Goal: Task Accomplishment & Management: Complete application form

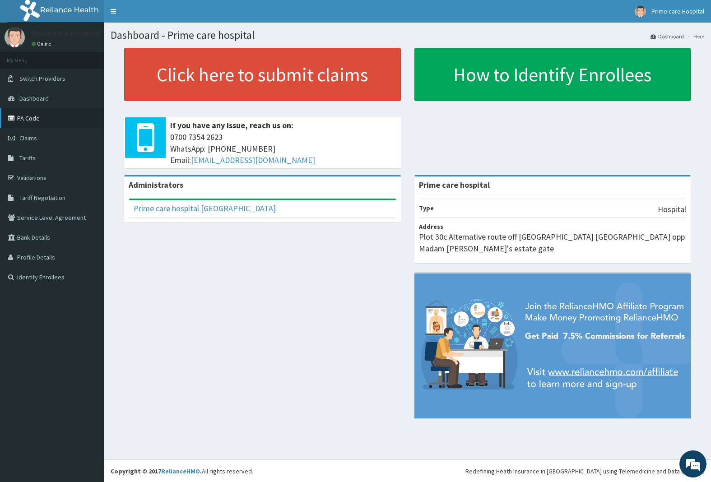
click at [37, 116] on link "PA Code" at bounding box center [52, 118] width 104 height 20
click at [39, 141] on link "Claims" at bounding box center [52, 138] width 104 height 20
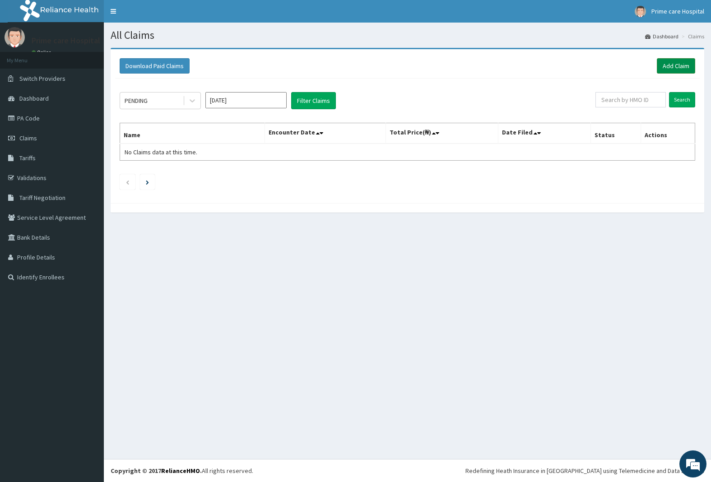
click at [670, 65] on link "Add Claim" at bounding box center [676, 65] width 38 height 15
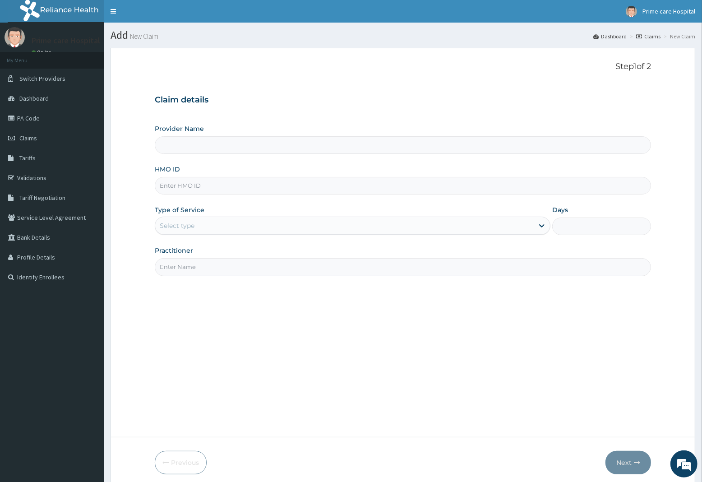
type input "Prime care hospital"
click at [215, 190] on input "HMO ID" at bounding box center [403, 186] width 497 height 18
type input "ANL/10084/D"
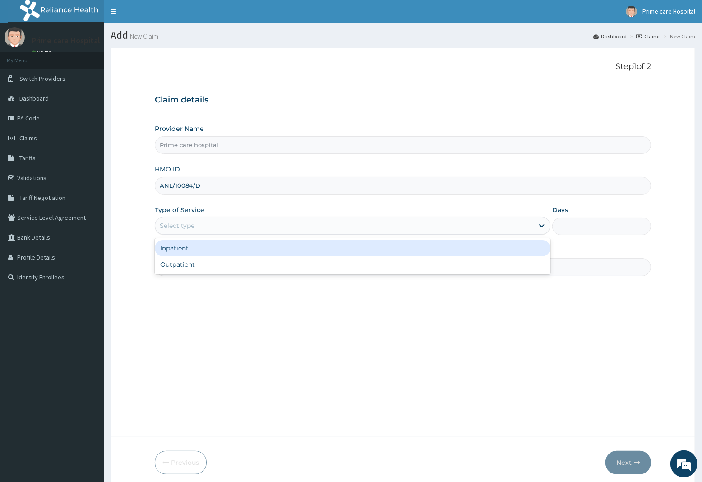
click at [190, 224] on div "Select type" at bounding box center [177, 225] width 35 height 9
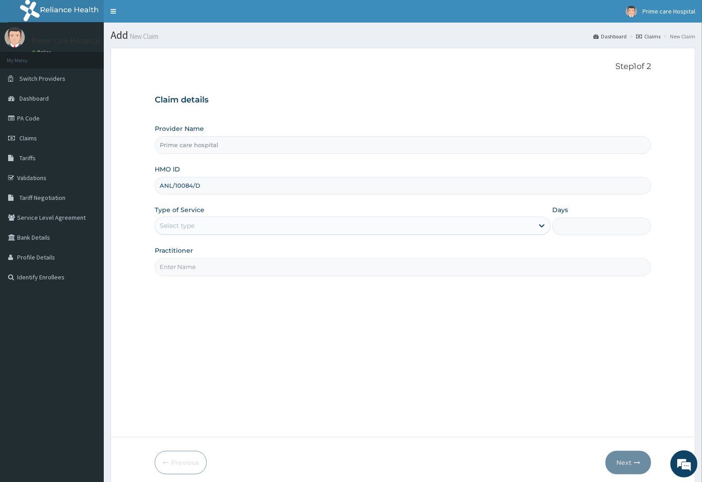
click at [190, 224] on div "Select type" at bounding box center [177, 225] width 35 height 9
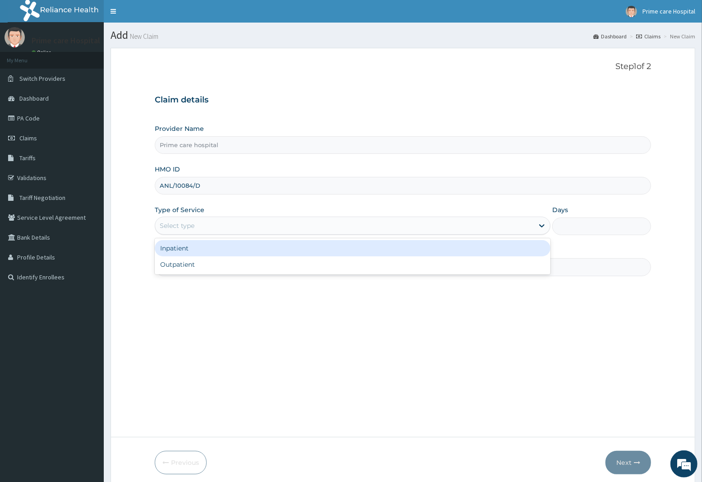
click at [199, 221] on div "Select type" at bounding box center [344, 225] width 379 height 14
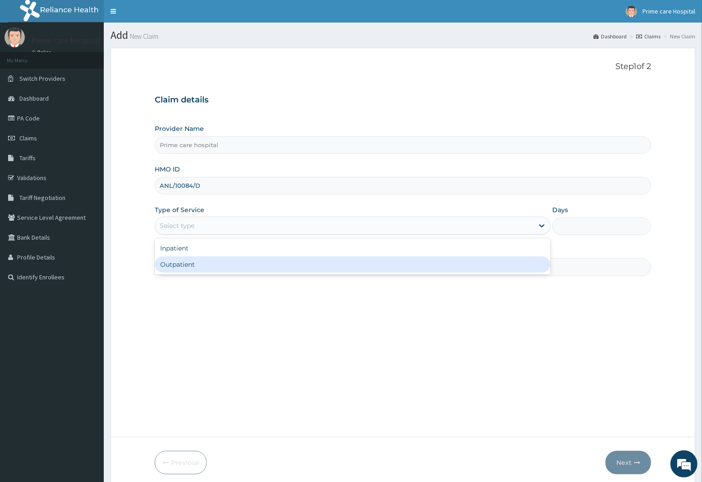
click at [179, 264] on div "Outpatient" at bounding box center [353, 264] width 396 height 16
type input "1"
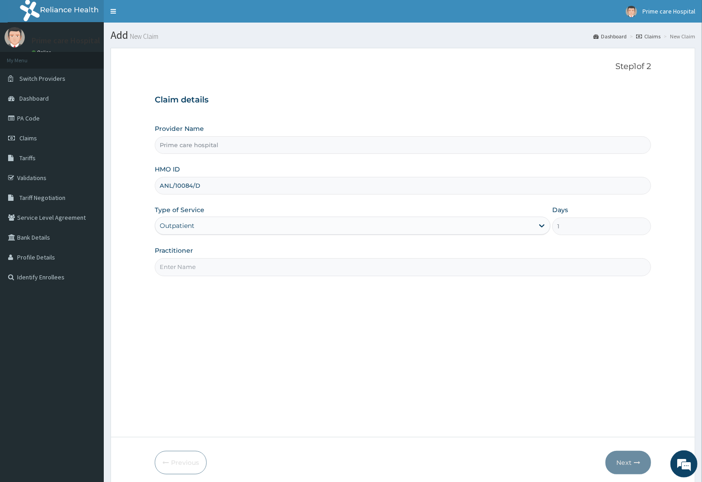
click at [179, 264] on input "Practitioner" at bounding box center [403, 267] width 497 height 18
click at [185, 267] on input "DR DENNIS" at bounding box center [403, 267] width 497 height 18
type input "[PERSON_NAME]"
click at [631, 464] on button "Next" at bounding box center [629, 462] width 46 height 23
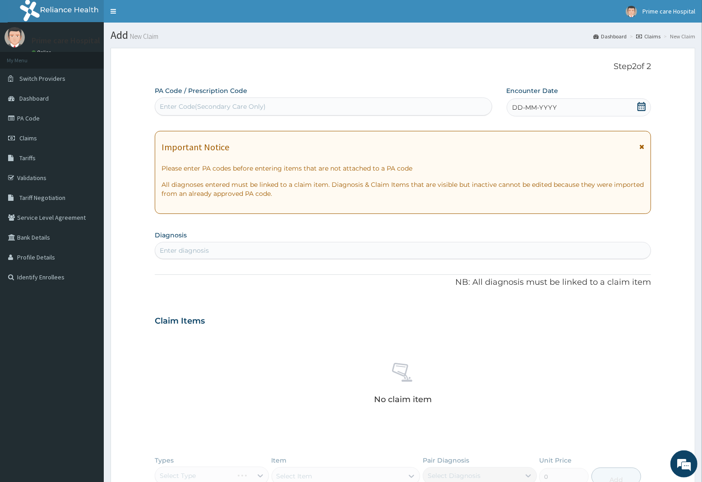
click at [559, 108] on div "DD-MM-YYYY" at bounding box center [579, 107] width 144 height 18
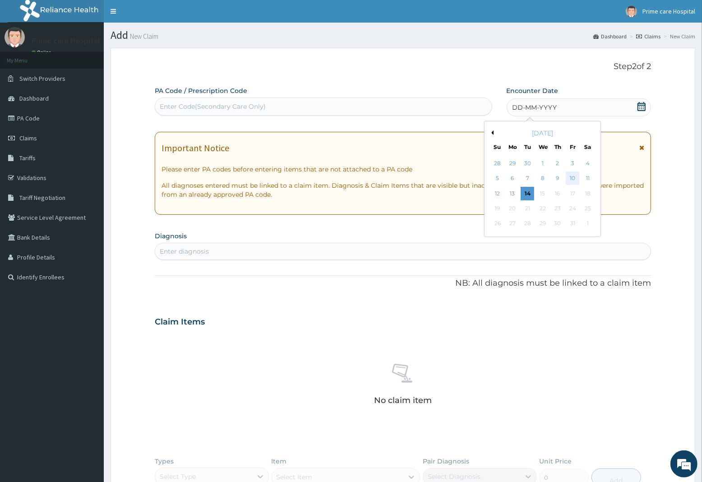
click at [571, 178] on div "10" at bounding box center [573, 179] width 14 height 14
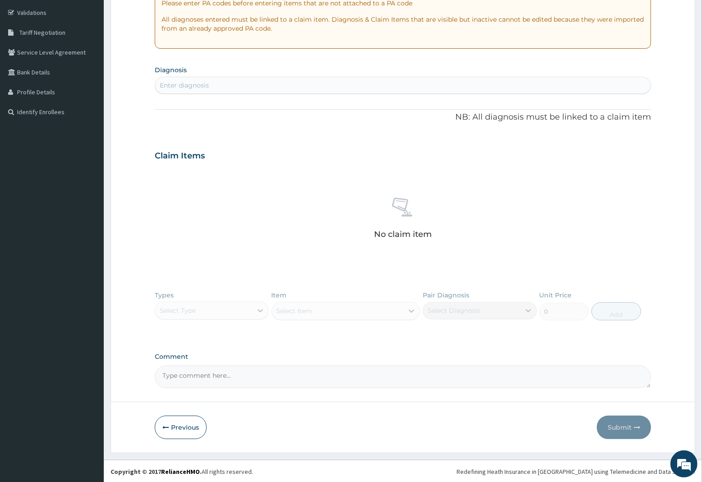
scroll to position [166, 0]
click at [191, 82] on div "Enter diagnosis" at bounding box center [184, 84] width 49 height 9
type input "URTI"
click at [209, 106] on h4 "Acute upper respiratory infection, site unspecified" at bounding box center [226, 105] width 132 height 7
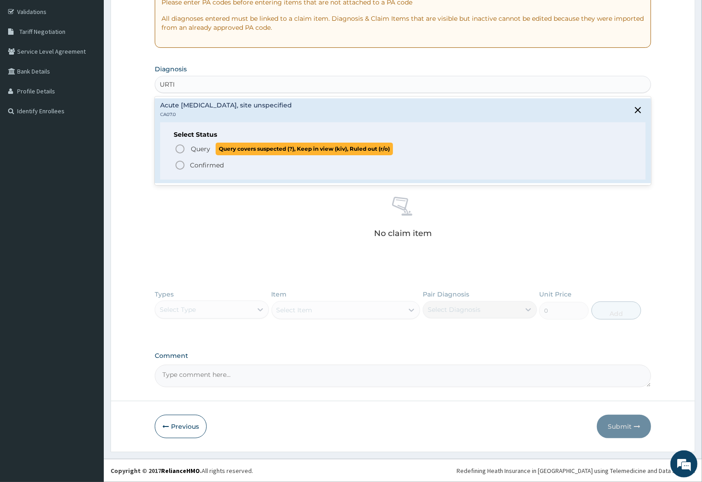
click at [192, 144] on span "Query" at bounding box center [200, 148] width 19 height 9
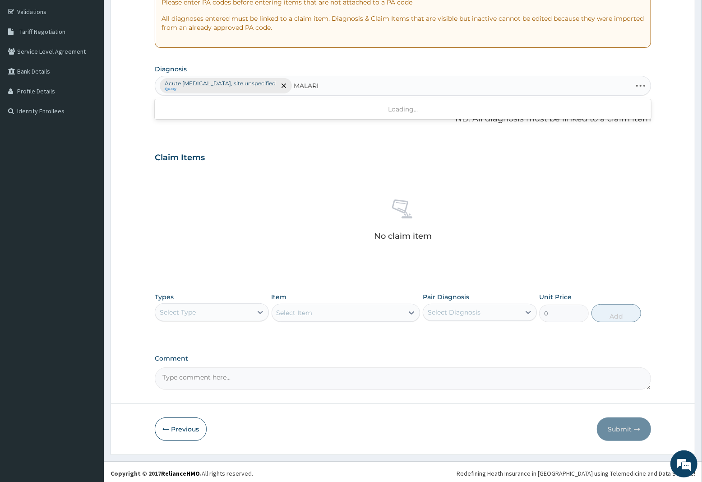
type input "MALARIA"
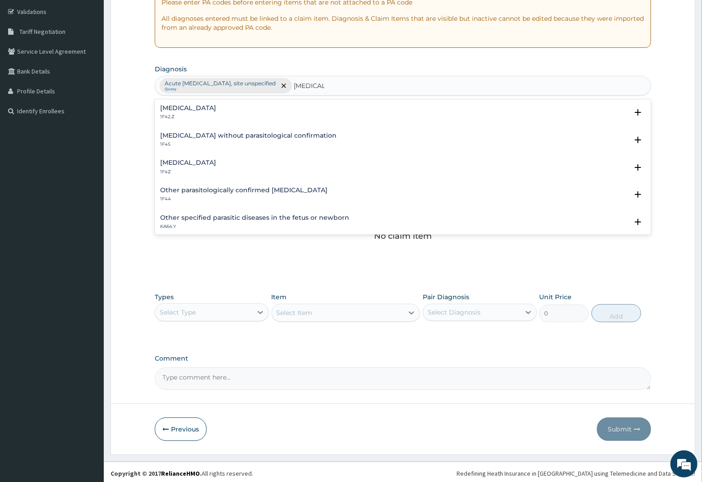
click at [195, 163] on h4 "Malaria, unspecified" at bounding box center [188, 162] width 56 height 7
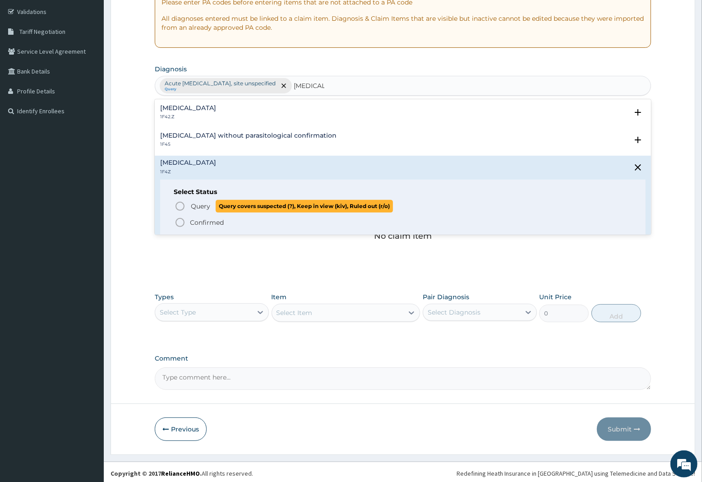
click at [196, 207] on span "Query" at bounding box center [200, 206] width 19 height 9
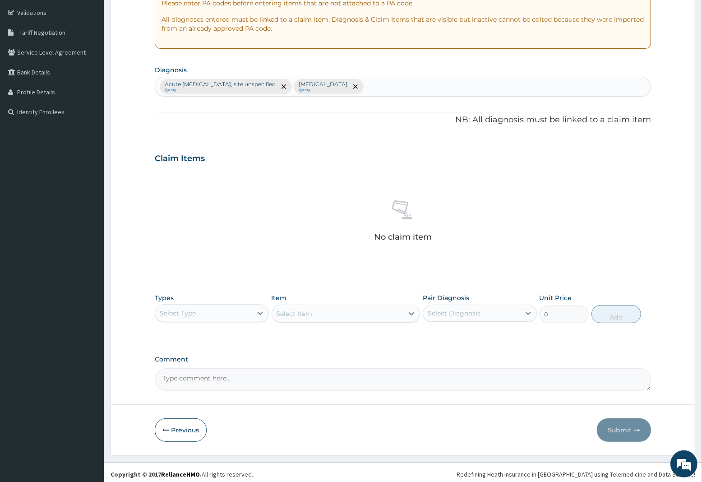
scroll to position [169, 0]
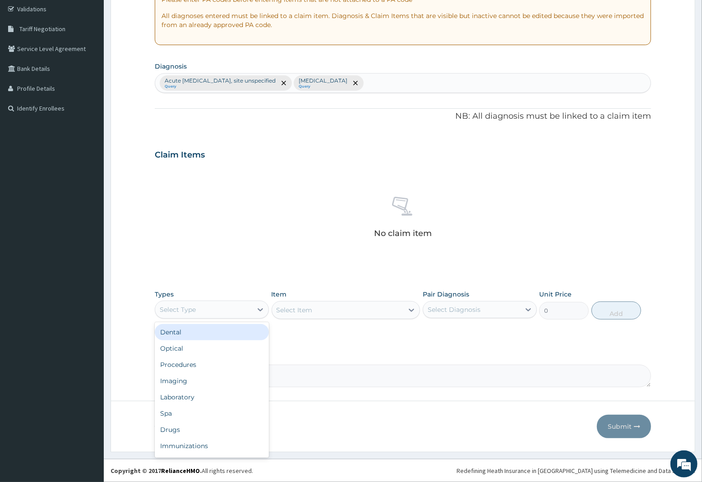
click at [223, 314] on div "Select Type" at bounding box center [203, 309] width 97 height 14
click at [195, 362] on div "Procedures" at bounding box center [212, 365] width 114 height 16
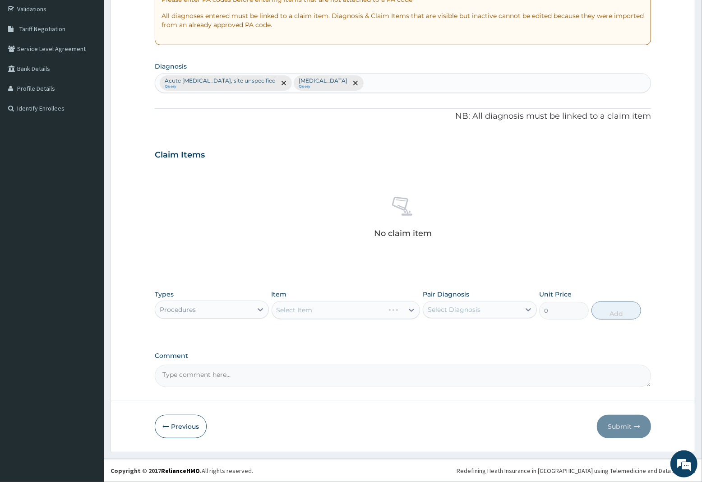
click at [360, 306] on div "Select Item" at bounding box center [346, 310] width 149 height 18
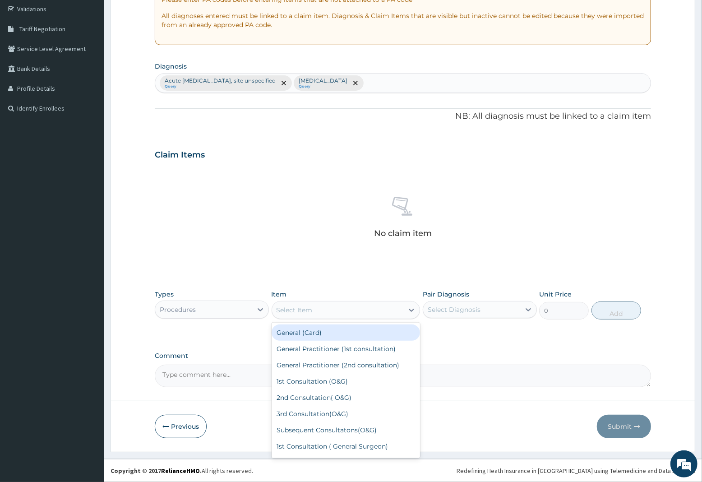
click at [305, 307] on div "Select Item" at bounding box center [295, 310] width 36 height 9
click at [319, 348] on div "General Practitioner (1st consultation)" at bounding box center [346, 349] width 149 height 16
type input "2250"
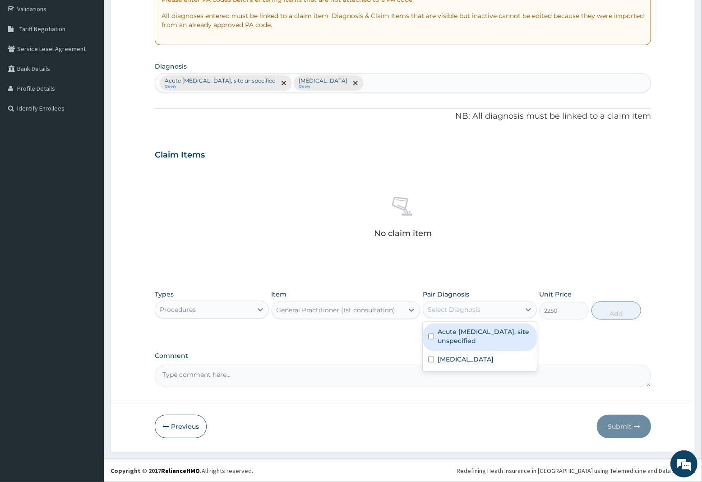
drag, startPoint x: 474, startPoint y: 311, endPoint x: 473, endPoint y: 319, distance: 7.3
click at [474, 311] on div "Select Diagnosis" at bounding box center [454, 309] width 53 height 9
click at [461, 344] on label "Acute upper respiratory infection, site unspecified" at bounding box center [485, 336] width 94 height 18
checkbox input "true"
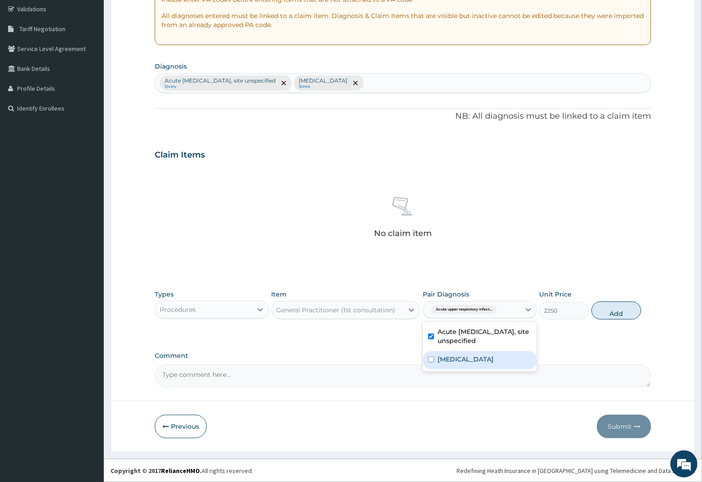
click at [448, 357] on label "Malaria, unspecified" at bounding box center [466, 359] width 56 height 9
checkbox input "true"
drag, startPoint x: 621, startPoint y: 315, endPoint x: 538, endPoint y: 334, distance: 85.3
click at [621, 317] on button "Add" at bounding box center [617, 311] width 50 height 18
type input "0"
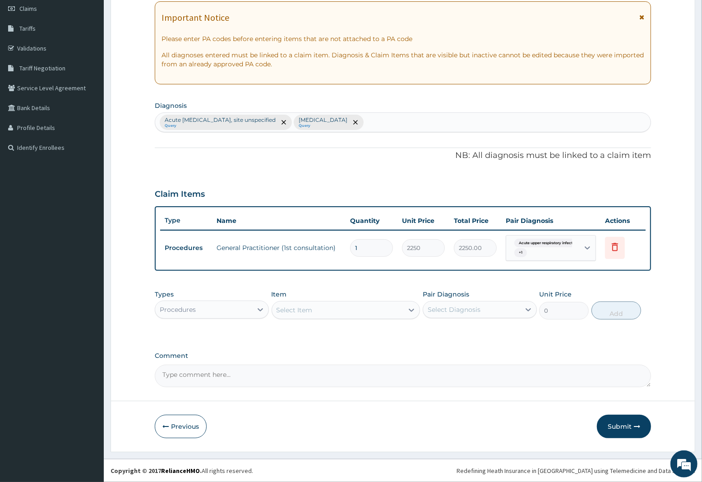
scroll to position [129, 0]
click at [299, 312] on div "Select Item" at bounding box center [295, 310] width 36 height 9
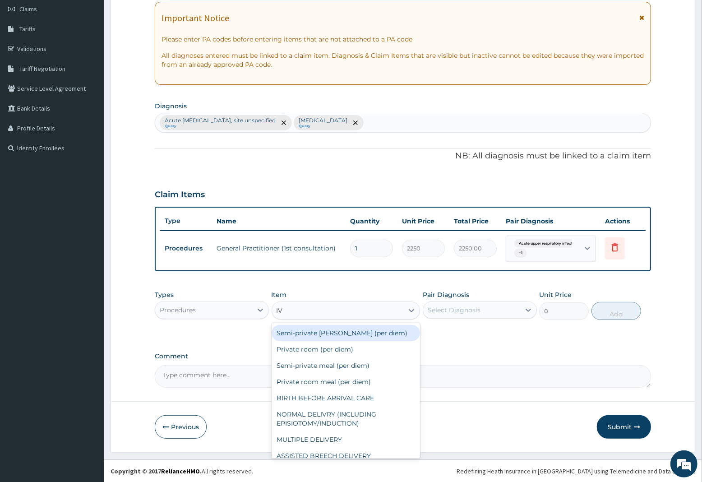
type input "IV P"
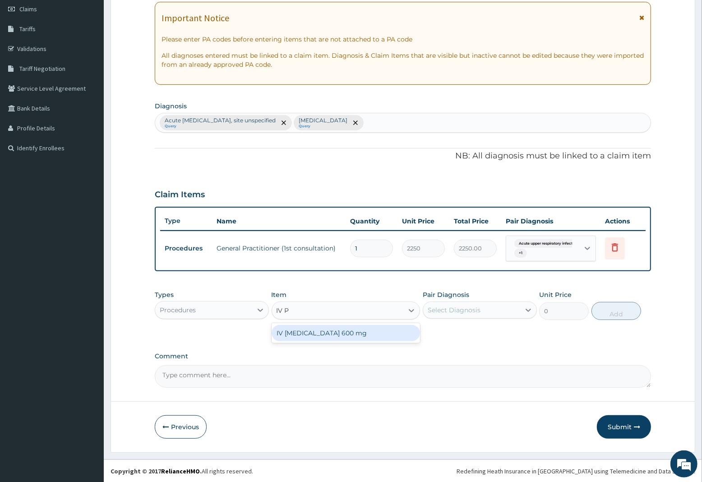
click at [301, 336] on div "IV PARACETAMOL 600 mg" at bounding box center [346, 333] width 149 height 16
type input "800"
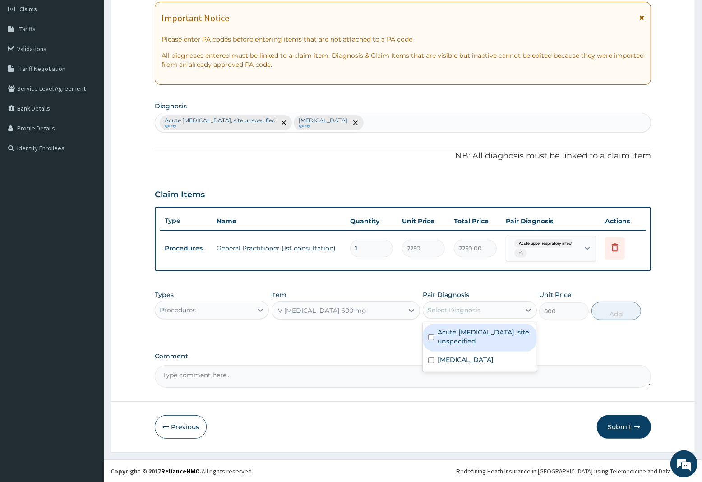
drag, startPoint x: 475, startPoint y: 311, endPoint x: 471, endPoint y: 332, distance: 22.0
click at [474, 314] on div "Select Diagnosis" at bounding box center [454, 310] width 53 height 9
drag, startPoint x: 469, startPoint y: 342, endPoint x: 466, endPoint y: 362, distance: 20.9
click at [468, 345] on label "Acute upper respiratory infection, site unspecified" at bounding box center [485, 337] width 94 height 18
checkbox input "true"
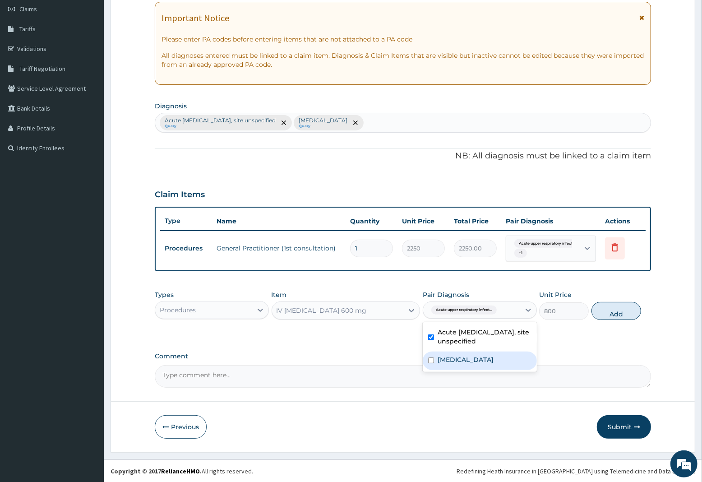
click at [465, 363] on label "Malaria, unspecified" at bounding box center [466, 359] width 56 height 9
checkbox input "true"
click at [614, 320] on button "Add" at bounding box center [617, 311] width 50 height 18
type input "0"
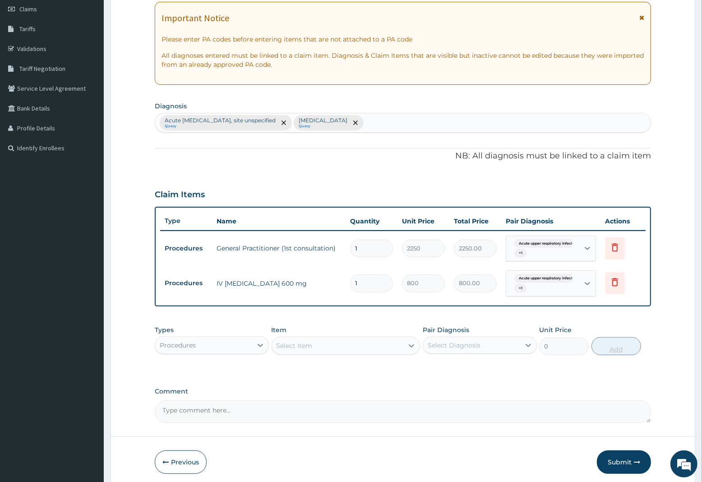
type input "0.00"
type input "2"
type input "1600.00"
type input "2"
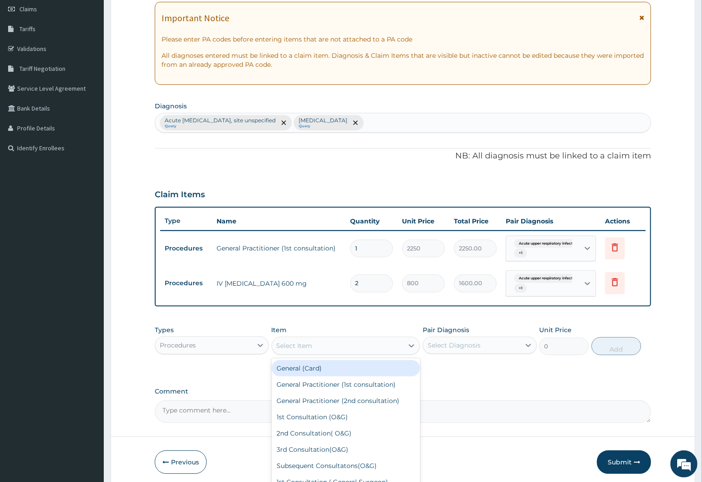
click at [285, 342] on div "Select Item" at bounding box center [295, 345] width 36 height 9
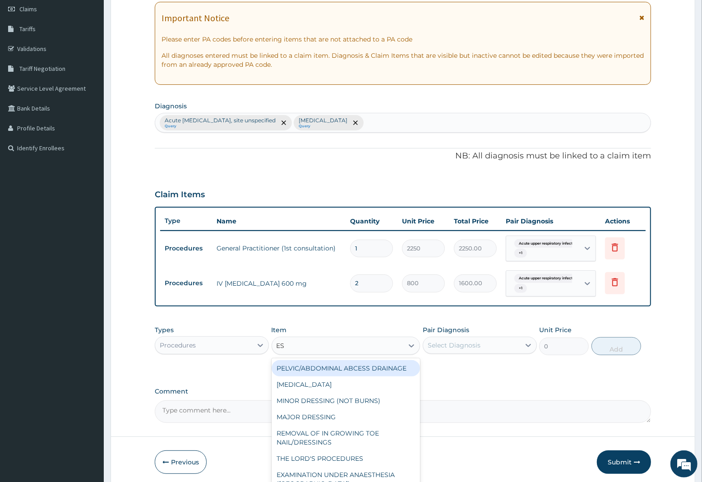
type input "ESR"
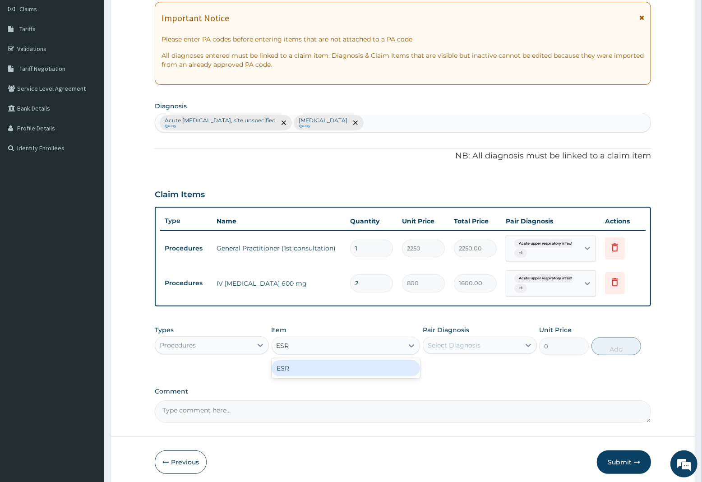
drag, startPoint x: 297, startPoint y: 366, endPoint x: 385, endPoint y: 362, distance: 87.6
click at [298, 367] on div "ESR" at bounding box center [346, 368] width 149 height 16
type input "4000"
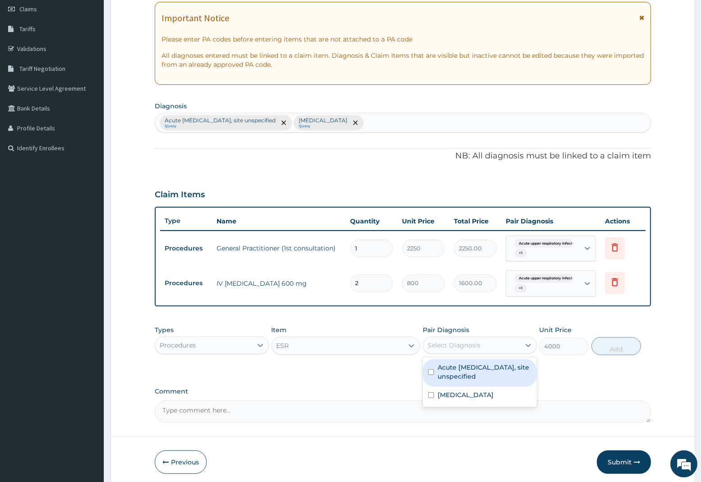
click at [459, 345] on div "Select Diagnosis" at bounding box center [454, 345] width 53 height 9
drag, startPoint x: 458, startPoint y: 374, endPoint x: 464, endPoint y: 373, distance: 5.5
click at [459, 373] on label "Acute upper respiratory infection, site unspecified" at bounding box center [485, 372] width 94 height 18
checkbox input "true"
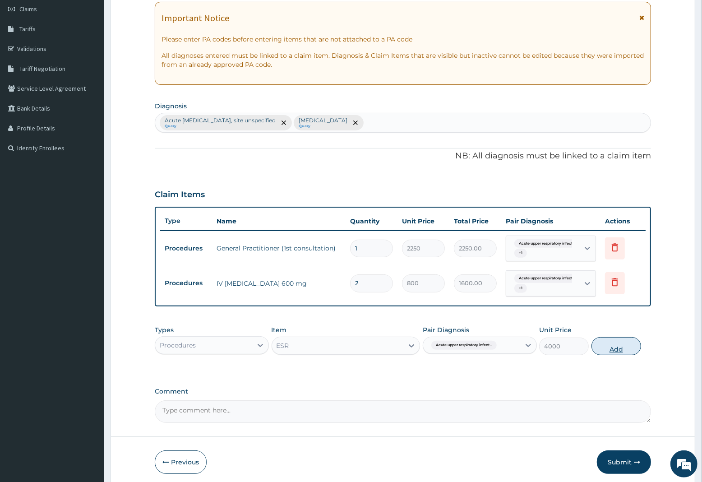
click at [617, 345] on button "Add" at bounding box center [617, 346] width 50 height 18
type input "0"
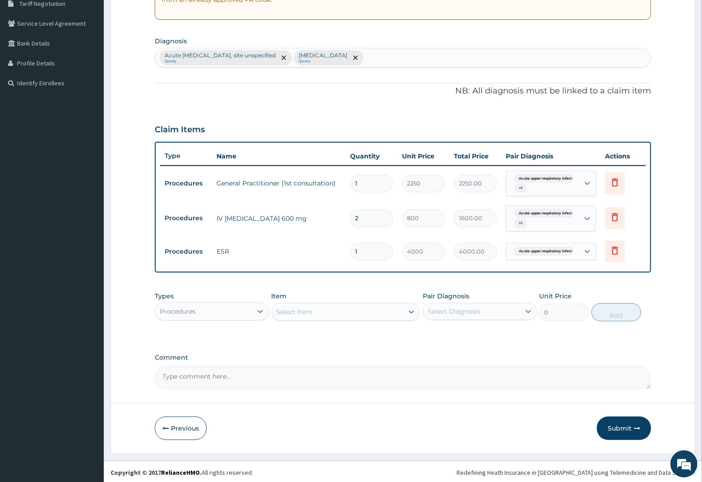
scroll to position [195, 0]
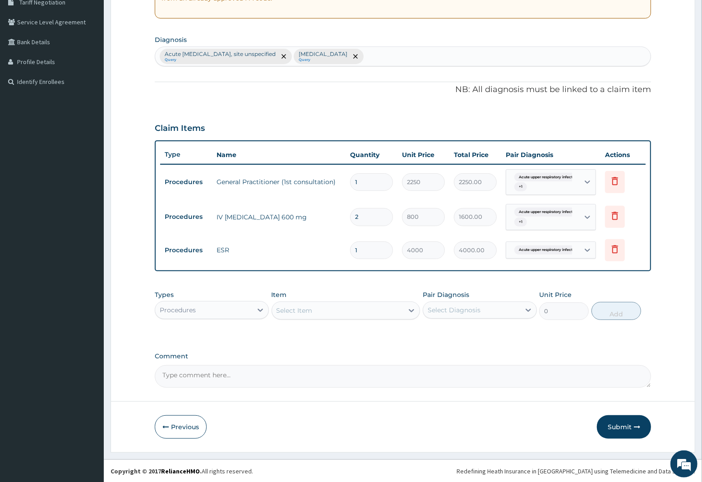
click at [193, 314] on div "Procedures" at bounding box center [178, 310] width 36 height 9
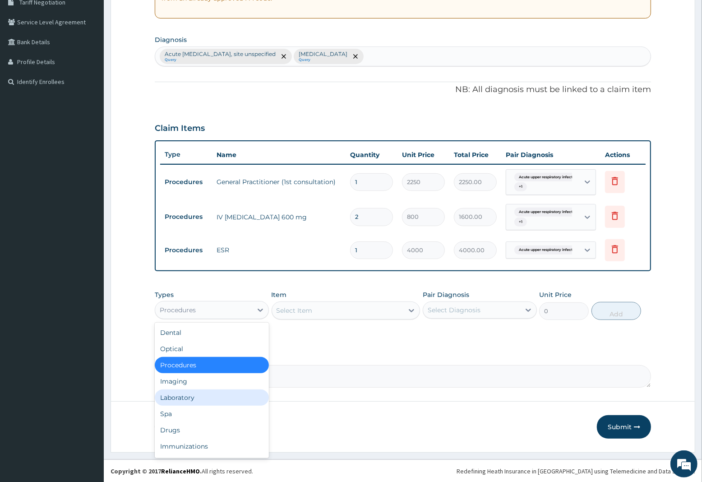
drag, startPoint x: 185, startPoint y: 396, endPoint x: 240, endPoint y: 375, distance: 58.4
click at [186, 396] on div "Laboratory" at bounding box center [212, 398] width 114 height 16
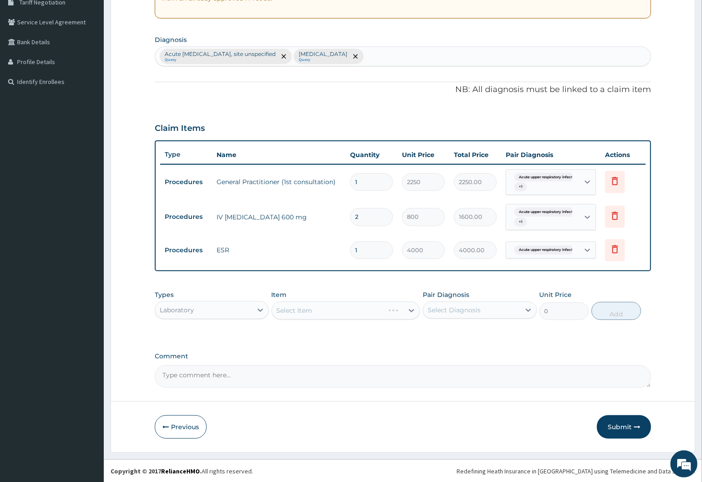
click at [294, 308] on div "Select Item" at bounding box center [346, 311] width 149 height 18
click at [294, 309] on div "Select Item" at bounding box center [346, 311] width 149 height 18
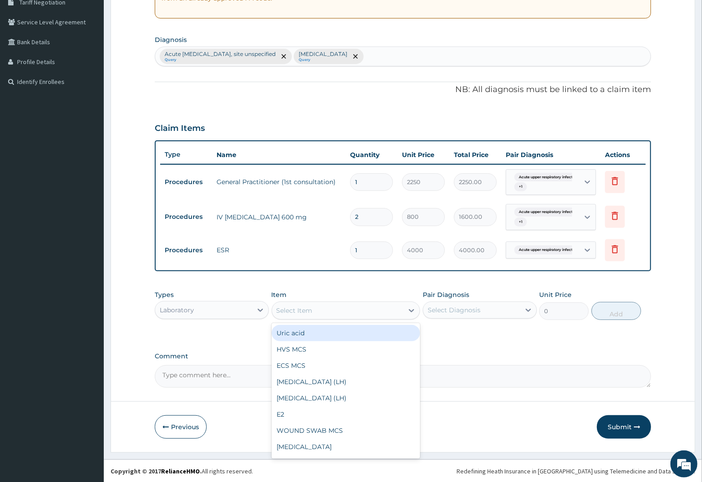
click at [297, 310] on div "Select Item" at bounding box center [295, 310] width 36 height 9
type input "SPU"
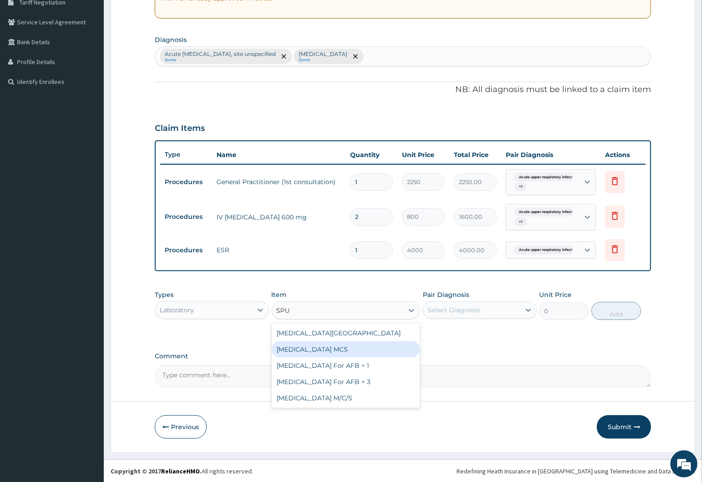
drag, startPoint x: 312, startPoint y: 344, endPoint x: 375, endPoint y: 341, distance: 62.8
click at [324, 344] on div "Sputum MCS" at bounding box center [346, 349] width 149 height 16
type input "3000"
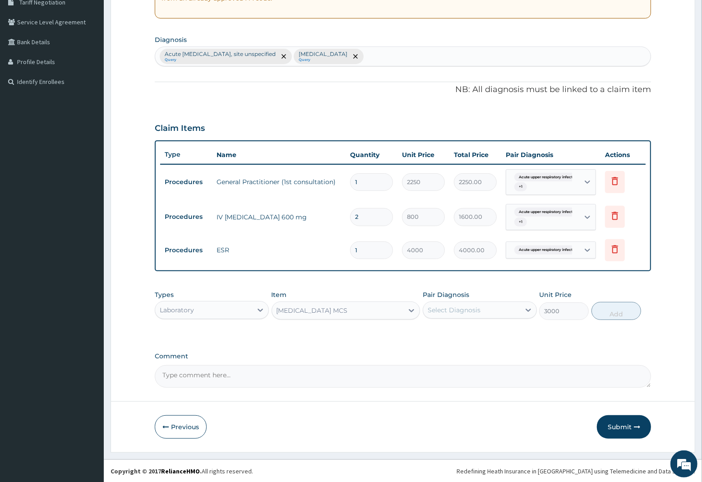
click at [450, 307] on div "Select Diagnosis" at bounding box center [454, 310] width 53 height 9
click at [443, 344] on label "Acute upper respiratory infection, site unspecified" at bounding box center [485, 337] width 94 height 18
checkbox input "true"
click at [624, 308] on button "Add" at bounding box center [617, 311] width 50 height 18
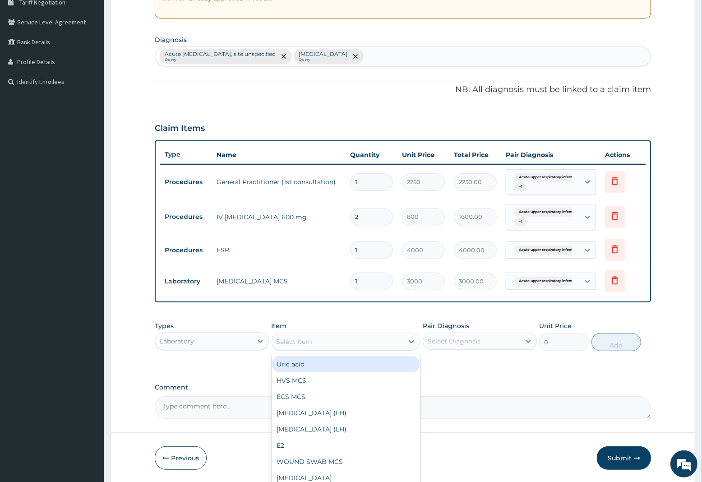
click at [290, 341] on div "Select Item" at bounding box center [295, 341] width 36 height 9
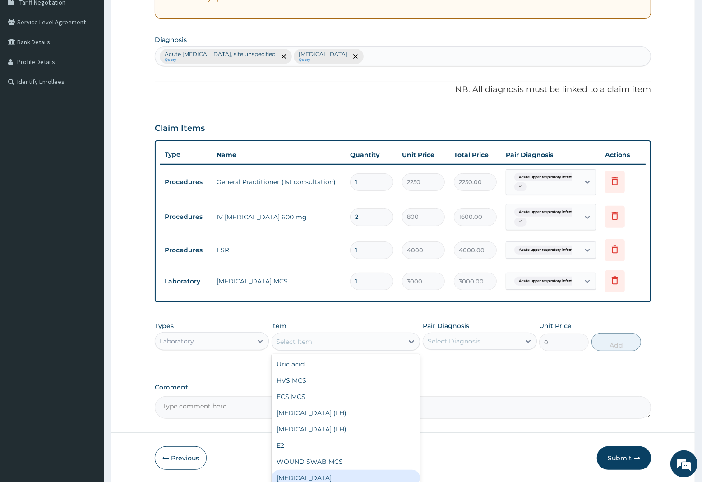
click at [307, 481] on div "Full blood count" at bounding box center [346, 478] width 149 height 16
type input "3000"
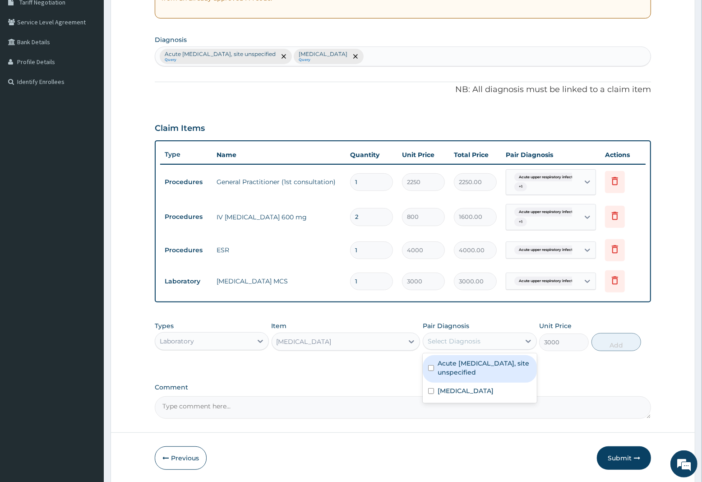
drag, startPoint x: 454, startPoint y: 337, endPoint x: 451, endPoint y: 362, distance: 25.8
click at [454, 342] on div "Select Diagnosis" at bounding box center [454, 341] width 53 height 9
click at [445, 387] on label "Malaria, unspecified" at bounding box center [466, 390] width 56 height 9
checkbox input "true"
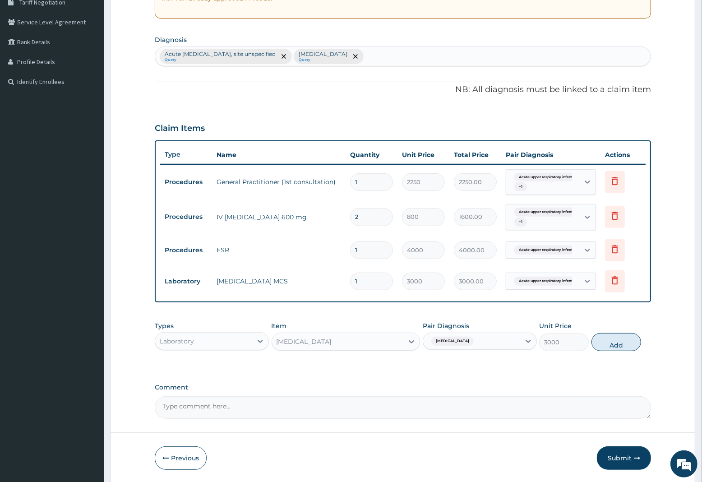
drag, startPoint x: 618, startPoint y: 344, endPoint x: 498, endPoint y: 360, distance: 120.7
click at [613, 344] on button "Add" at bounding box center [617, 342] width 50 height 18
type input "0"
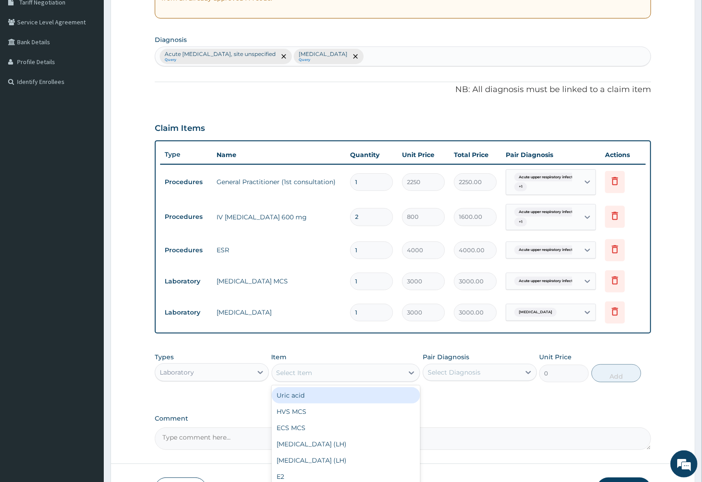
click at [314, 367] on div "Select Item" at bounding box center [338, 373] width 132 height 14
type input "MAL"
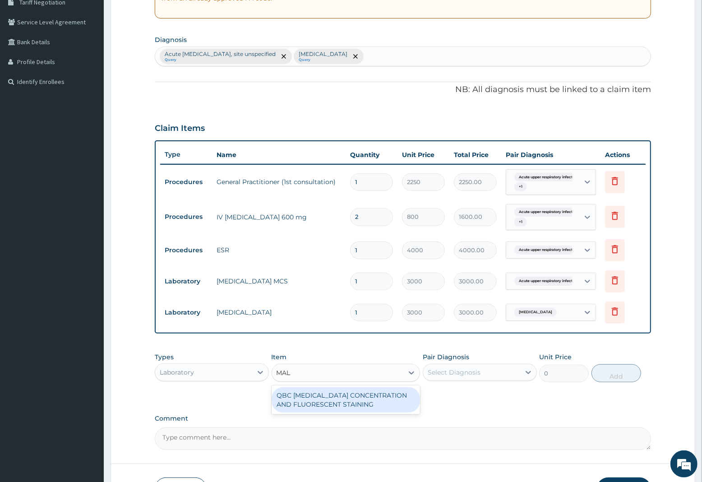
drag, startPoint x: 317, startPoint y: 398, endPoint x: 473, endPoint y: 393, distance: 155.8
click at [367, 402] on div "QBC MALARIA CONCENTRATION AND FLUORESCENT STAINING" at bounding box center [346, 399] width 149 height 25
type input "1800"
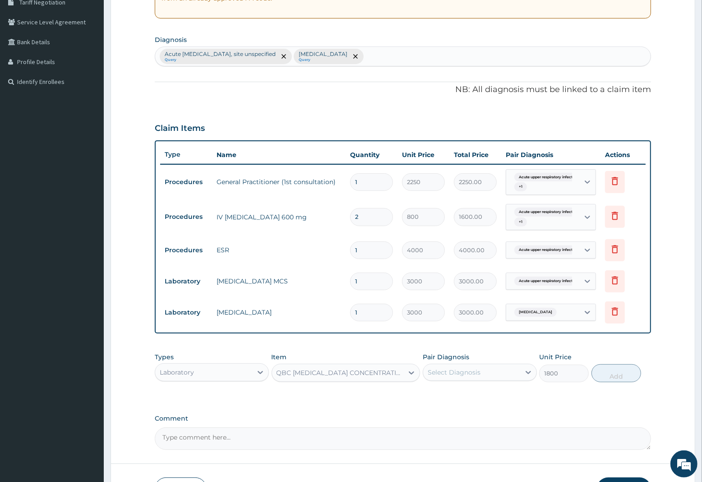
click at [488, 372] on div "Select Diagnosis" at bounding box center [471, 372] width 97 height 14
drag, startPoint x: 458, startPoint y: 421, endPoint x: 469, endPoint y: 419, distance: 10.6
click at [461, 421] on label "Malaria, unspecified" at bounding box center [466, 422] width 56 height 9
checkbox input "true"
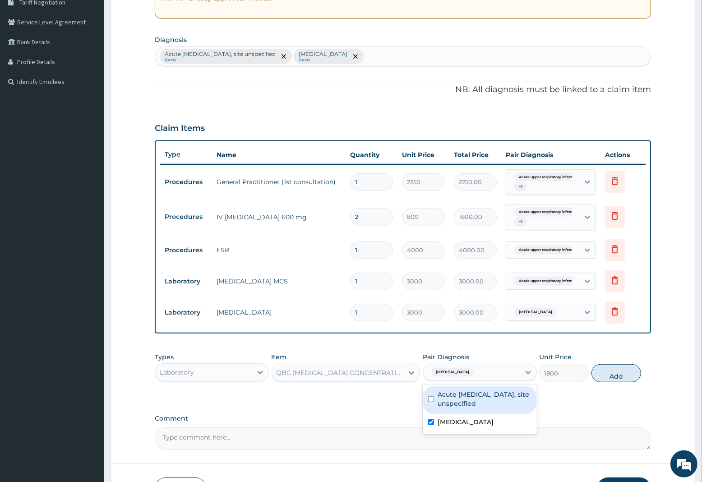
drag, startPoint x: 619, startPoint y: 375, endPoint x: 574, endPoint y: 366, distance: 45.9
click at [619, 373] on button "Add" at bounding box center [617, 373] width 50 height 18
type input "0"
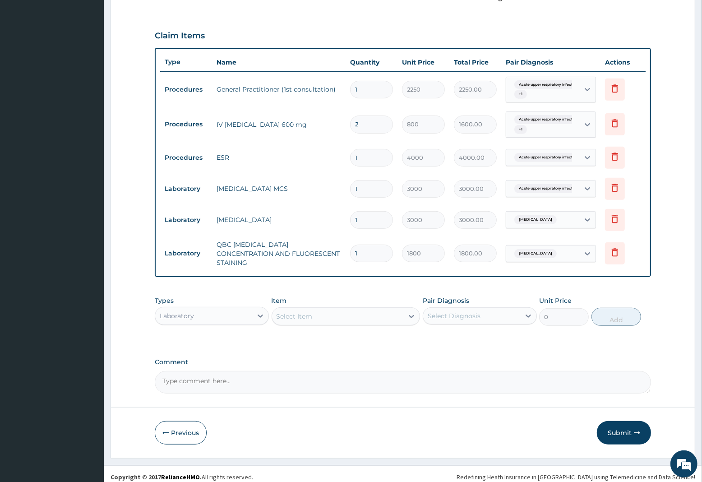
scroll to position [289, 0]
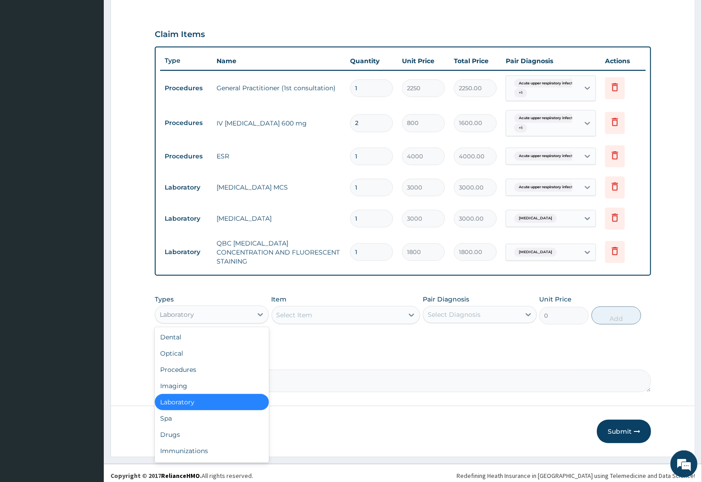
drag, startPoint x: 188, startPoint y: 311, endPoint x: 196, endPoint y: 355, distance: 44.1
click at [190, 311] on div "Laboratory" at bounding box center [177, 314] width 34 height 9
drag, startPoint x: 174, startPoint y: 429, endPoint x: 193, endPoint y: 406, distance: 29.8
click at [176, 427] on div "Drugs" at bounding box center [212, 435] width 114 height 16
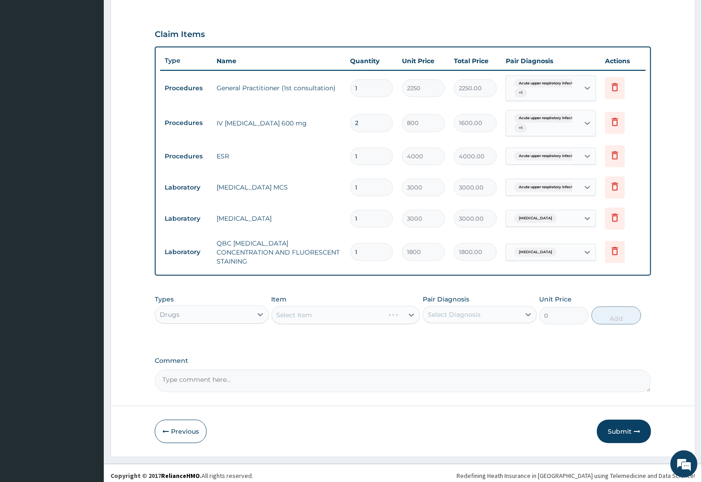
click at [325, 308] on div "Select Item" at bounding box center [328, 315] width 113 height 14
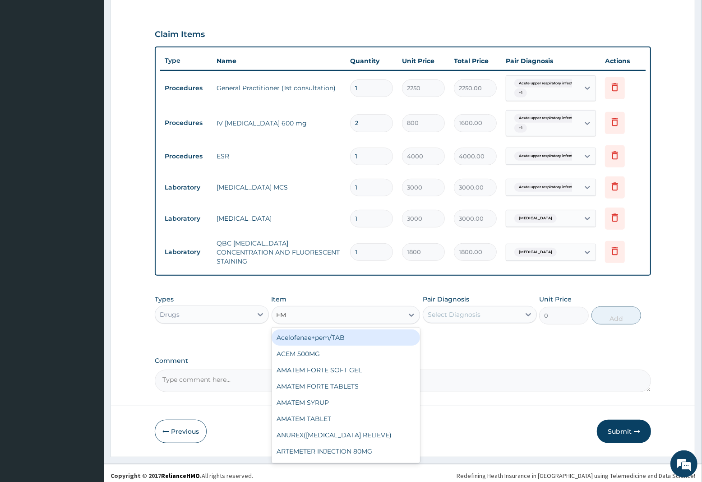
type input "EMA"
drag, startPoint x: 320, startPoint y: 330, endPoint x: 355, endPoint y: 330, distance: 35.7
click at [322, 330] on div "EMAL INJECTION" at bounding box center [346, 338] width 149 height 16
type input "1063.12"
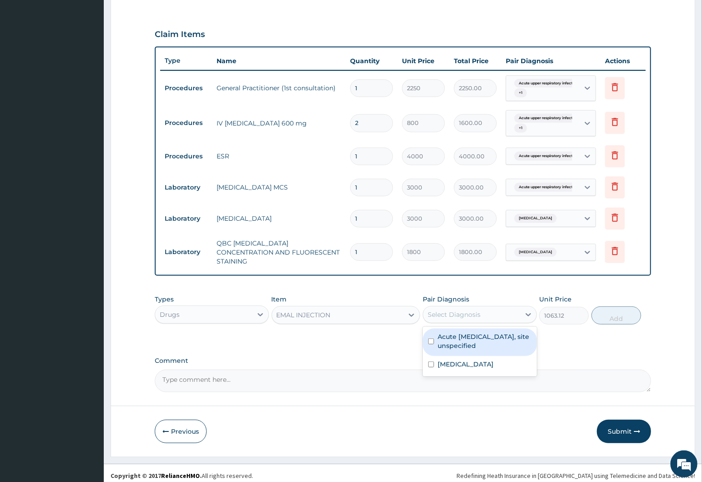
drag, startPoint x: 459, startPoint y: 307, endPoint x: 466, endPoint y: 349, distance: 42.2
click at [460, 310] on div "Select Diagnosis" at bounding box center [454, 314] width 53 height 9
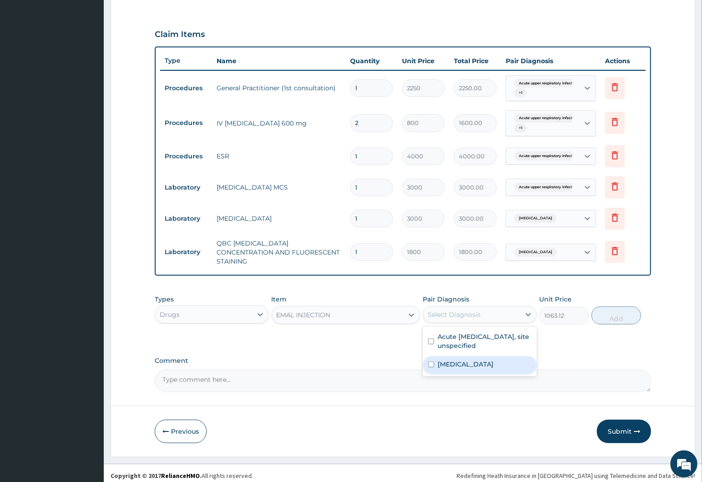
click at [466, 360] on label "Malaria, unspecified" at bounding box center [466, 364] width 56 height 9
checkbox input "true"
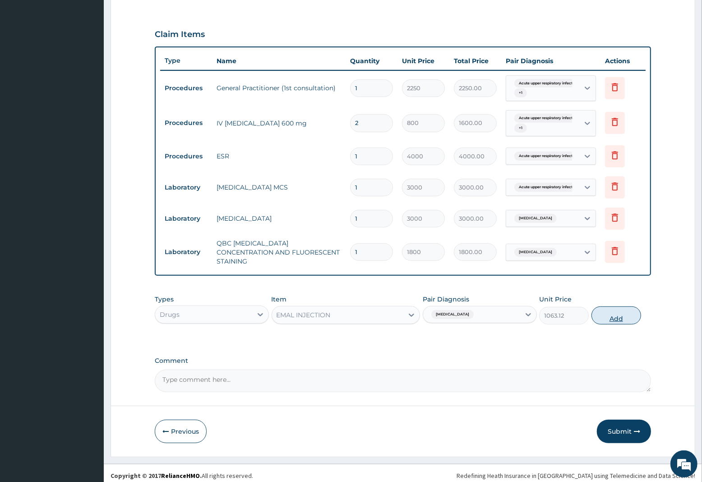
click at [614, 308] on button "Add" at bounding box center [617, 315] width 50 height 18
type input "0"
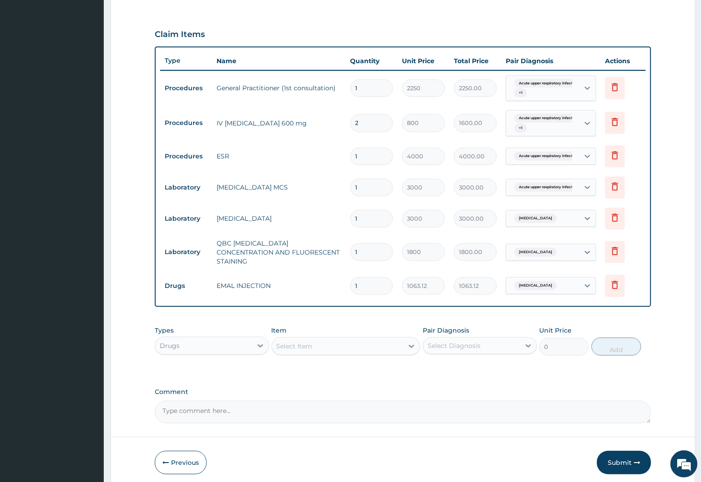
type input "0.00"
type input "3"
type input "3189.36"
type input "3"
click at [296, 342] on div "Select Item" at bounding box center [295, 346] width 36 height 9
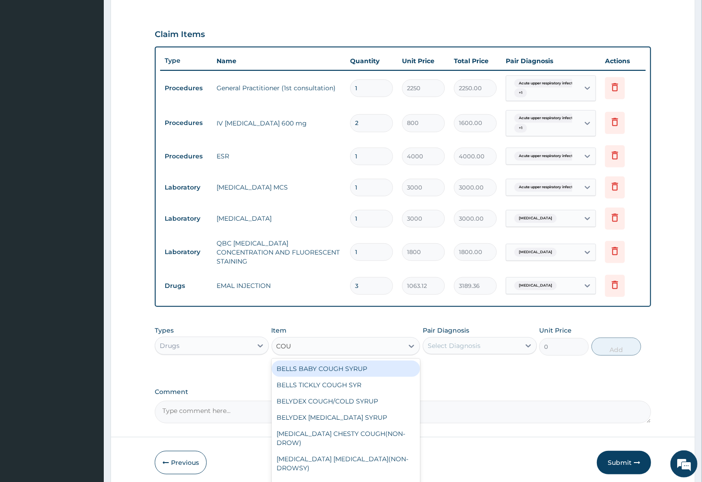
type input "COUG"
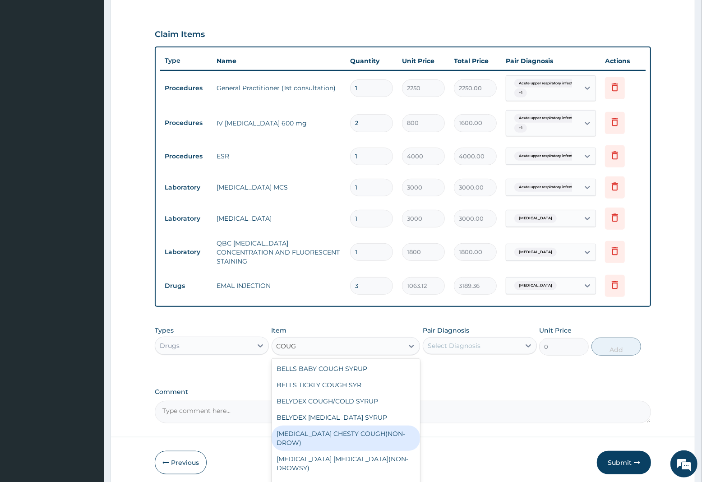
scroll to position [46, 0]
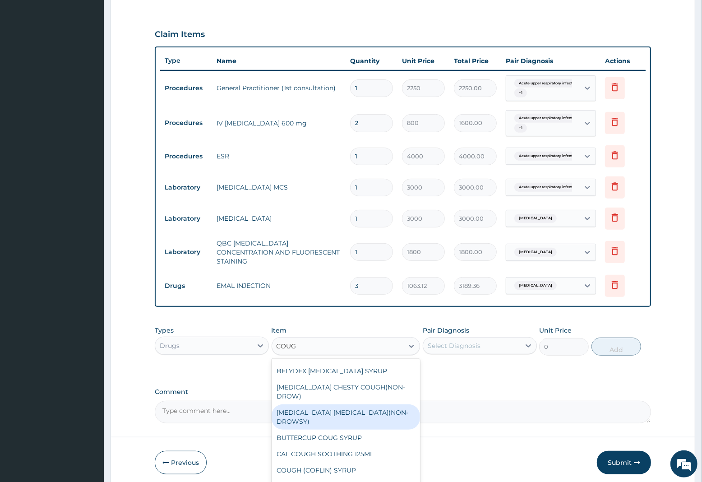
drag, startPoint x: 293, startPoint y: 398, endPoint x: 367, endPoint y: 378, distance: 76.6
click at [293, 404] on div "BENYLIN DRY COUGH(NON-DROWSY)" at bounding box center [346, 416] width 149 height 25
type input "1063.12"
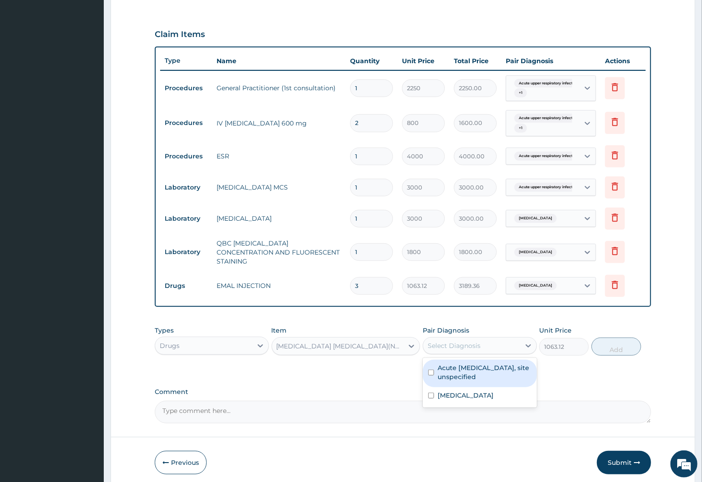
click at [483, 339] on div "Select Diagnosis" at bounding box center [471, 346] width 97 height 14
click at [475, 369] on label "Acute upper respiratory infection, site unspecified" at bounding box center [485, 372] width 94 height 18
checkbox input "true"
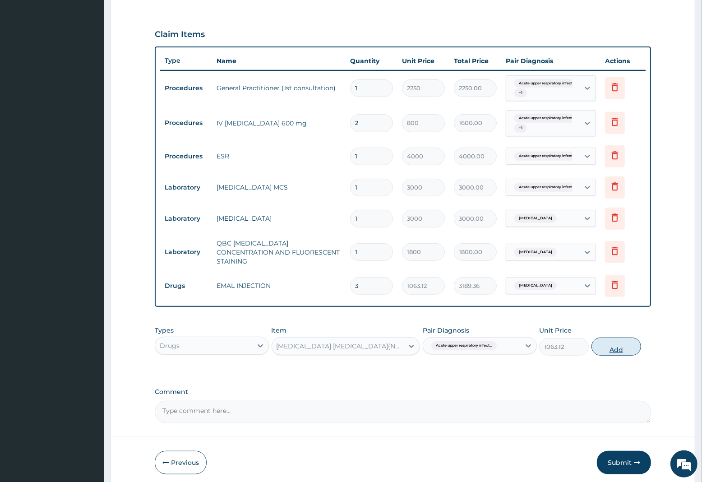
click at [606, 342] on button "Add" at bounding box center [617, 347] width 50 height 18
type input "0"
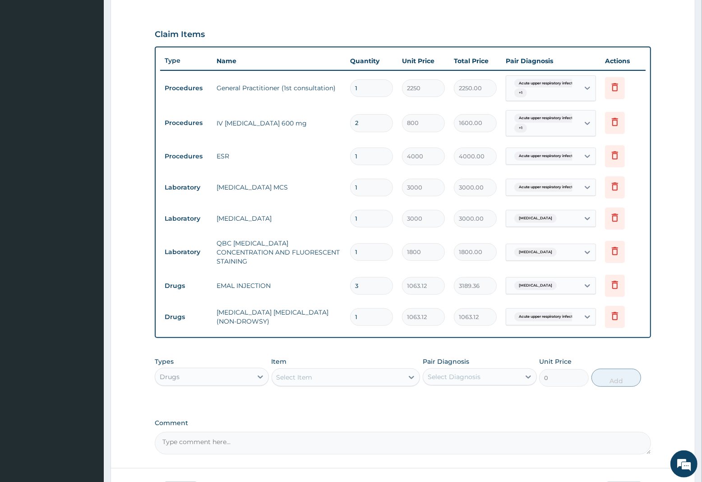
click at [301, 373] on div "Select Item" at bounding box center [295, 377] width 36 height 9
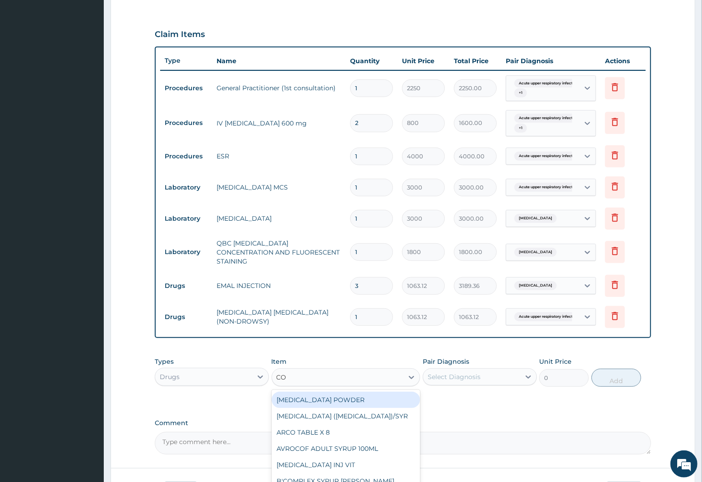
type input "COA"
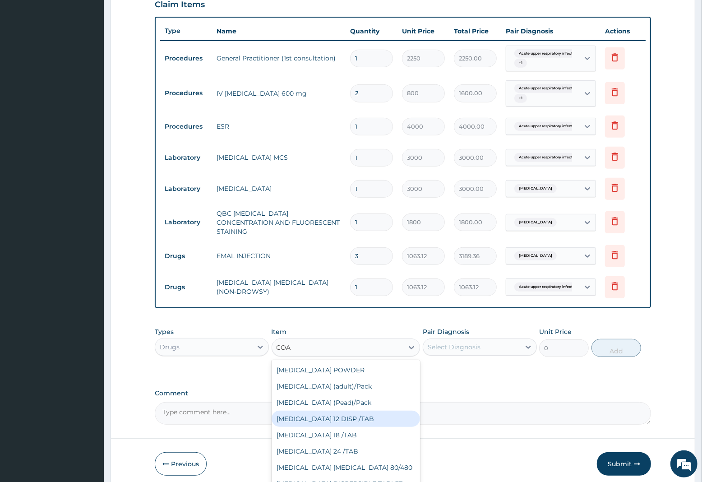
scroll to position [346, 0]
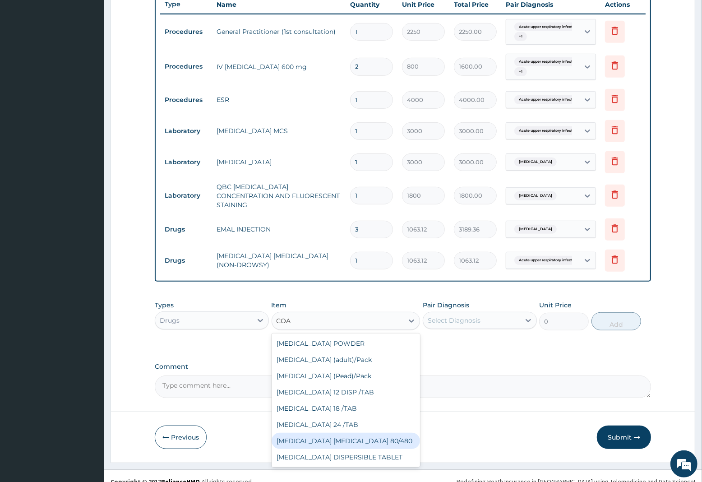
drag, startPoint x: 318, startPoint y: 435, endPoint x: 355, endPoint y: 413, distance: 42.9
click at [320, 433] on div "[MEDICAL_DATA] [MEDICAL_DATA] 80/480" at bounding box center [346, 441] width 149 height 16
type input "1299.38"
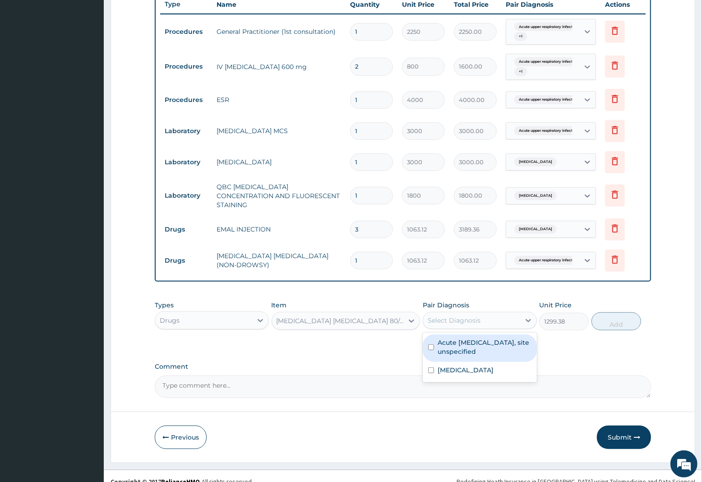
click at [451, 313] on div "Select Diagnosis" at bounding box center [471, 320] width 97 height 14
click at [469, 366] on label "[MEDICAL_DATA]" at bounding box center [466, 370] width 56 height 9
checkbox input "true"
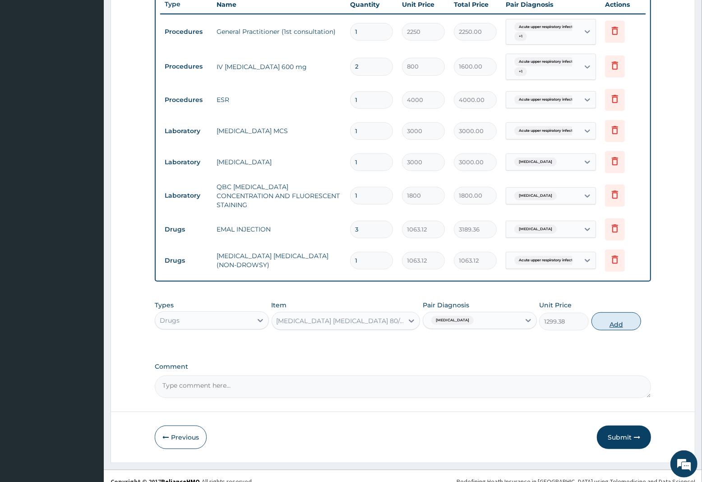
click at [606, 316] on button "Add" at bounding box center [617, 321] width 50 height 18
type input "0"
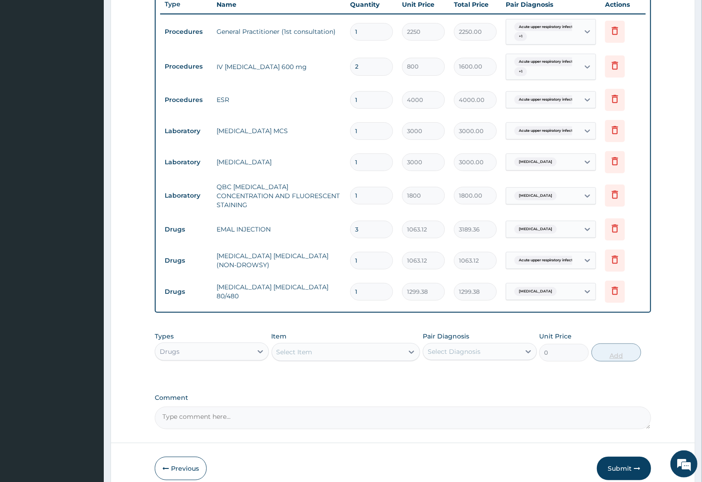
type input "0.00"
type input "6"
type input "7796.28"
type input "6"
click at [283, 348] on div "Select Item" at bounding box center [295, 352] width 36 height 9
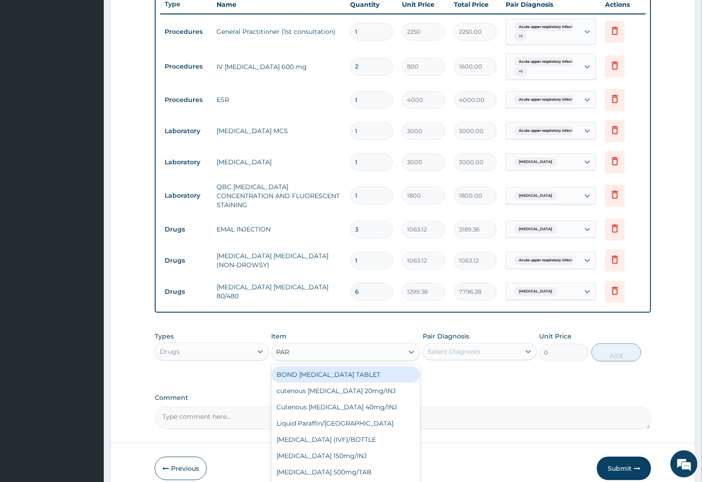
type input "PARA"
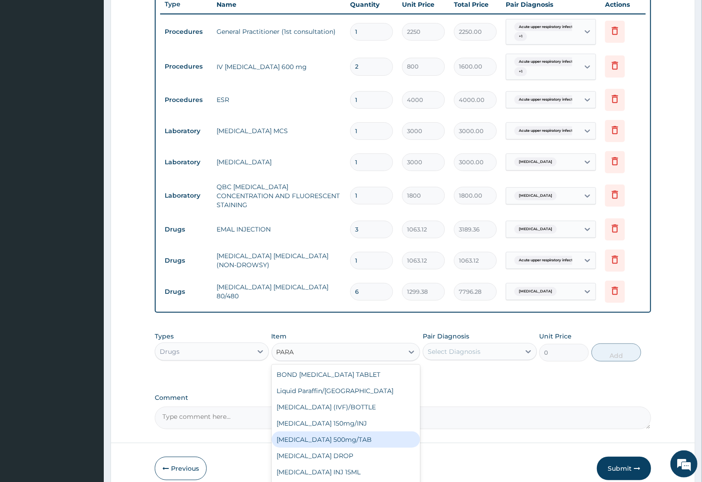
drag, startPoint x: 324, startPoint y: 434, endPoint x: 375, endPoint y: 418, distance: 53.5
click at [324, 434] on div "[MEDICAL_DATA] 500mg/TAB" at bounding box center [346, 440] width 149 height 16
type input "7.88"
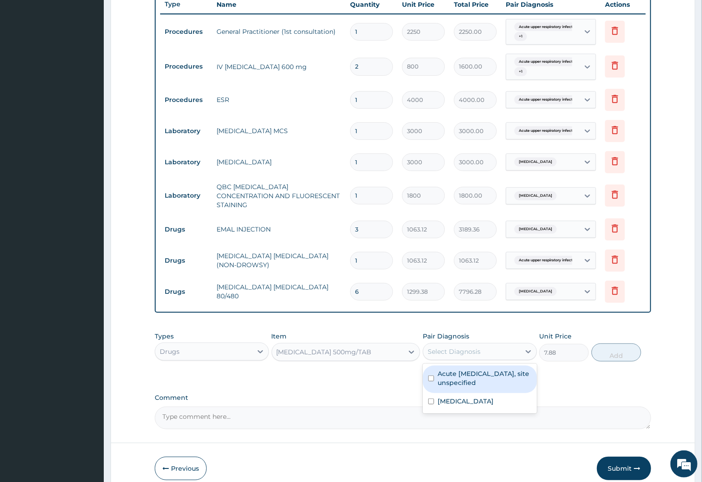
click at [477, 347] on div "Select Diagnosis" at bounding box center [454, 351] width 53 height 9
click at [472, 375] on label "Acute upper respiratory infection, site unspecified" at bounding box center [485, 378] width 94 height 18
checkbox input "true"
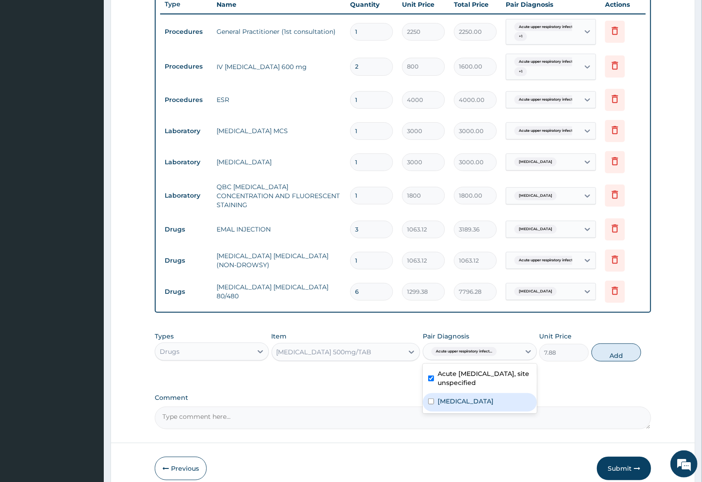
click at [466, 399] on label "[MEDICAL_DATA]" at bounding box center [466, 401] width 56 height 9
checkbox input "true"
click at [614, 356] on button "Add" at bounding box center [617, 353] width 50 height 18
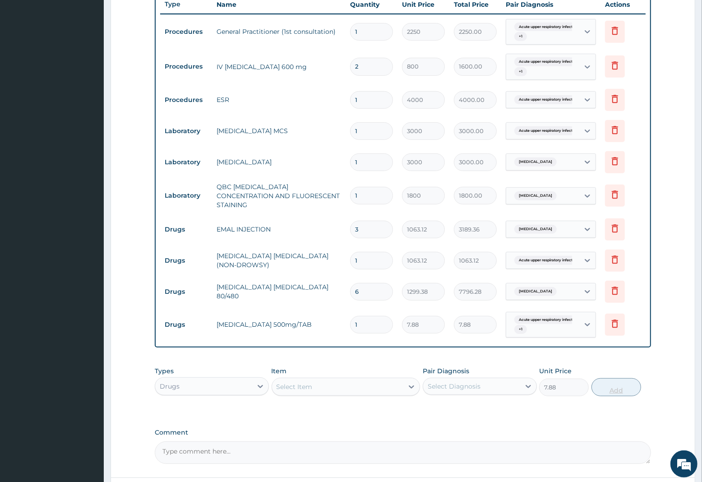
type input "0"
type input "12"
type input "94.56"
type input "12"
click at [298, 382] on div "Select Item" at bounding box center [295, 386] width 36 height 9
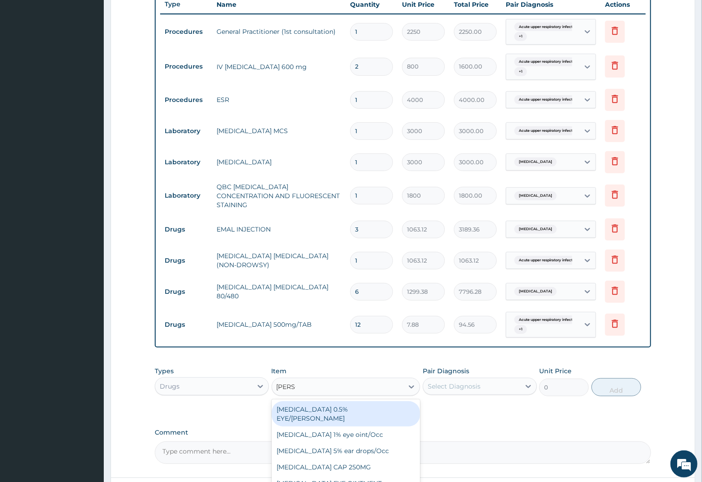
type input "LORAT"
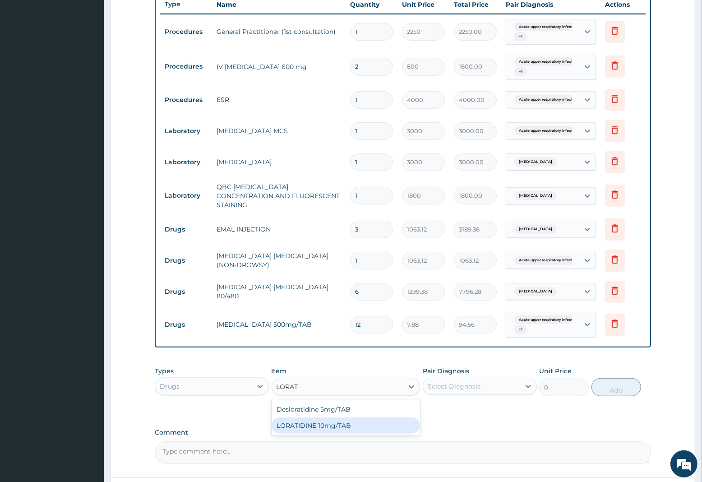
click at [329, 419] on div "LORATIDINE 10mg/TAB" at bounding box center [346, 426] width 149 height 16
type input "17.33"
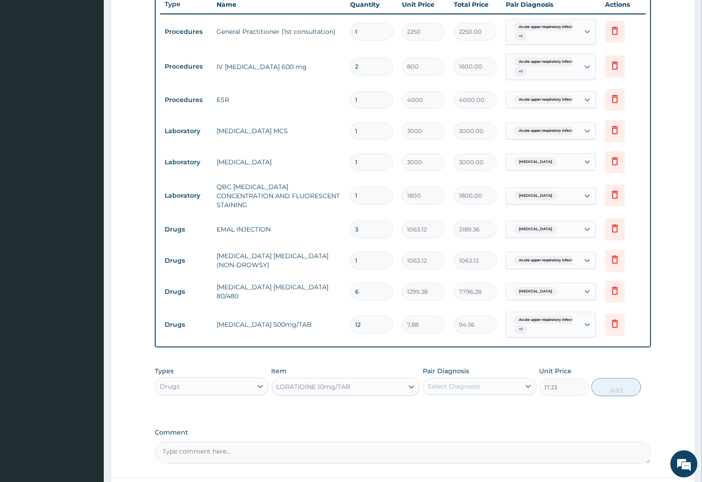
click at [470, 382] on div "Select Diagnosis" at bounding box center [454, 386] width 53 height 9
drag, startPoint x: 470, startPoint y: 409, endPoint x: 583, endPoint y: 398, distance: 113.4
click at [473, 409] on label "Acute upper respiratory infection, site unspecified" at bounding box center [485, 413] width 94 height 18
checkbox input "true"
click at [621, 386] on button "Add" at bounding box center [617, 387] width 50 height 18
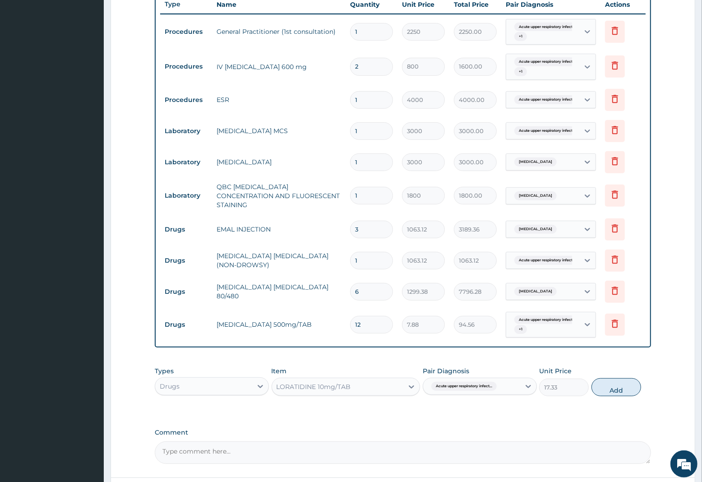
type input "0"
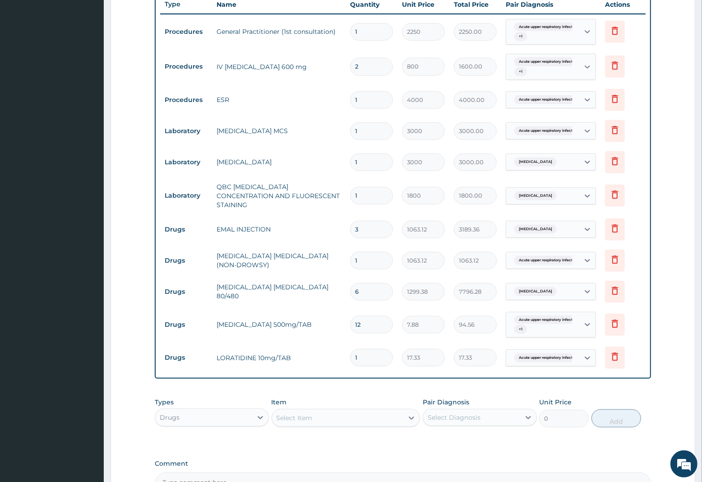
type input "0.00"
type input "5"
type input "86.65"
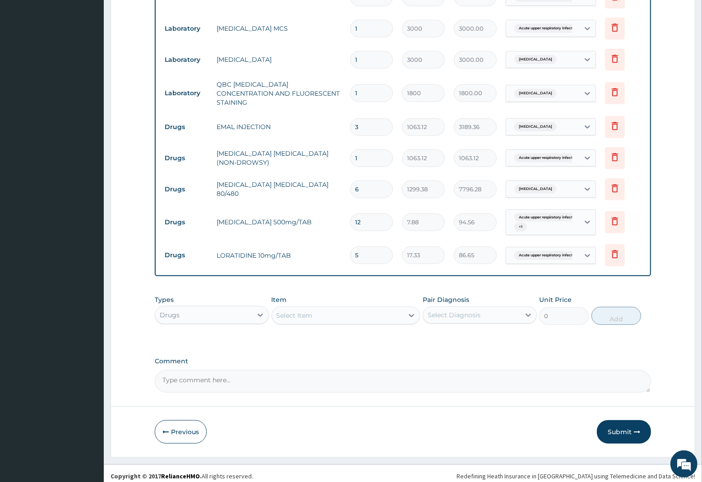
scroll to position [449, 0]
type input "5"
click at [624, 428] on button "Submit" at bounding box center [624, 430] width 54 height 23
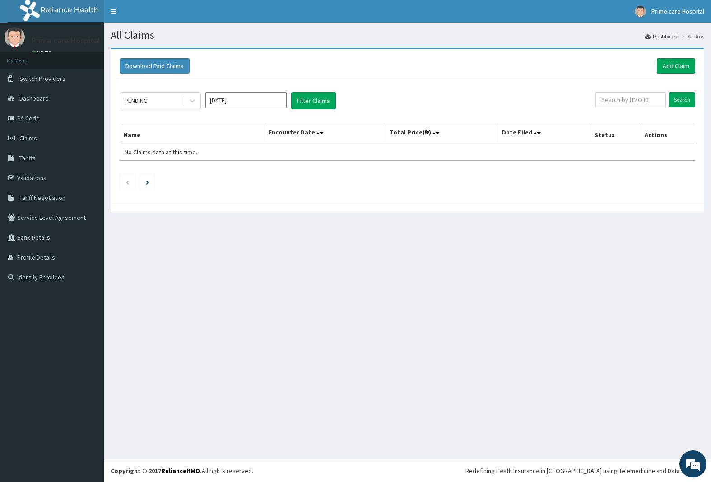
click at [259, 102] on input "Oct 2025" at bounding box center [245, 100] width 81 height 16
click at [278, 173] on div "Sep" at bounding box center [273, 175] width 18 height 17
type input "Sep 2025"
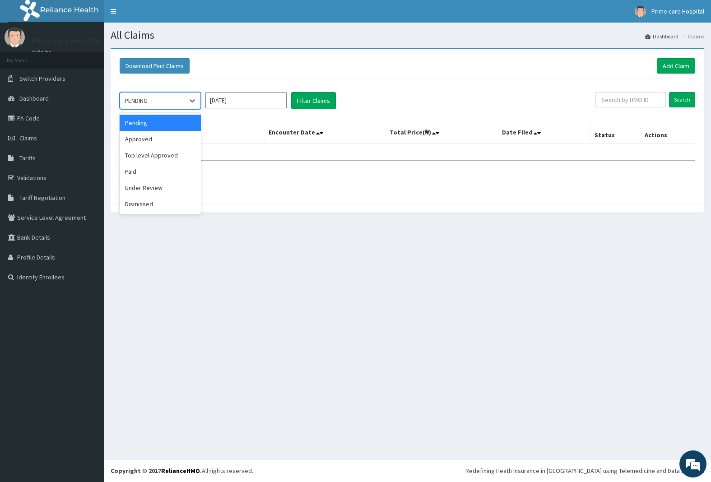
drag, startPoint x: 172, startPoint y: 102, endPoint x: 166, endPoint y: 134, distance: 32.7
click at [172, 102] on div "PENDING" at bounding box center [151, 100] width 63 height 14
click at [163, 156] on div "Top level Approved" at bounding box center [160, 155] width 81 height 16
click at [305, 102] on button "Filter Claims" at bounding box center [313, 100] width 45 height 17
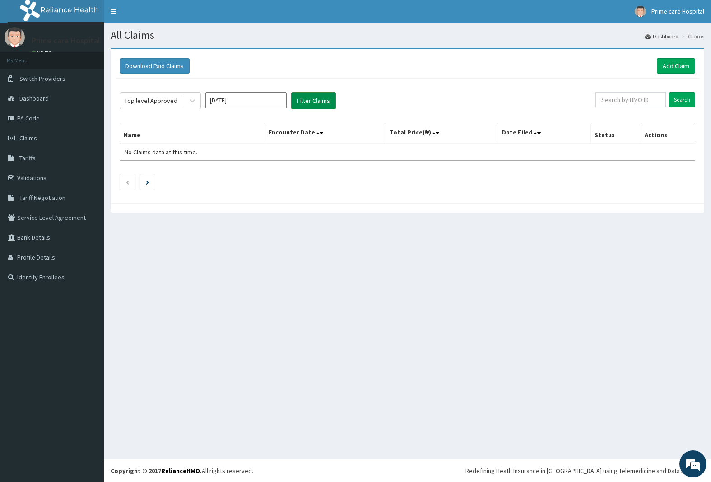
click at [308, 101] on button "Filter Claims" at bounding box center [313, 100] width 45 height 17
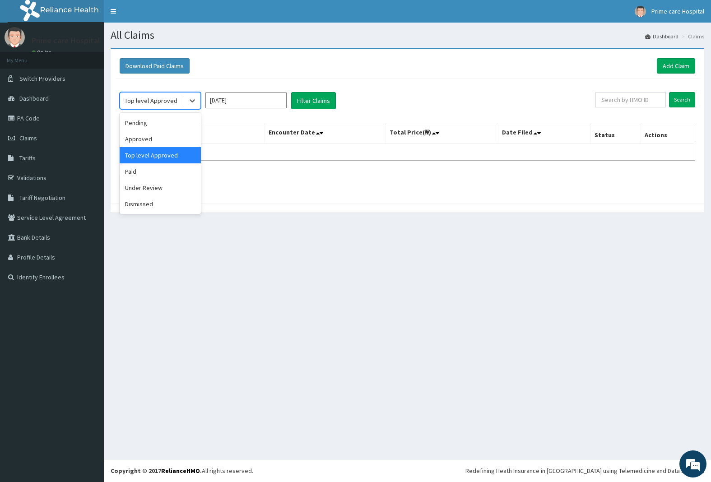
click at [183, 101] on div at bounding box center [192, 101] width 18 height 16
click at [157, 120] on div "Pending" at bounding box center [160, 123] width 81 height 16
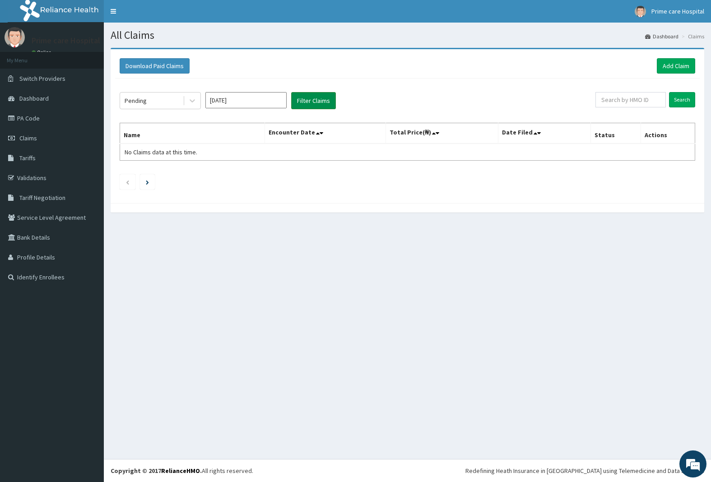
click at [325, 103] on button "Filter Claims" at bounding box center [313, 100] width 45 height 17
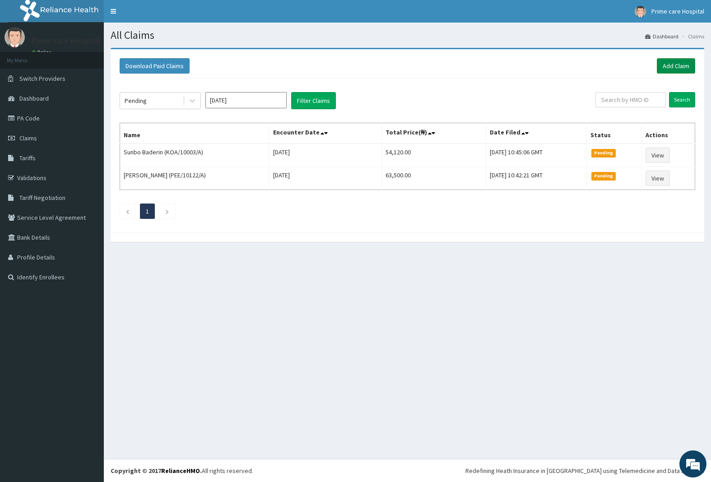
click at [682, 65] on link "Add Claim" at bounding box center [676, 65] width 38 height 15
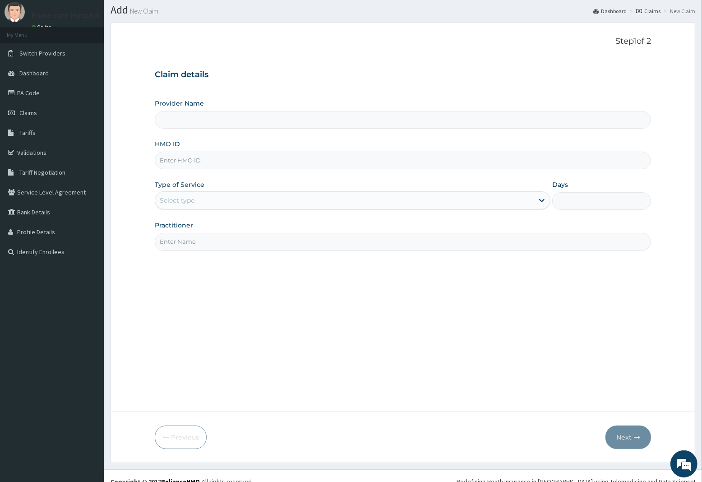
scroll to position [37, 0]
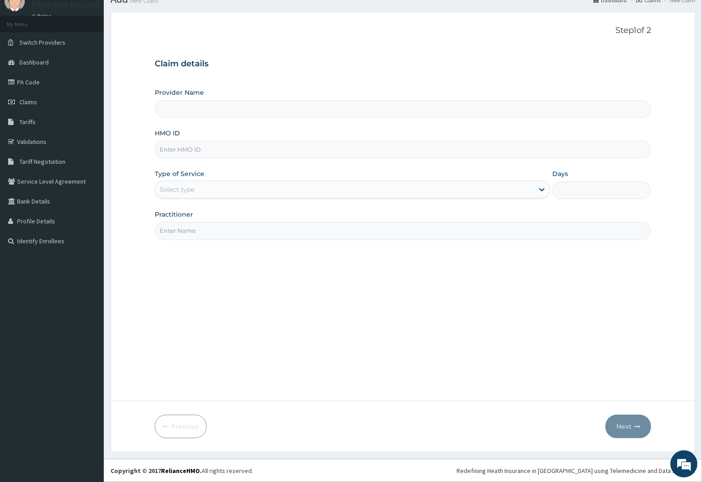
type input "Prime care hospital"
click at [203, 150] on input "HMO ID" at bounding box center [403, 150] width 497 height 18
type input "MHG/10458/A"
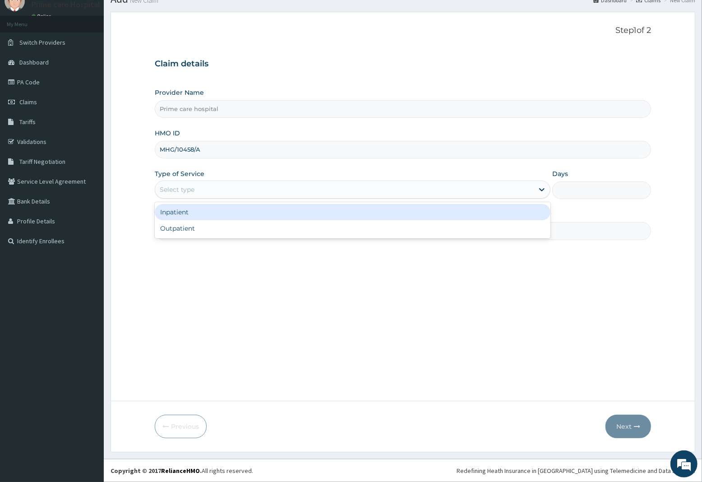
drag, startPoint x: 190, startPoint y: 188, endPoint x: 186, endPoint y: 215, distance: 26.9
click at [190, 192] on div "Select type" at bounding box center [177, 189] width 35 height 9
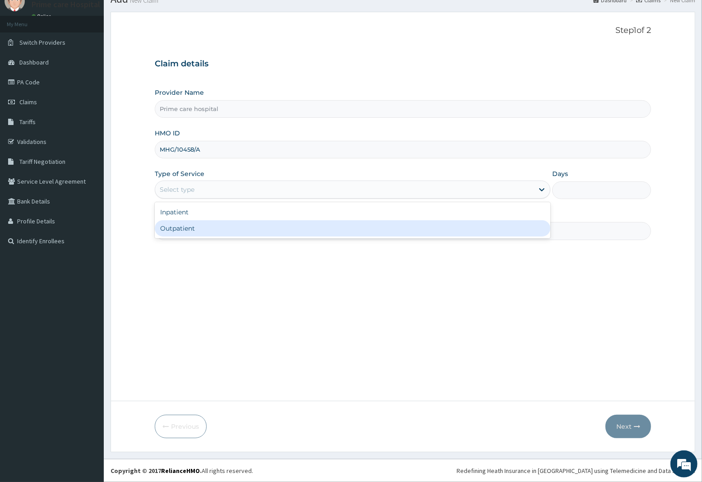
click at [181, 229] on div "Outpatient" at bounding box center [353, 228] width 396 height 16
type input "1"
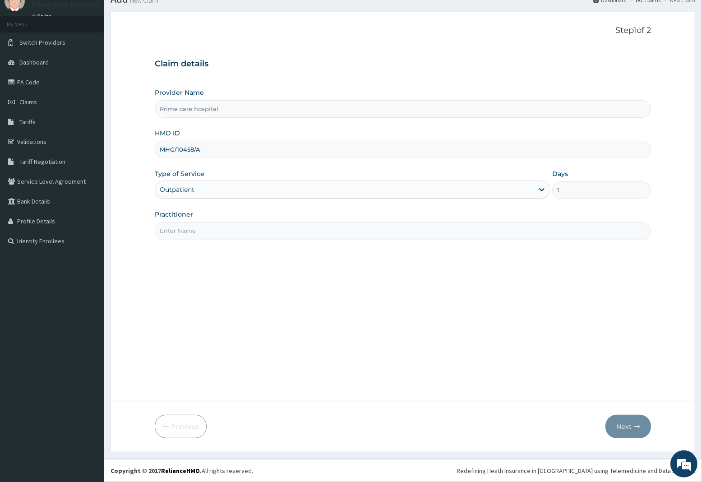
click at [190, 222] on div "Practitioner" at bounding box center [403, 225] width 497 height 30
click at [190, 227] on input "Practitioner" at bounding box center [403, 231] width 497 height 18
type input "DR DENIS"
click at [631, 427] on button "Next" at bounding box center [629, 426] width 46 height 23
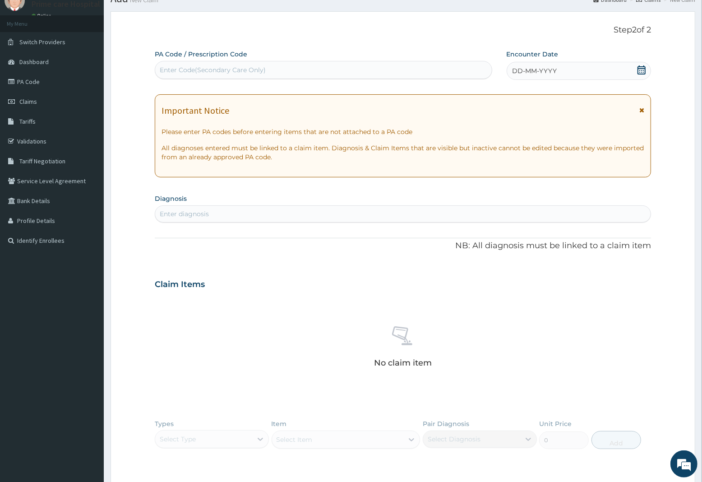
drag, startPoint x: 556, startPoint y: 70, endPoint x: 556, endPoint y: 76, distance: 5.9
click at [556, 70] on span "DD-MM-YYYY" at bounding box center [535, 70] width 45 height 9
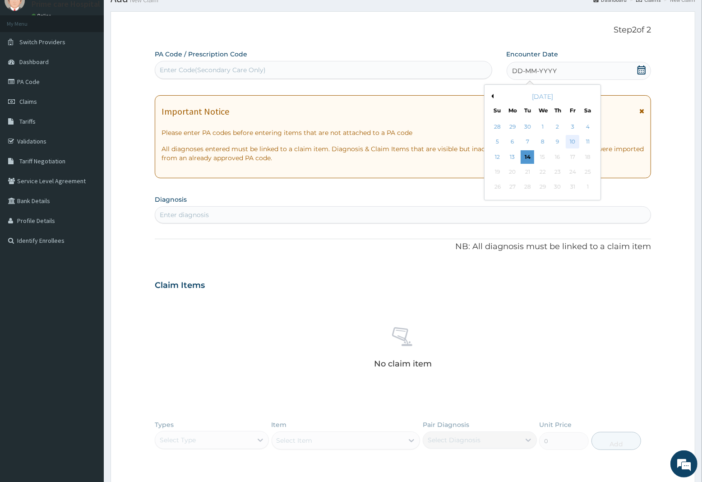
click at [574, 142] on div "10" at bounding box center [573, 142] width 14 height 14
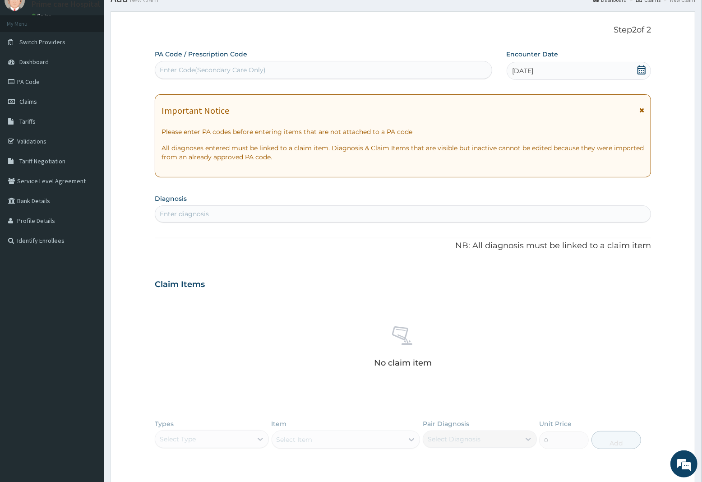
click at [226, 212] on div "Enter diagnosis" at bounding box center [403, 214] width 496 height 14
type input "URTI"
click at [236, 236] on h4 "Acute upper respiratory infection, site unspecified" at bounding box center [226, 235] width 132 height 7
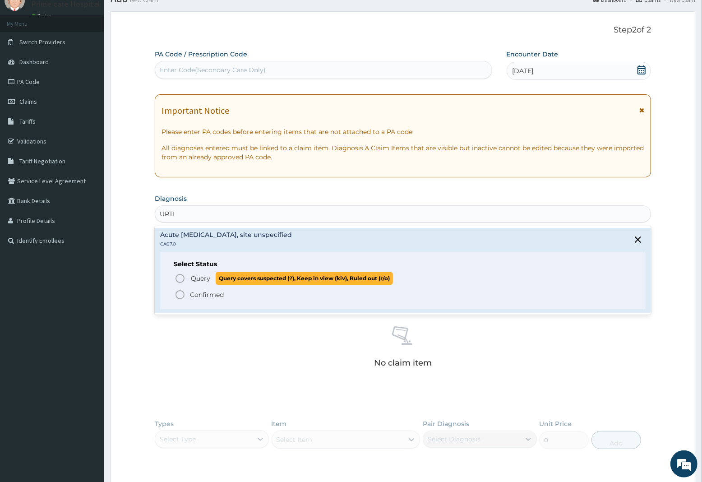
click at [204, 279] on span "Query" at bounding box center [200, 278] width 19 height 9
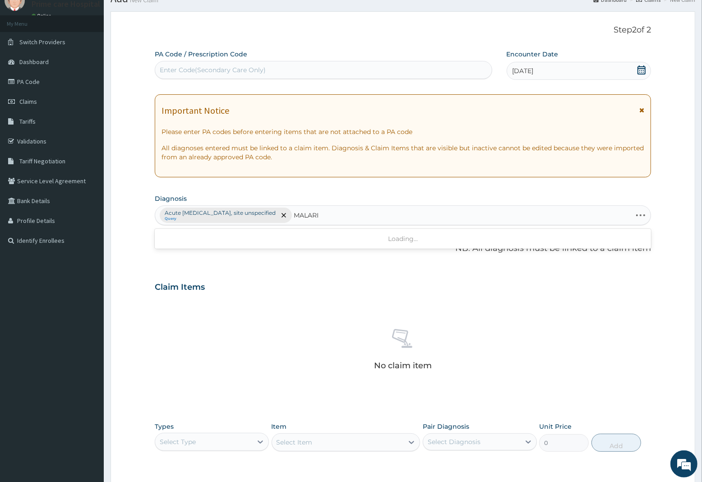
type input "MALARIA"
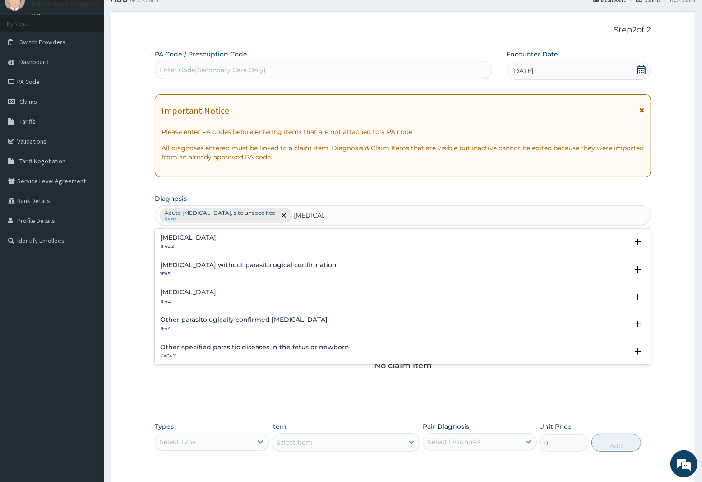
click at [213, 293] on h4 "Malaria, unspecified" at bounding box center [188, 292] width 56 height 7
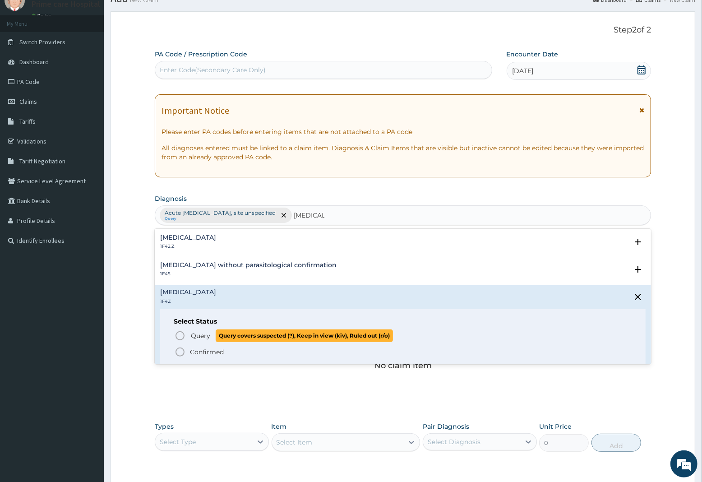
click at [195, 333] on span "Query" at bounding box center [200, 335] width 19 height 9
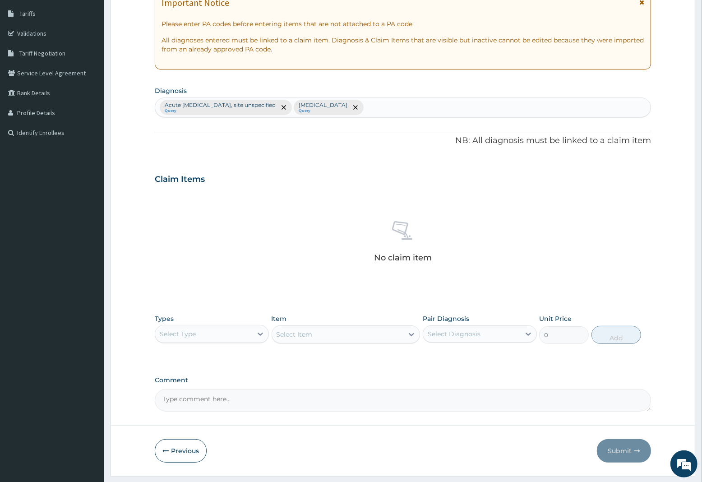
scroll to position [169, 0]
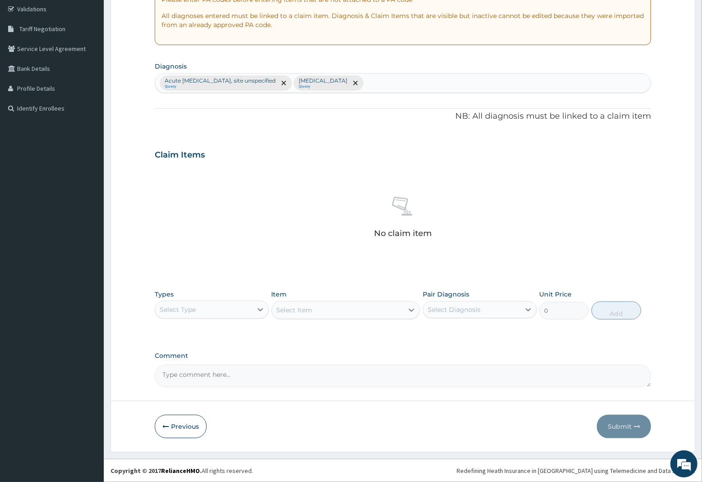
click at [176, 309] on div "Select Type" at bounding box center [178, 309] width 36 height 9
click at [181, 364] on div "Procedures" at bounding box center [212, 365] width 114 height 16
click at [332, 311] on div "Select Item" at bounding box center [346, 310] width 149 height 18
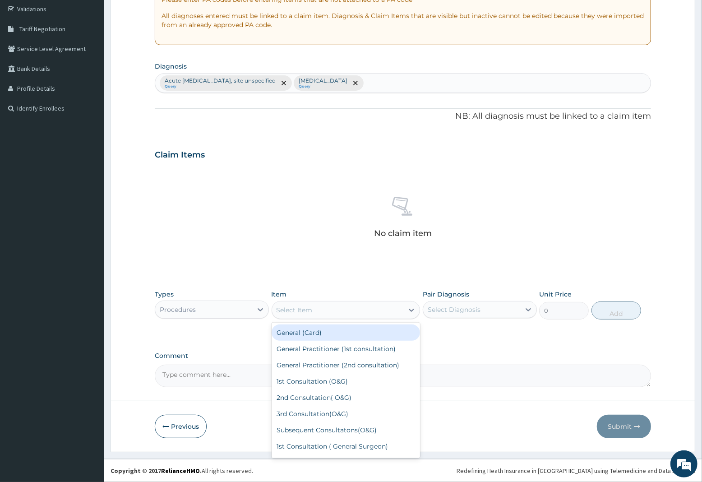
click at [310, 310] on div "Select Item" at bounding box center [295, 310] width 36 height 9
click at [310, 348] on div "General Practitioner (1st consultation)" at bounding box center [346, 349] width 149 height 16
type input "2250"
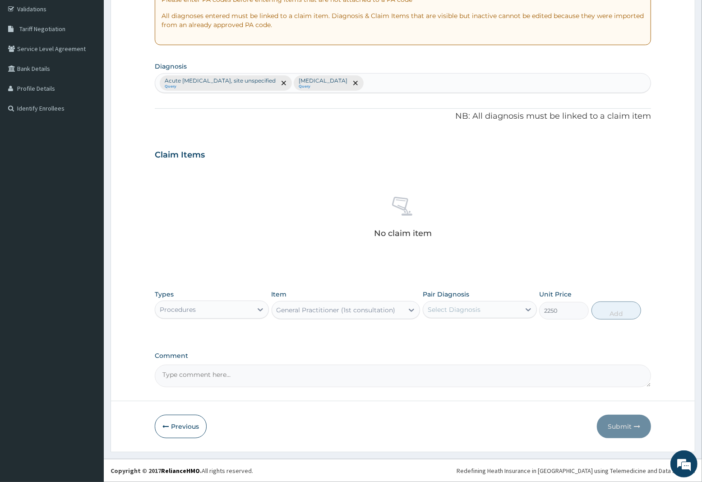
click at [441, 311] on div "Select Diagnosis" at bounding box center [454, 309] width 53 height 9
click at [437, 346] on div "Acute upper respiratory infection, site unspecified" at bounding box center [480, 338] width 114 height 28
checkbox input "true"
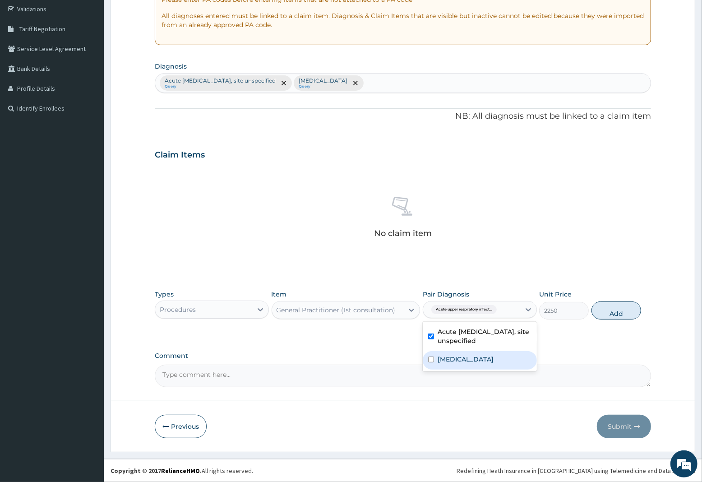
drag, startPoint x: 443, startPoint y: 358, endPoint x: 496, endPoint y: 348, distance: 53.1
click at [444, 358] on label "Malaria, unspecified" at bounding box center [466, 359] width 56 height 9
checkbox input "true"
click at [613, 316] on button "Add" at bounding box center [617, 311] width 50 height 18
type input "0"
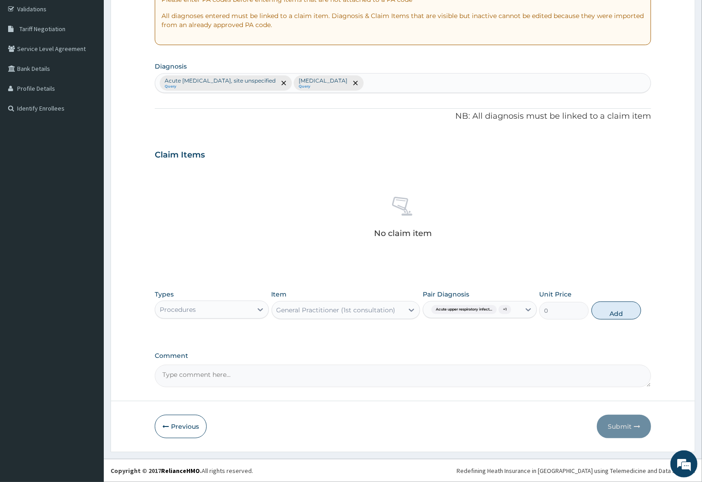
scroll to position [129, 0]
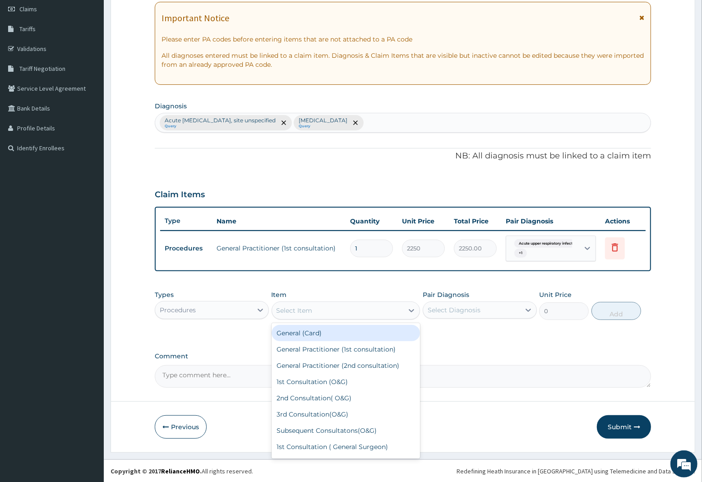
click at [294, 308] on div "Select Item" at bounding box center [295, 310] width 36 height 9
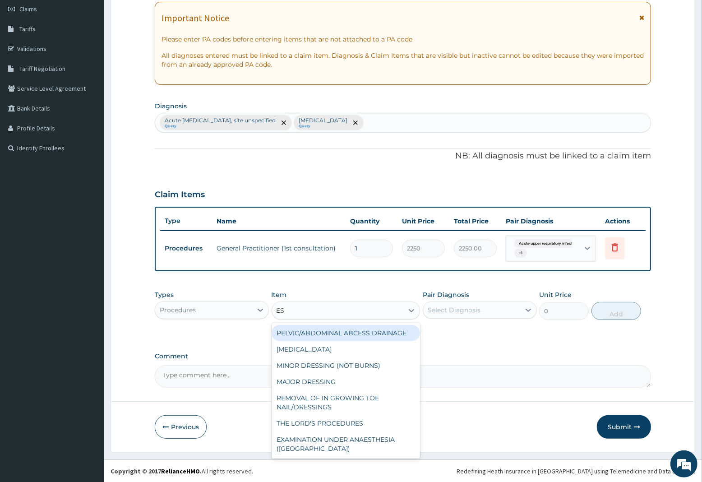
type input "ESR"
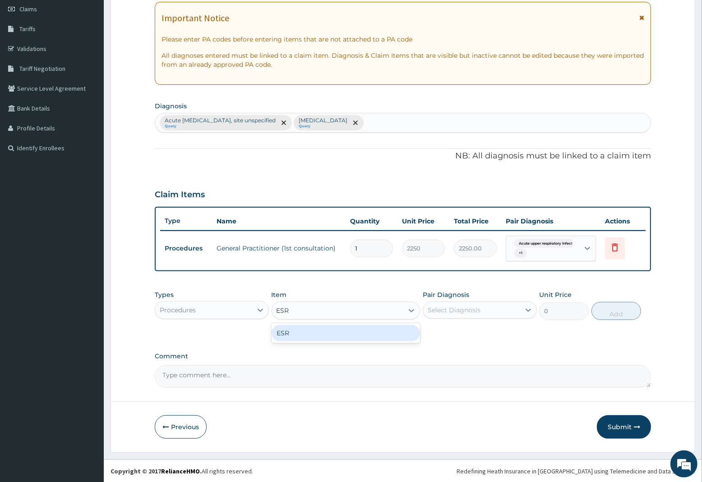
drag, startPoint x: 298, startPoint y: 332, endPoint x: 493, endPoint y: 318, distance: 195.1
click at [307, 332] on div "ESR" at bounding box center [346, 333] width 149 height 16
type input "4000"
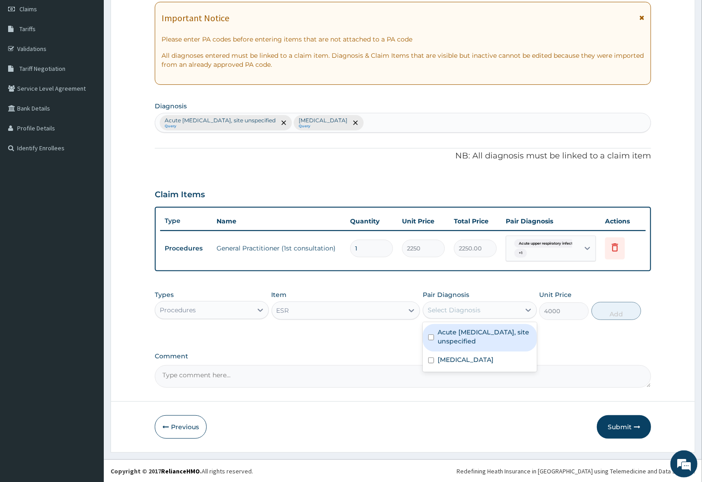
click at [497, 314] on div "Select Diagnosis" at bounding box center [471, 310] width 97 height 14
drag, startPoint x: 482, startPoint y: 335, endPoint x: 502, endPoint y: 333, distance: 20.4
click at [484, 335] on label "Acute upper respiratory infection, site unspecified" at bounding box center [485, 337] width 94 height 18
checkbox input "true"
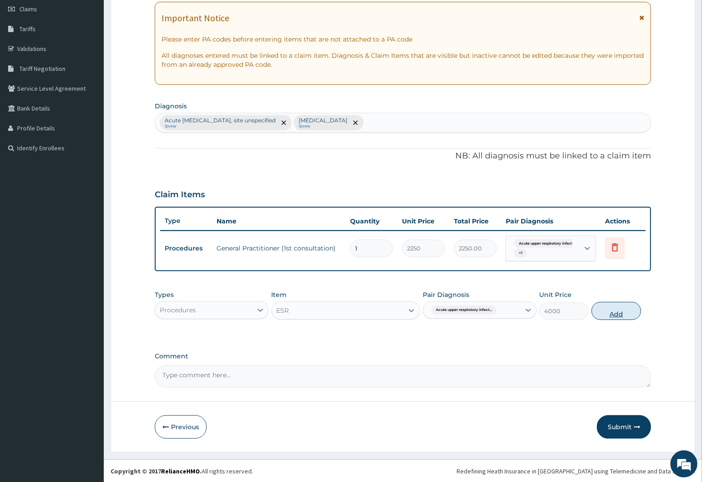
click at [610, 308] on button "Add" at bounding box center [617, 311] width 50 height 18
type input "0"
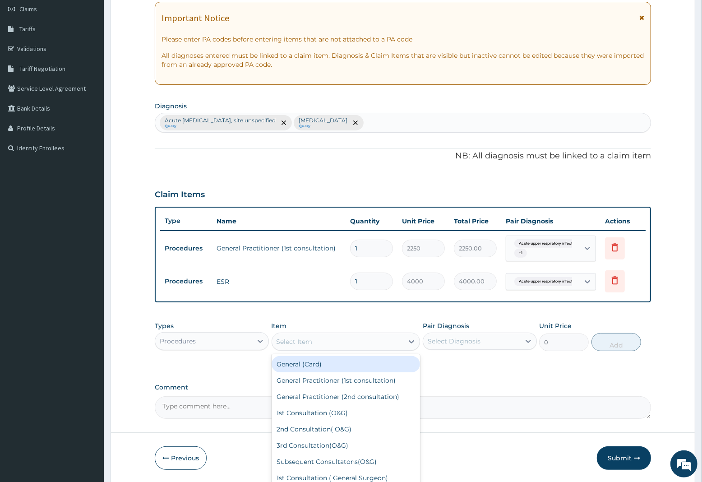
click at [294, 342] on div "Select Item" at bounding box center [295, 341] width 36 height 9
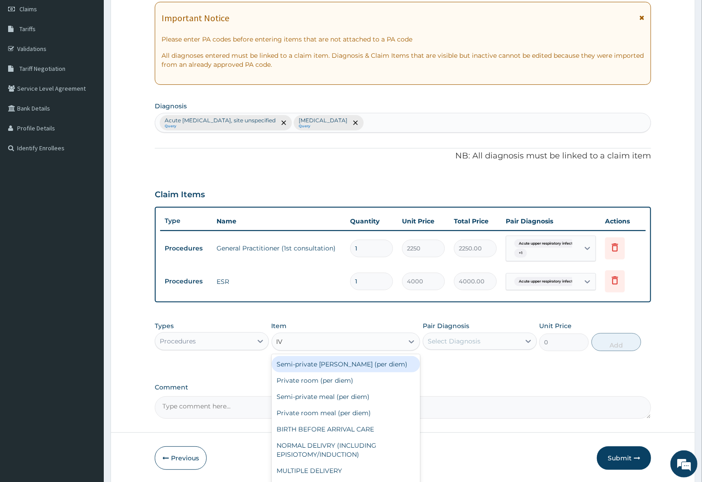
type input "IV P"
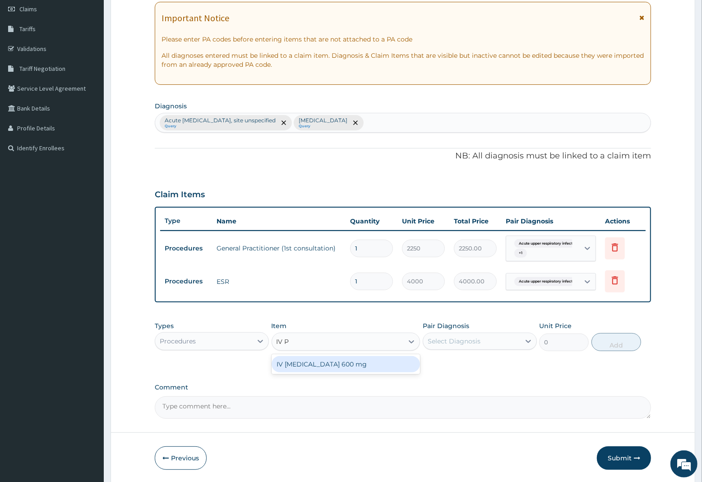
drag, startPoint x: 308, startPoint y: 362, endPoint x: 474, endPoint y: 335, distance: 168.3
click at [316, 358] on div "IV PARACETAMOL 600 mg" at bounding box center [346, 364] width 149 height 16
type input "800"
click at [492, 337] on div "Select Diagnosis" at bounding box center [471, 341] width 97 height 14
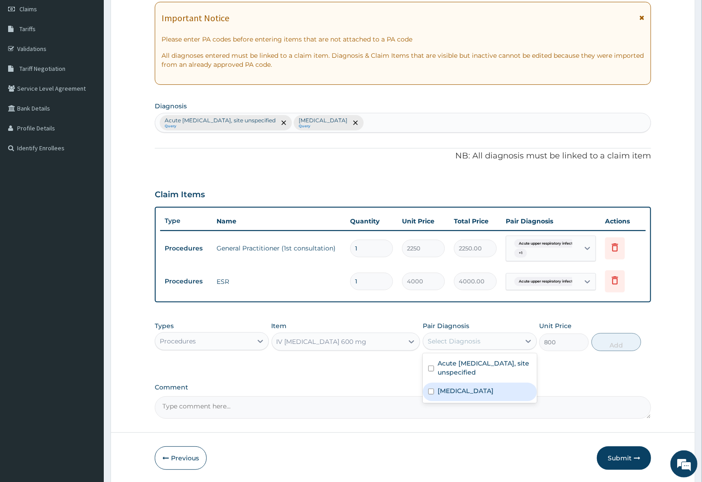
drag, startPoint x: 470, startPoint y: 390, endPoint x: 533, endPoint y: 358, distance: 70.7
click at [473, 386] on label "Malaria, unspecified" at bounding box center [466, 390] width 56 height 9
checkbox input "true"
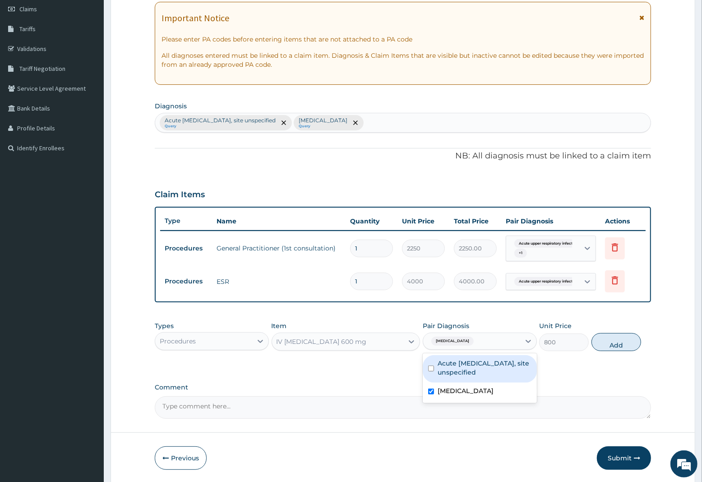
click at [495, 367] on label "Acute upper respiratory infection, site unspecified" at bounding box center [485, 368] width 94 height 18
checkbox input "true"
click at [606, 344] on button "Add" at bounding box center [617, 342] width 50 height 18
type input "0"
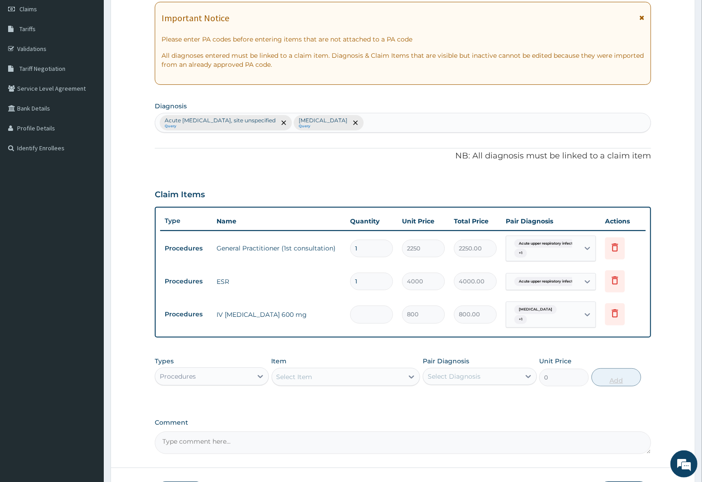
type input "0.00"
type input "2"
type input "1600.00"
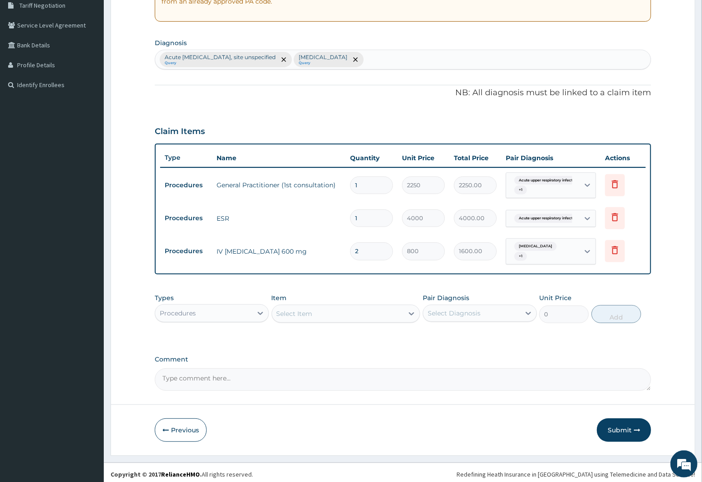
scroll to position [195, 0]
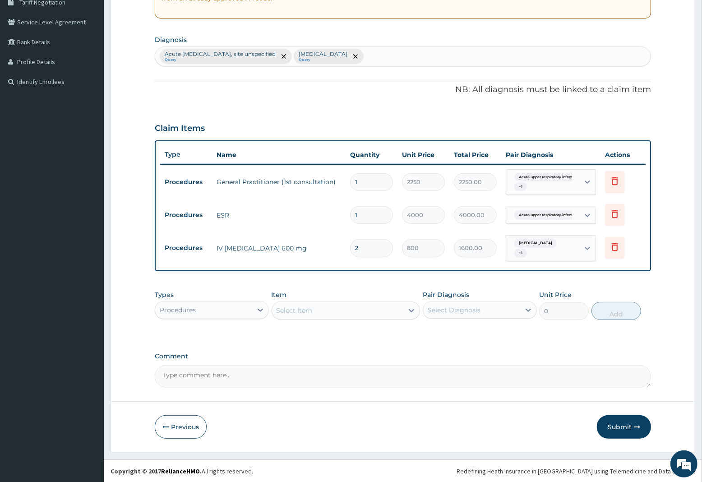
type input "2"
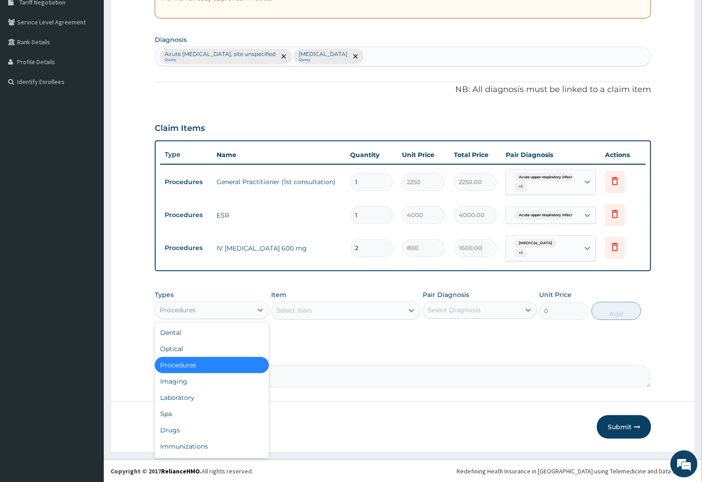
drag, startPoint x: 186, startPoint y: 311, endPoint x: 187, endPoint y: 344, distance: 32.5
click at [187, 311] on div "Procedures" at bounding box center [178, 310] width 36 height 9
drag, startPoint x: 172, startPoint y: 395, endPoint x: 176, endPoint y: 390, distance: 7.7
click at [175, 393] on div "Laboratory" at bounding box center [212, 398] width 114 height 16
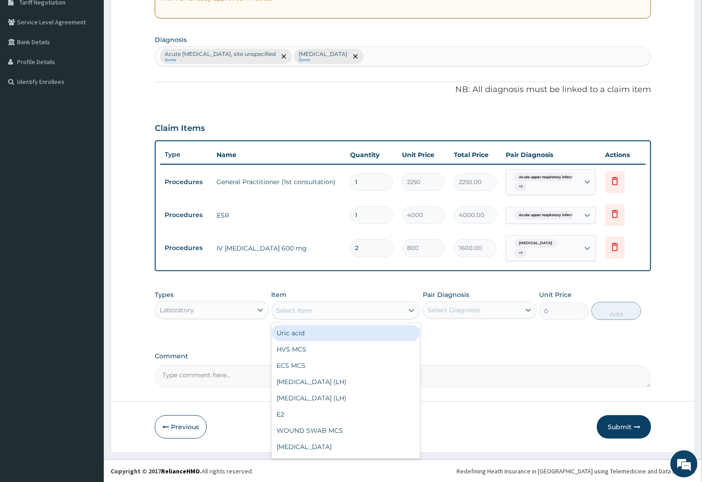
click at [314, 312] on div "Select Item" at bounding box center [338, 310] width 132 height 14
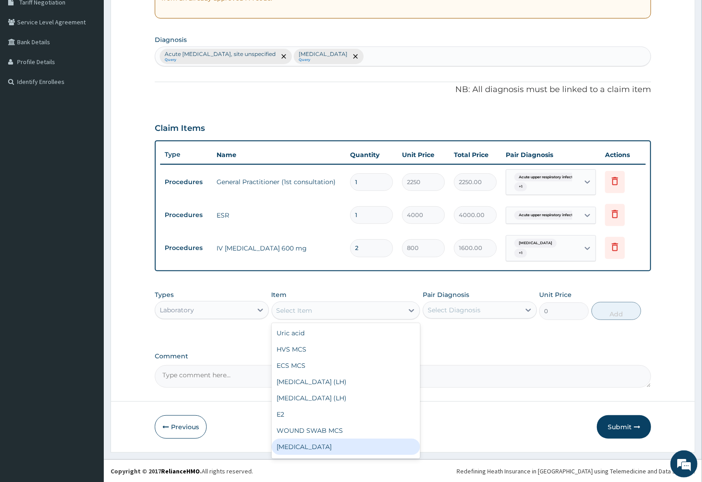
click at [310, 446] on div "Full blood count" at bounding box center [346, 447] width 149 height 16
type input "3000"
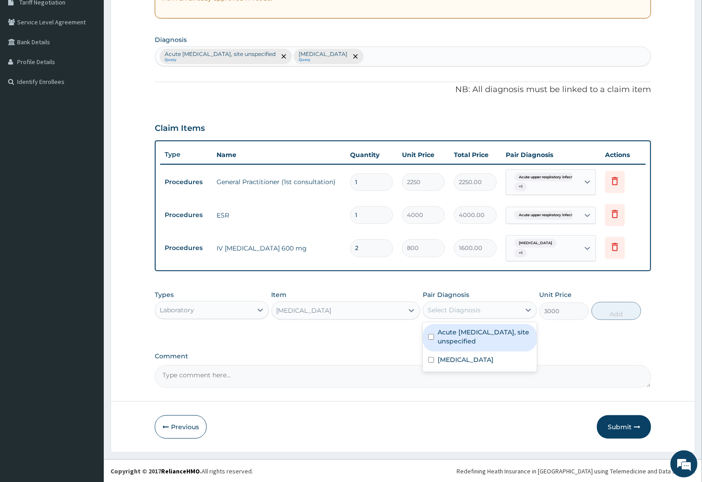
drag, startPoint x: 475, startPoint y: 306, endPoint x: 480, endPoint y: 337, distance: 31.5
click at [475, 309] on div "Select Diagnosis" at bounding box center [454, 310] width 53 height 9
click at [479, 344] on label "Acute upper respiratory infection, site unspecified" at bounding box center [485, 337] width 94 height 18
checkbox input "true"
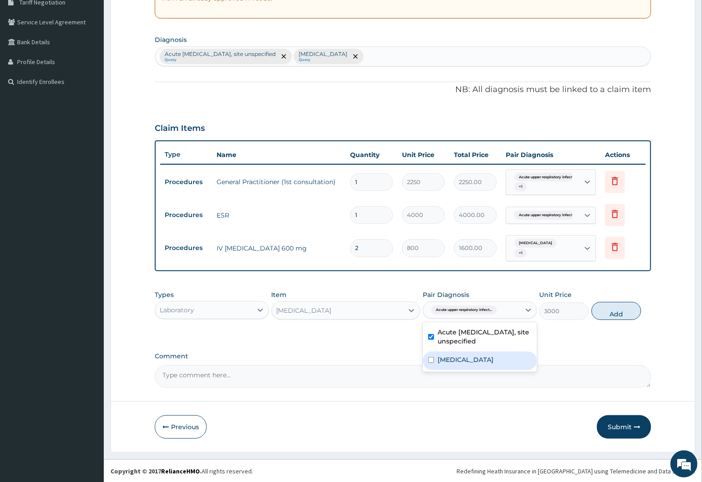
click at [478, 366] on div "Malaria, unspecified" at bounding box center [480, 361] width 114 height 19
checkbox input "true"
drag, startPoint x: 628, startPoint y: 312, endPoint x: 618, endPoint y: 326, distance: 17.4
click at [628, 314] on button "Add" at bounding box center [617, 311] width 50 height 18
type input "0"
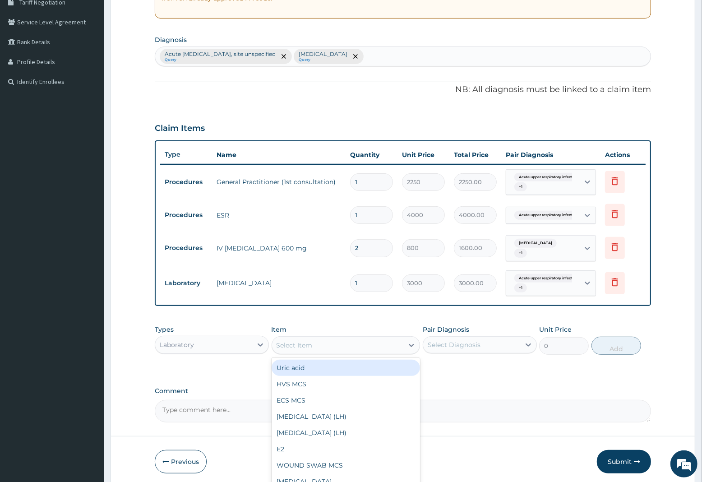
click at [288, 346] on div "Select Item" at bounding box center [295, 345] width 36 height 9
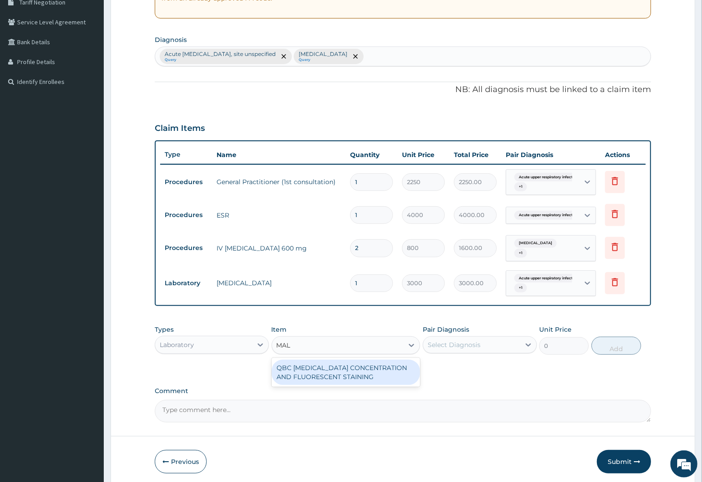
type input "MALA"
click at [314, 375] on div "QBC MALARIA CONCENTRATION AND FLUORESCENT STAINING" at bounding box center [346, 372] width 149 height 25
type input "1800"
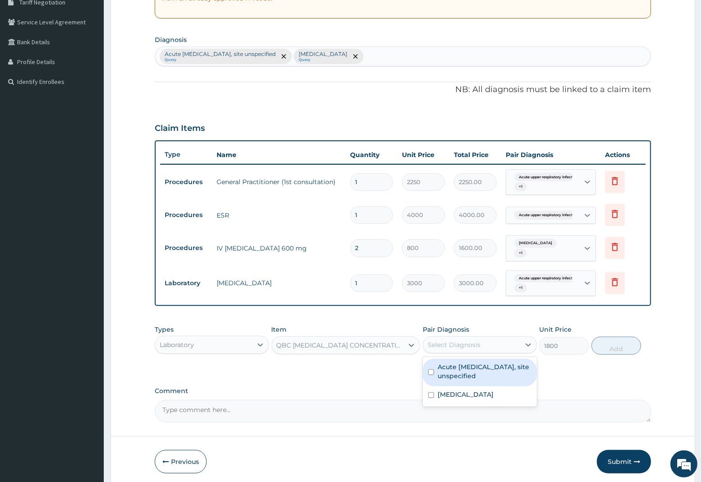
click at [446, 345] on div "Select Diagnosis" at bounding box center [454, 344] width 53 height 9
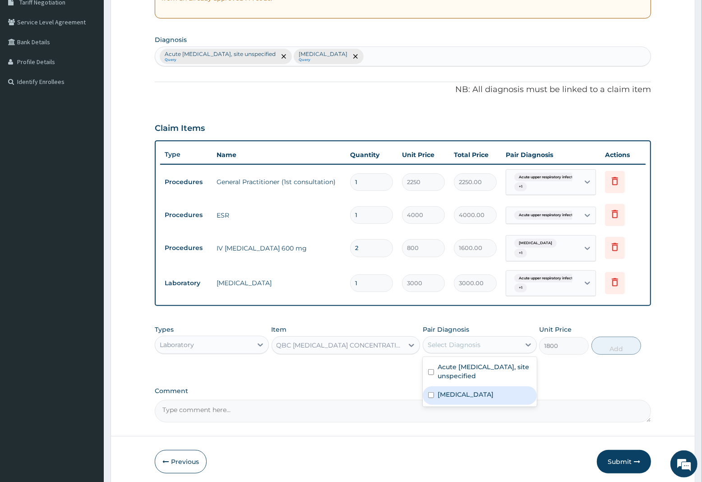
click at [458, 398] on label "Malaria, unspecified" at bounding box center [466, 394] width 56 height 9
checkbox input "true"
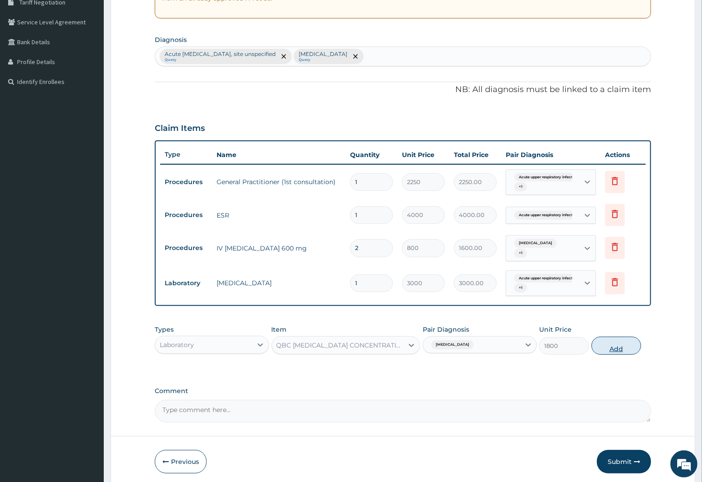
click at [630, 348] on button "Add" at bounding box center [617, 346] width 50 height 18
type input "0"
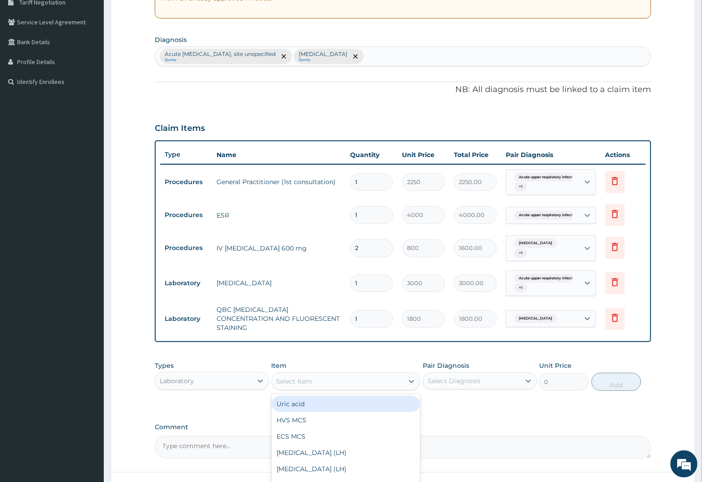
click at [290, 377] on div "Select Item" at bounding box center [295, 381] width 36 height 9
type input "SPU"
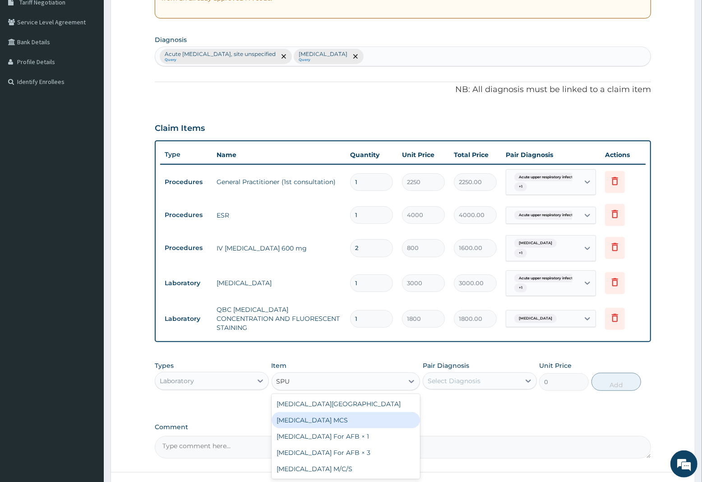
drag, startPoint x: 320, startPoint y: 412, endPoint x: 380, endPoint y: 399, distance: 61.3
click at [320, 412] on div "Sputum MCS" at bounding box center [346, 420] width 149 height 16
type input "3000"
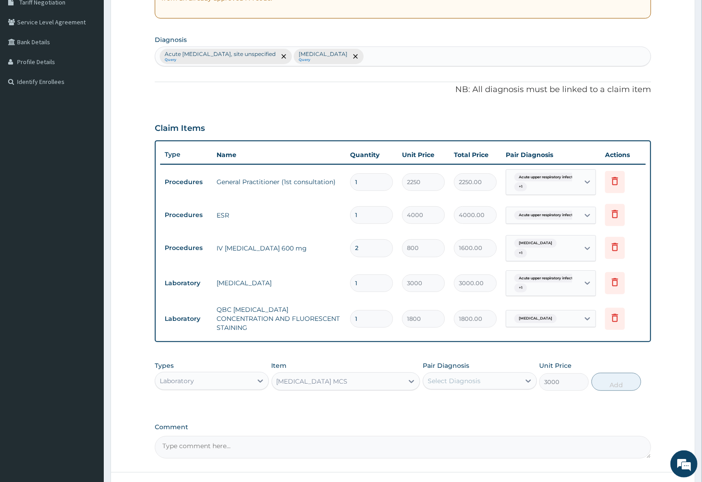
drag, startPoint x: 469, startPoint y: 373, endPoint x: 469, endPoint y: 378, distance: 5.0
click at [469, 376] on div "Select Diagnosis" at bounding box center [454, 380] width 53 height 9
click at [471, 404] on label "Acute upper respiratory infection, site unspecified" at bounding box center [485, 408] width 94 height 18
checkbox input "true"
click at [611, 380] on button "Add" at bounding box center [617, 382] width 50 height 18
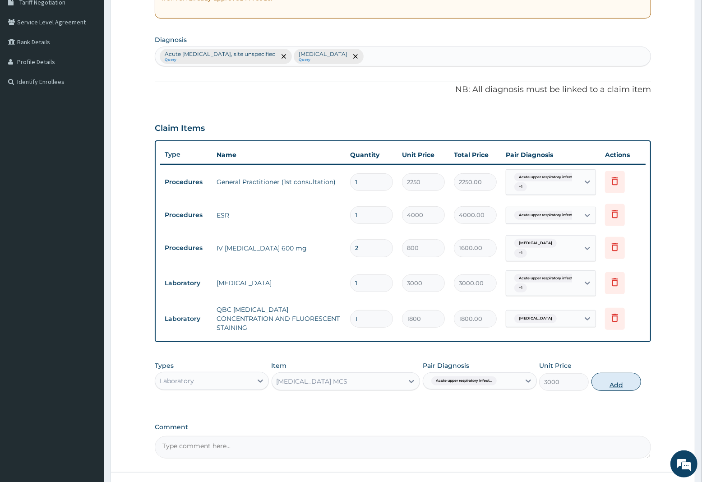
type input "0"
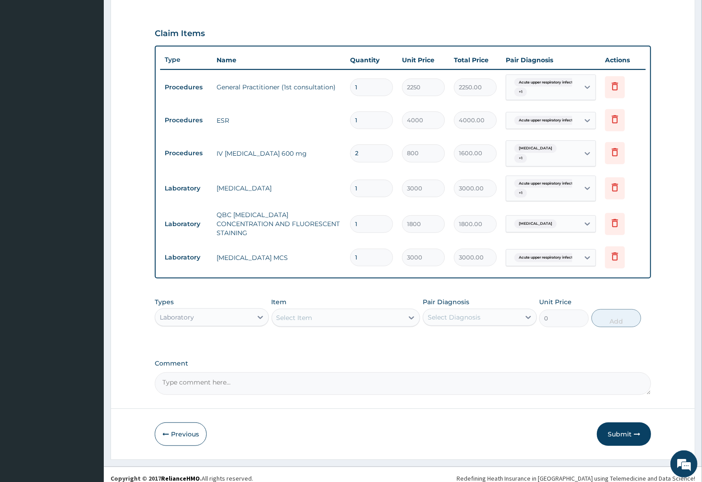
scroll to position [293, 0]
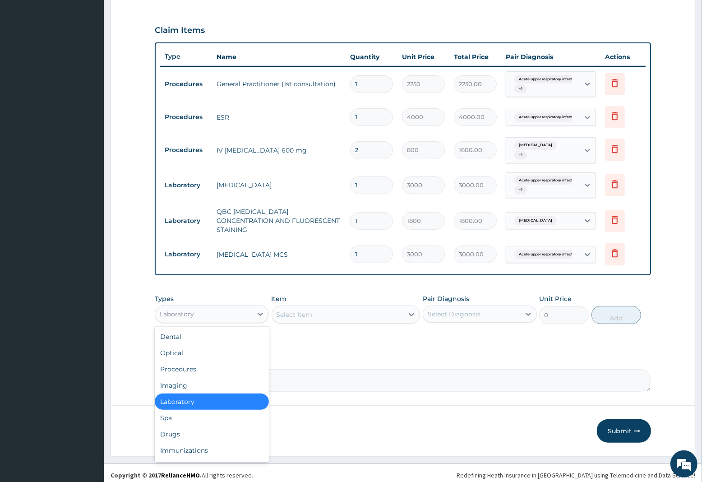
drag, startPoint x: 213, startPoint y: 309, endPoint x: 214, endPoint y: 357, distance: 47.9
click at [214, 310] on div "Laboratory" at bounding box center [203, 314] width 97 height 14
click at [177, 429] on div "Drugs" at bounding box center [212, 434] width 114 height 16
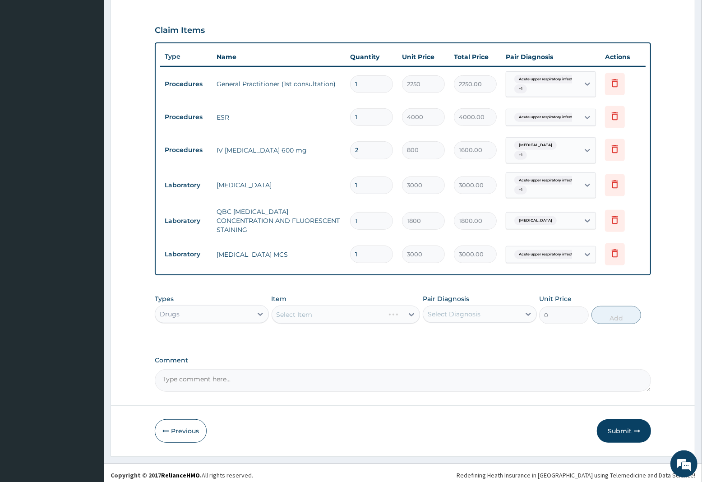
click at [313, 308] on div "Select Item" at bounding box center [346, 315] width 149 height 18
click at [356, 306] on div "Select Item" at bounding box center [346, 315] width 149 height 18
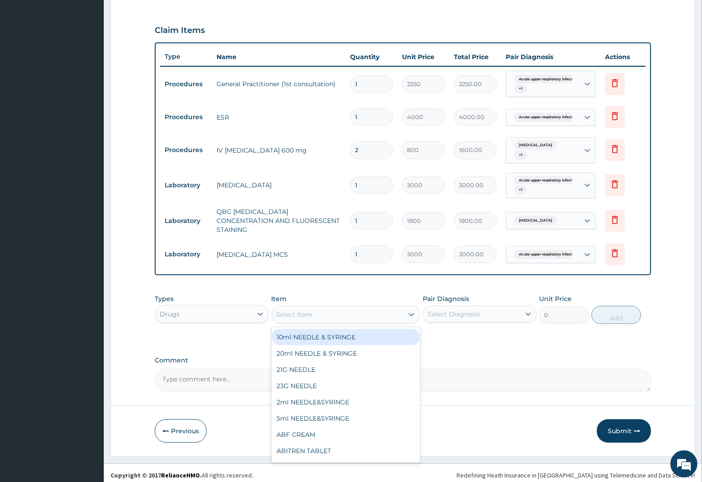
click at [310, 310] on div "Select Item" at bounding box center [295, 314] width 36 height 9
type input "COA"
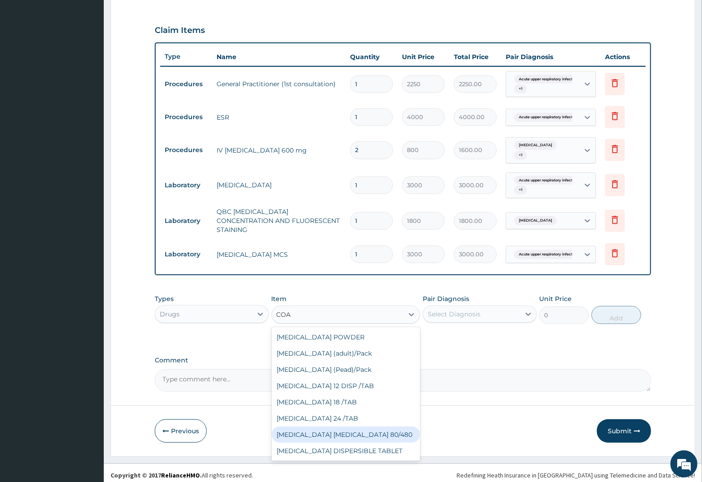
click at [348, 430] on div "[MEDICAL_DATA] [MEDICAL_DATA] 80/480" at bounding box center [346, 435] width 149 height 16
type input "1299.38"
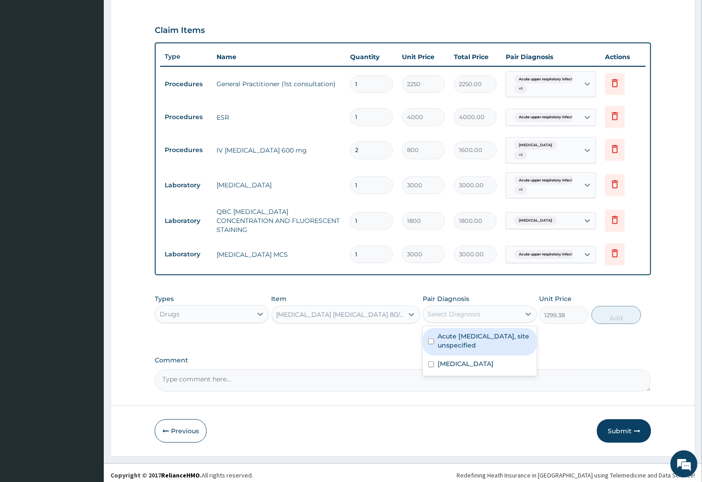
click at [463, 310] on div "Select Diagnosis" at bounding box center [454, 314] width 53 height 9
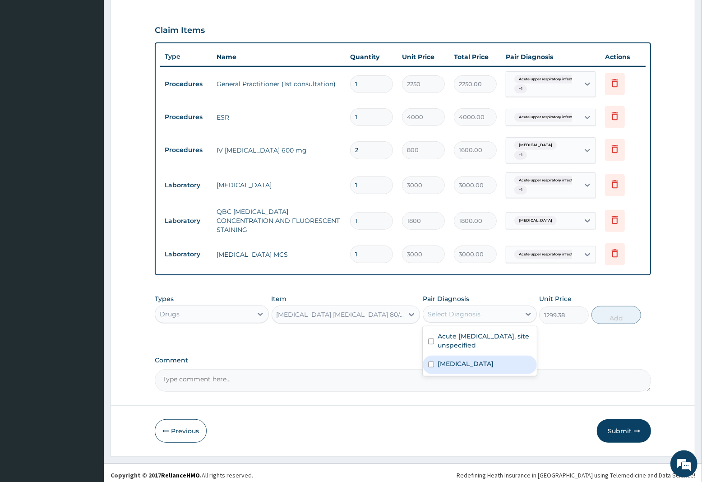
click at [470, 362] on label "[MEDICAL_DATA]" at bounding box center [466, 363] width 56 height 9
checkbox input "true"
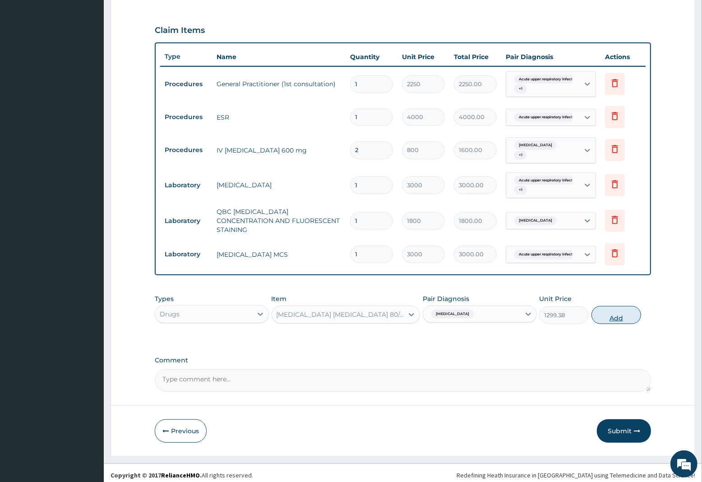
click at [613, 311] on button "Add" at bounding box center [617, 315] width 50 height 18
type input "0"
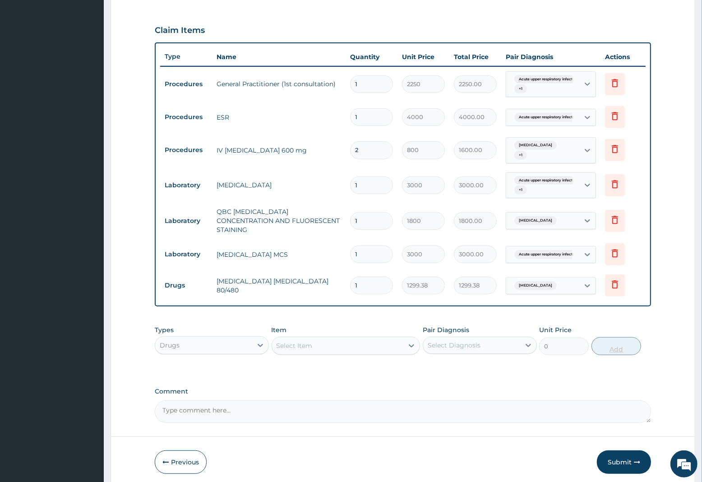
type input "0.00"
type input "6"
type input "7796.28"
type input "6"
click at [301, 341] on div "Select Item" at bounding box center [295, 345] width 36 height 9
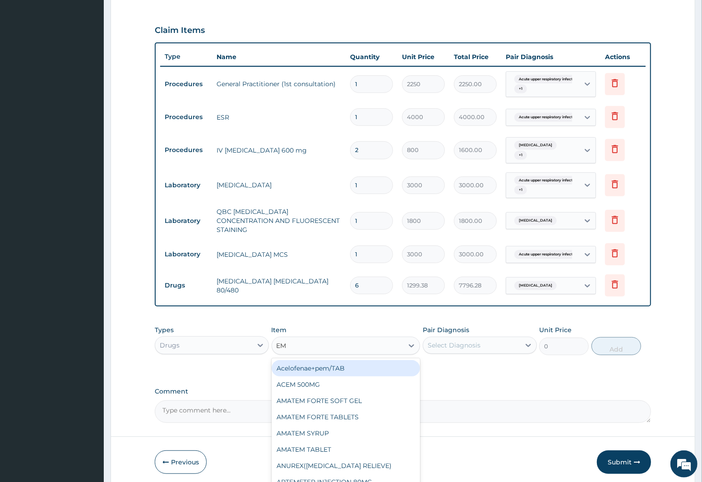
type input "EMA"
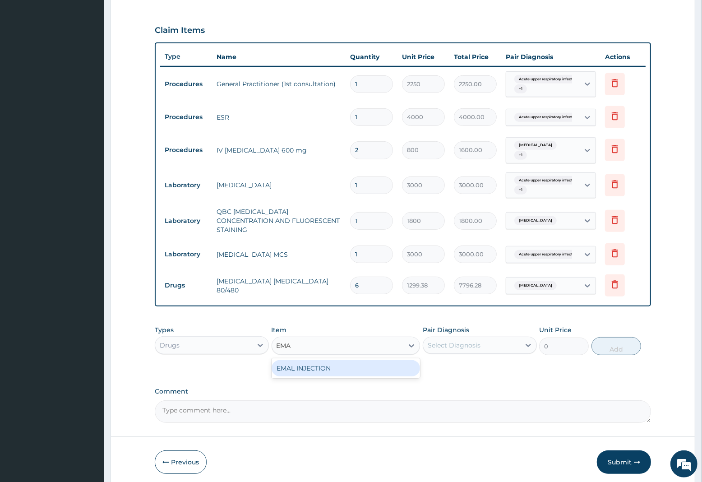
drag, startPoint x: 303, startPoint y: 362, endPoint x: 383, endPoint y: 344, distance: 81.3
click at [305, 362] on div "EMAL INJECTION" at bounding box center [346, 368] width 149 height 16
type input "1063.12"
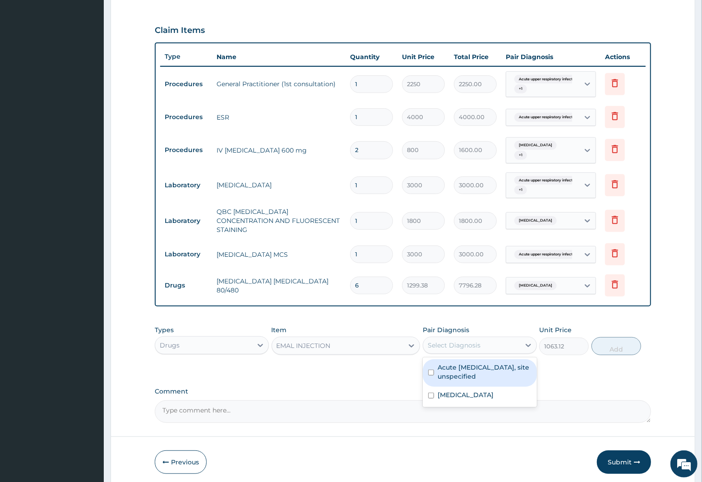
click at [479, 338] on div "Select Diagnosis" at bounding box center [471, 345] width 97 height 14
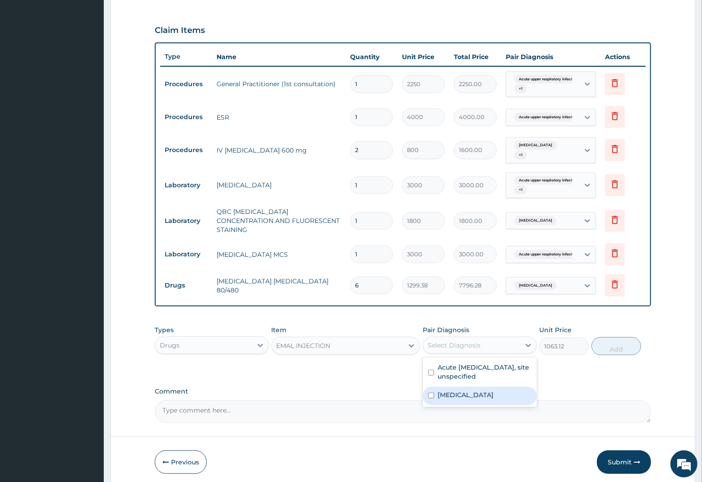
click at [472, 391] on label "[MEDICAL_DATA]" at bounding box center [466, 394] width 56 height 9
checkbox input "true"
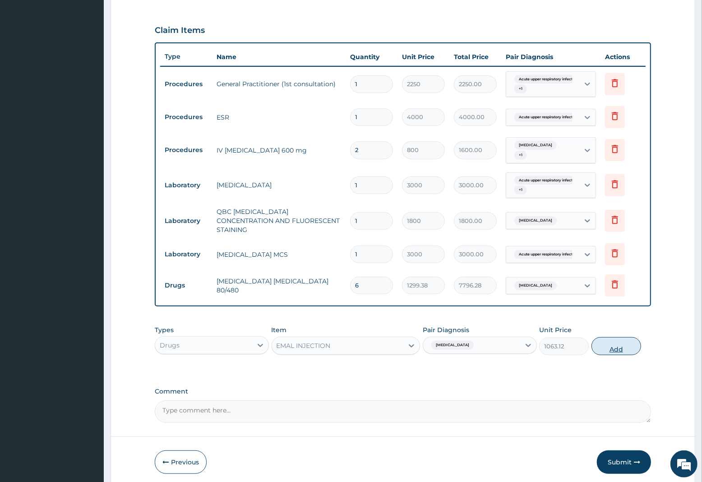
click at [608, 342] on button "Add" at bounding box center [617, 346] width 50 height 18
type input "0"
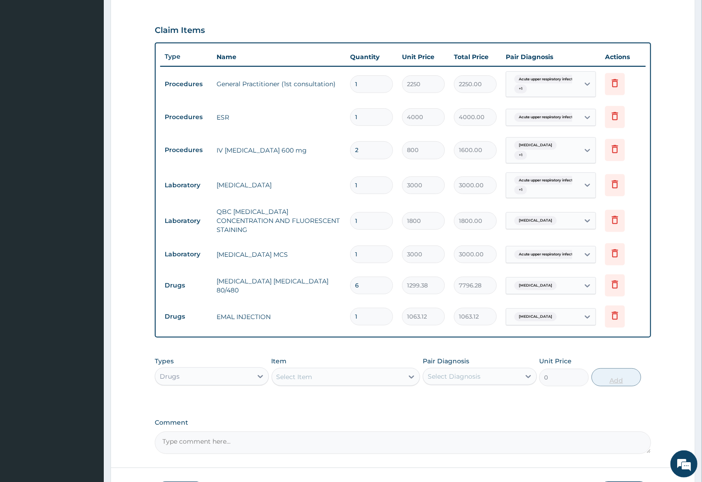
type input "0.00"
type input "3"
type input "3189.36"
type input "3"
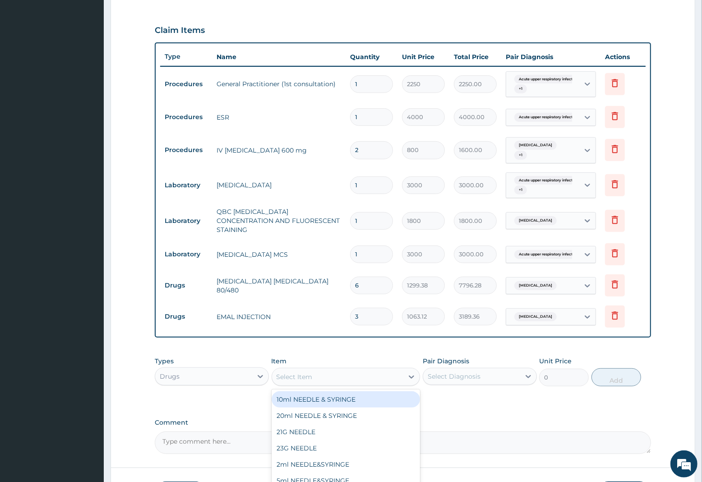
click at [280, 372] on div "Select Item" at bounding box center [295, 376] width 36 height 9
type input "PARA"
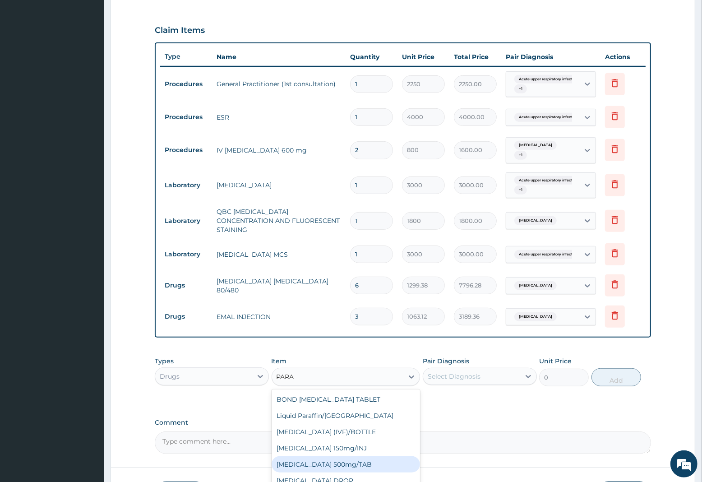
drag, startPoint x: 342, startPoint y: 460, endPoint x: 362, endPoint y: 447, distance: 23.9
click at [344, 458] on div "[MEDICAL_DATA] 500mg/TAB" at bounding box center [346, 464] width 149 height 16
type input "7.88"
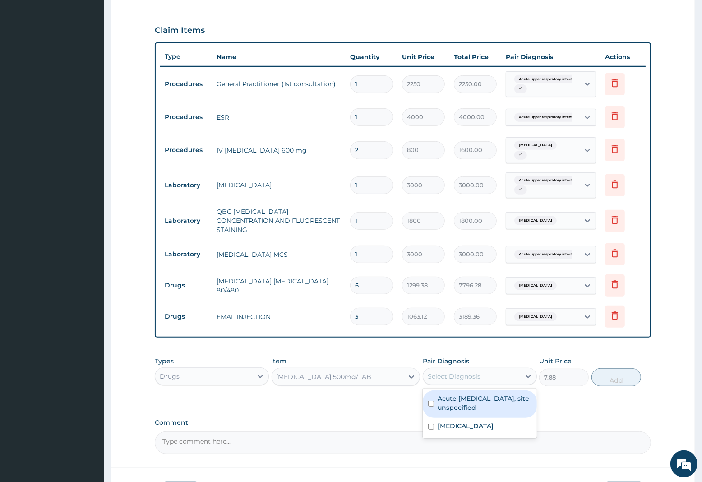
drag, startPoint x: 458, startPoint y: 364, endPoint x: 465, endPoint y: 393, distance: 30.1
click at [460, 376] on div "Select Diagnosis" at bounding box center [471, 376] width 97 height 14
click at [468, 412] on div "Acute upper respiratory infection, site unspecified" at bounding box center [480, 404] width 114 height 28
checkbox input "true"
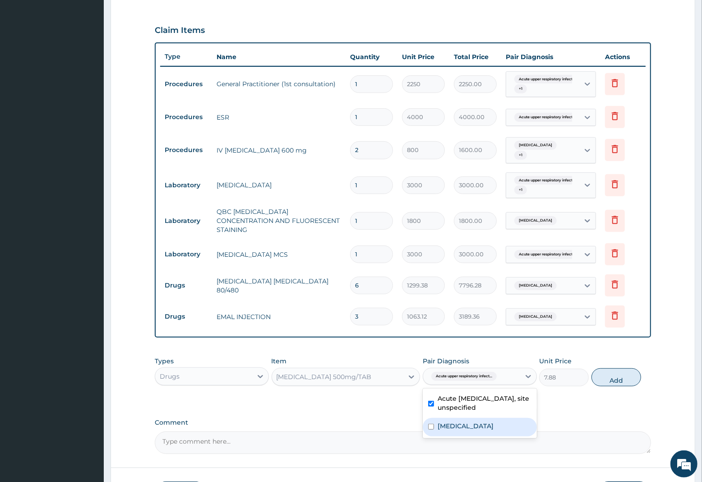
drag, startPoint x: 469, startPoint y: 422, endPoint x: 511, endPoint y: 412, distance: 42.7
click at [478, 422] on label "Malaria, unspecified" at bounding box center [466, 426] width 56 height 9
checkbox input "true"
click at [631, 383] on button "Add" at bounding box center [617, 377] width 50 height 18
type input "0"
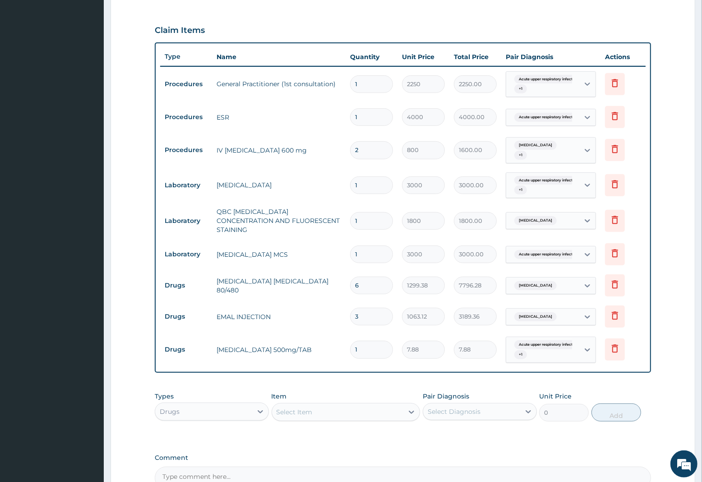
type input "12"
type input "94.56"
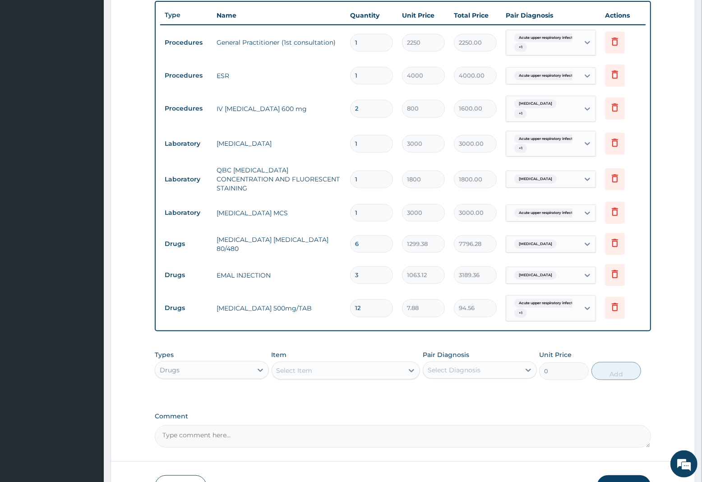
scroll to position [390, 0]
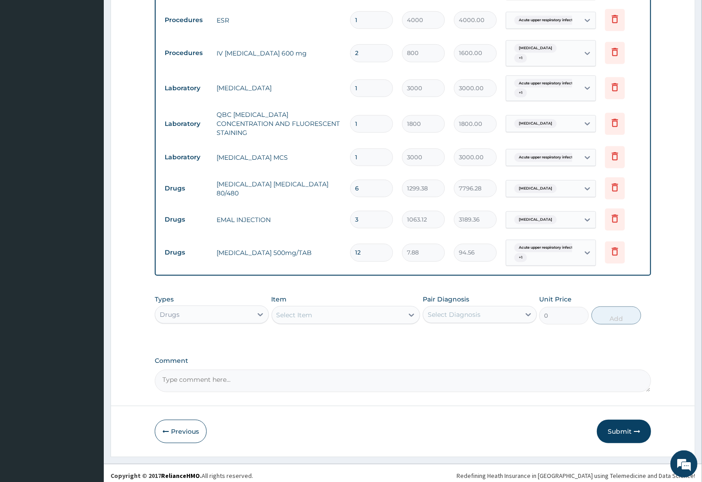
type input "12"
click at [301, 313] on div "Select Item" at bounding box center [295, 315] width 36 height 9
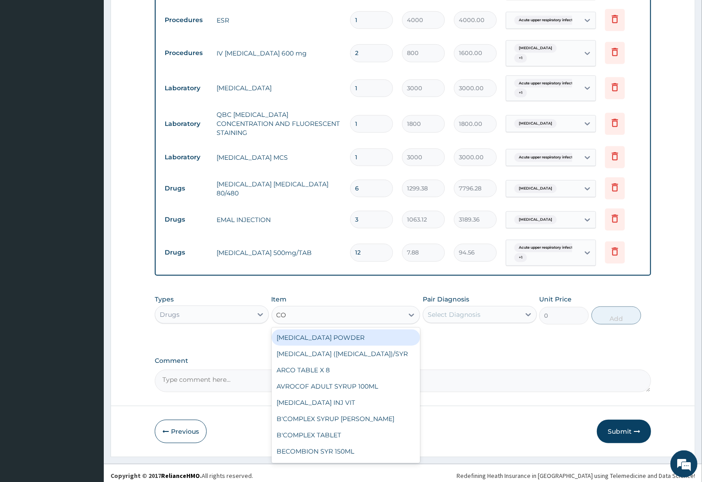
type input "COU"
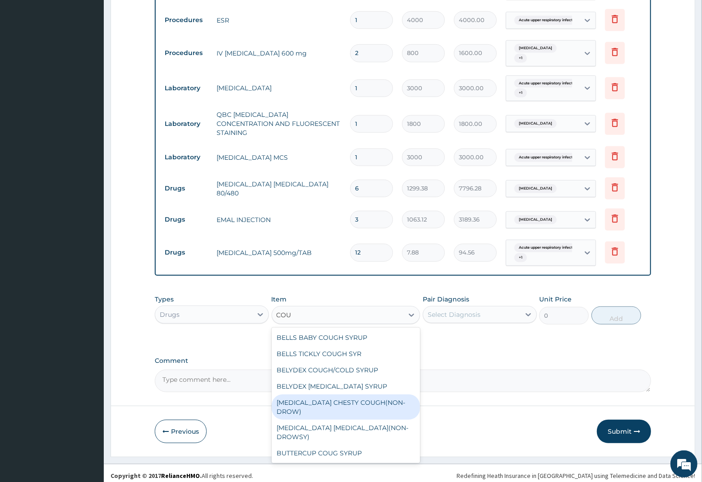
drag, startPoint x: 355, startPoint y: 397, endPoint x: 385, endPoint y: 373, distance: 38.5
click at [362, 395] on div "BENYLIN CHESTY COUGH(NON-DROW)" at bounding box center [346, 407] width 149 height 25
type input "1102.5"
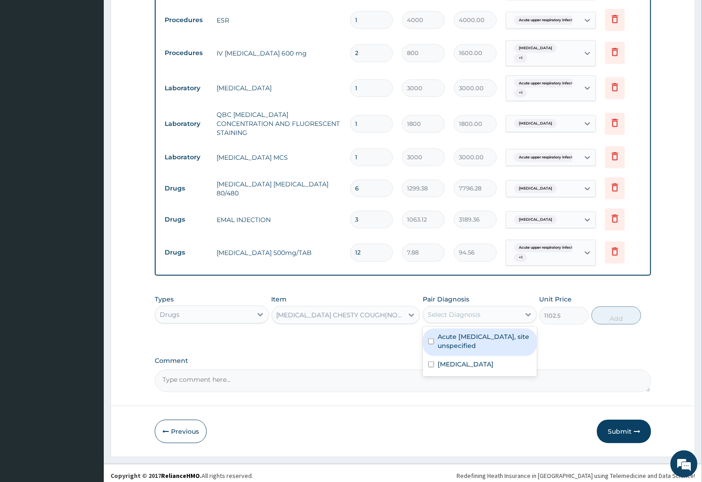
click at [469, 310] on div "Select Diagnosis" at bounding box center [454, 314] width 53 height 9
click at [472, 337] on label "Acute upper respiratory infection, site unspecified" at bounding box center [485, 341] width 94 height 18
checkbox input "true"
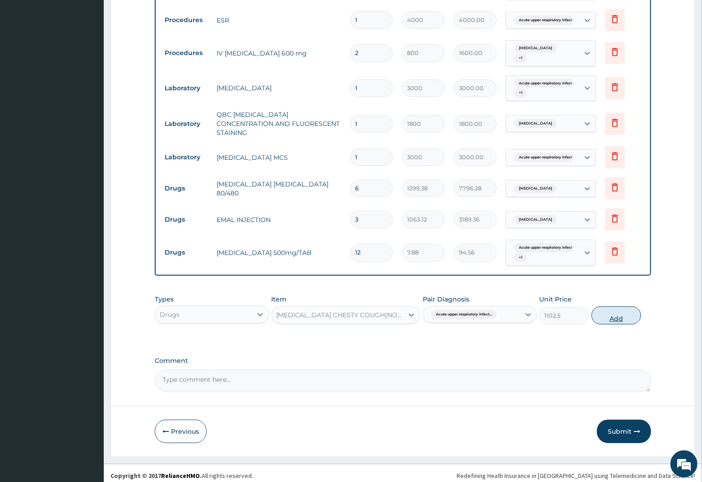
click at [614, 312] on button "Add" at bounding box center [617, 315] width 50 height 18
type input "0"
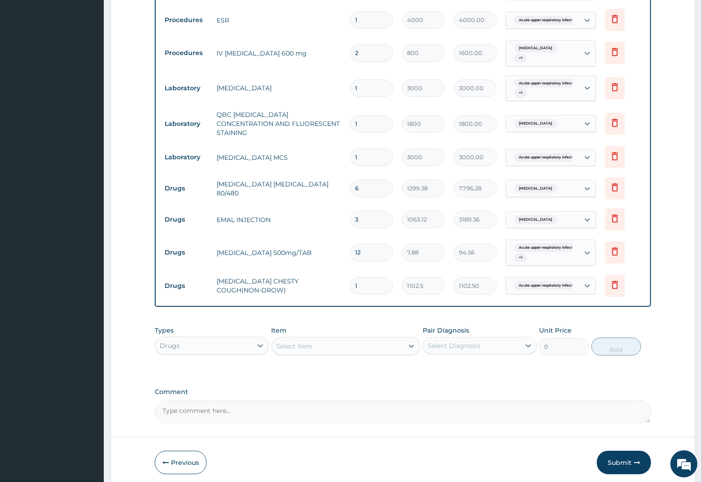
click at [282, 344] on div "Select Item" at bounding box center [295, 346] width 36 height 9
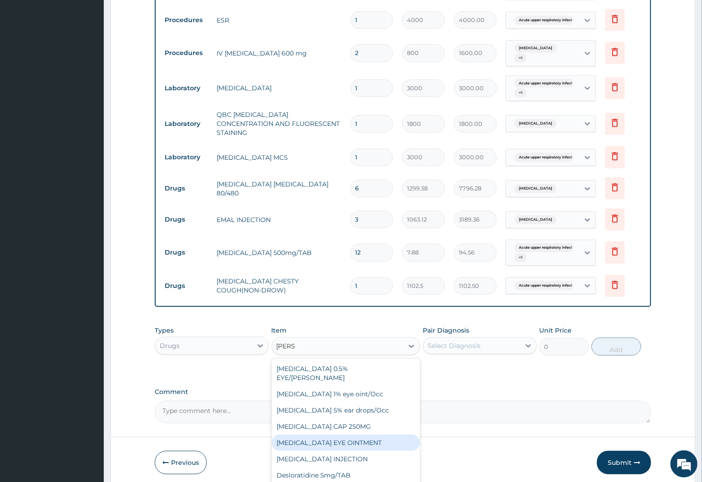
type input "LORAT"
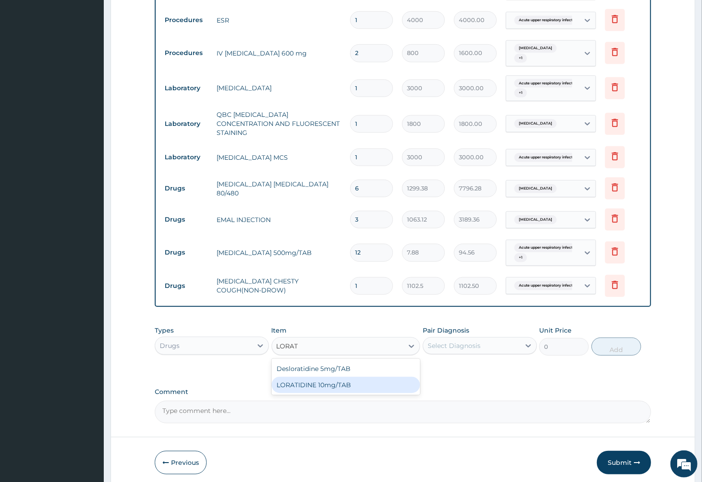
drag, startPoint x: 330, startPoint y: 382, endPoint x: 423, endPoint y: 344, distance: 99.8
click at [334, 378] on div "LORATIDINE 10mg/TAB" at bounding box center [346, 385] width 149 height 16
type input "17.33"
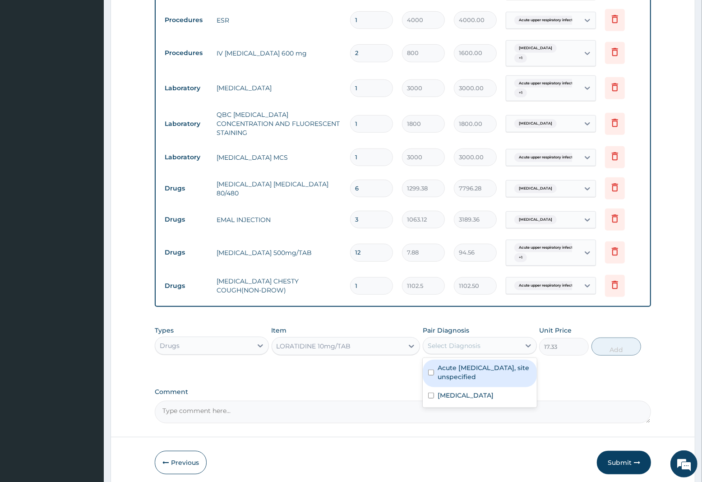
drag, startPoint x: 450, startPoint y: 333, endPoint x: 453, endPoint y: 345, distance: 12.4
click at [451, 339] on div "Select Diagnosis" at bounding box center [471, 346] width 97 height 14
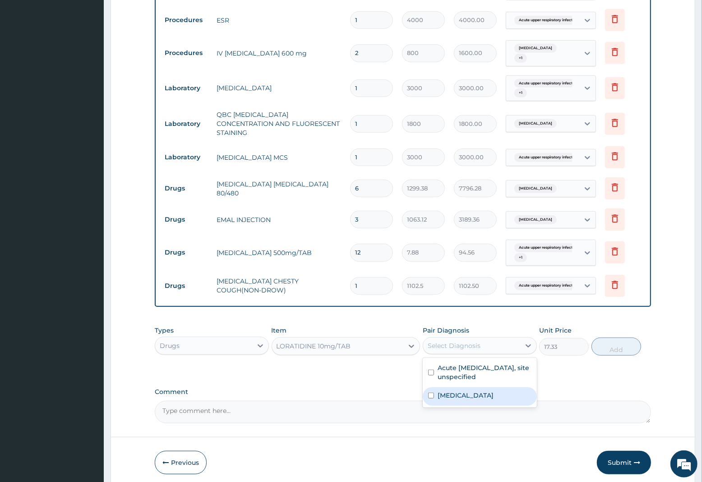
click at [459, 391] on label "Malaria, unspecified" at bounding box center [466, 395] width 56 height 9
checkbox input "true"
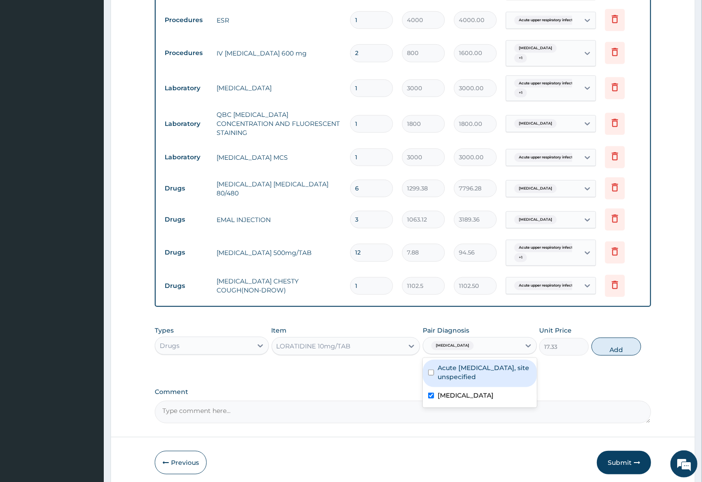
drag, startPoint x: 473, startPoint y: 367, endPoint x: 470, endPoint y: 393, distance: 25.8
click at [473, 373] on label "Acute upper respiratory infection, site unspecified" at bounding box center [485, 372] width 94 height 18
checkbox input "true"
click at [470, 393] on label "Malaria, unspecified" at bounding box center [466, 395] width 56 height 9
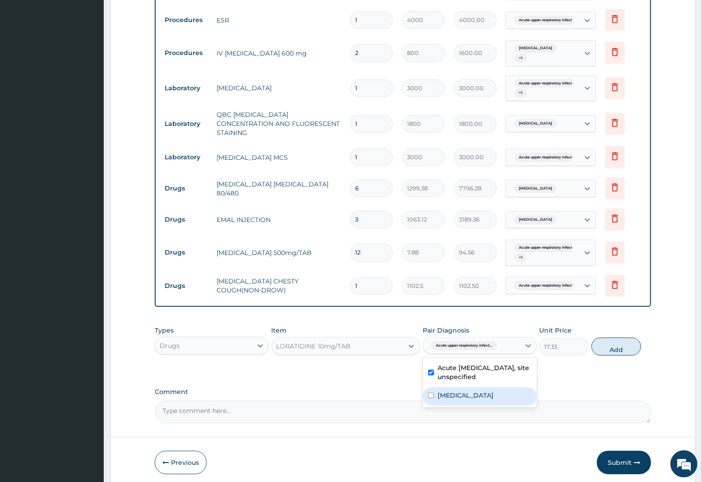
checkbox input "false"
click at [623, 344] on button "Add" at bounding box center [617, 347] width 50 height 18
type input "0"
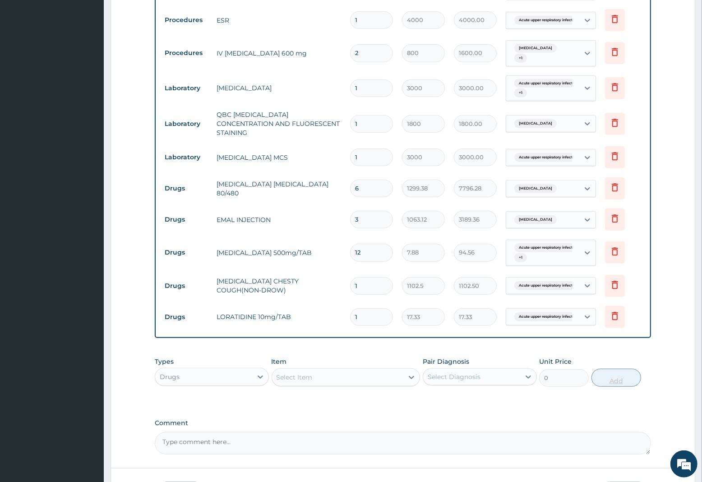
type input "0.00"
type input "5"
type input "86.65"
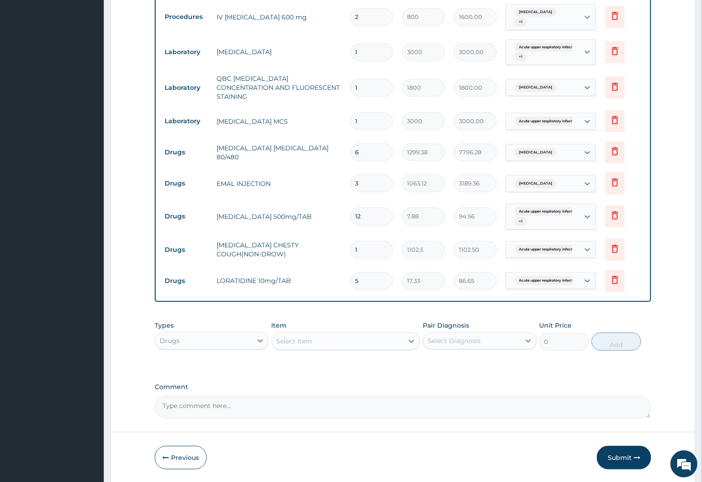
scroll to position [453, 0]
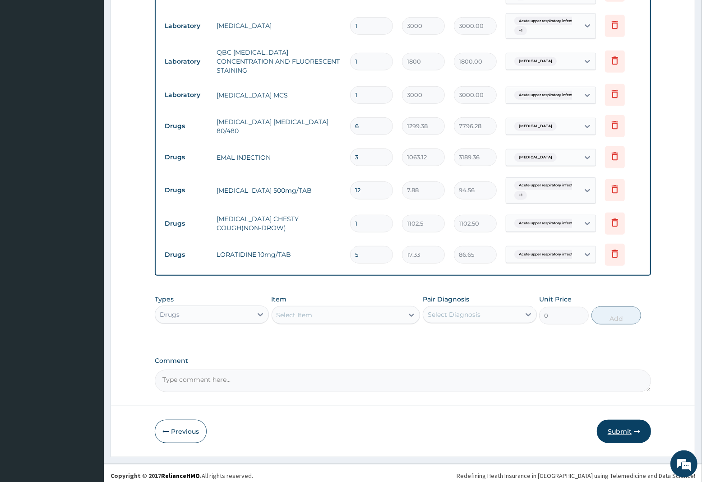
type input "5"
click at [630, 423] on button "Submit" at bounding box center [624, 431] width 54 height 23
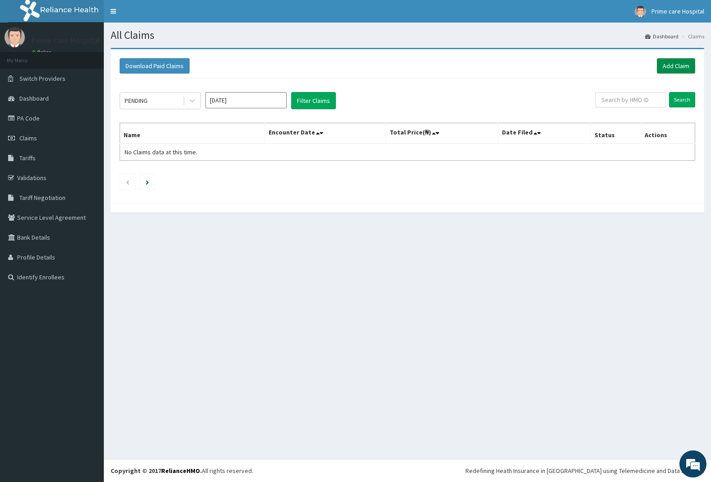
click at [682, 66] on link "Add Claim" at bounding box center [676, 65] width 38 height 15
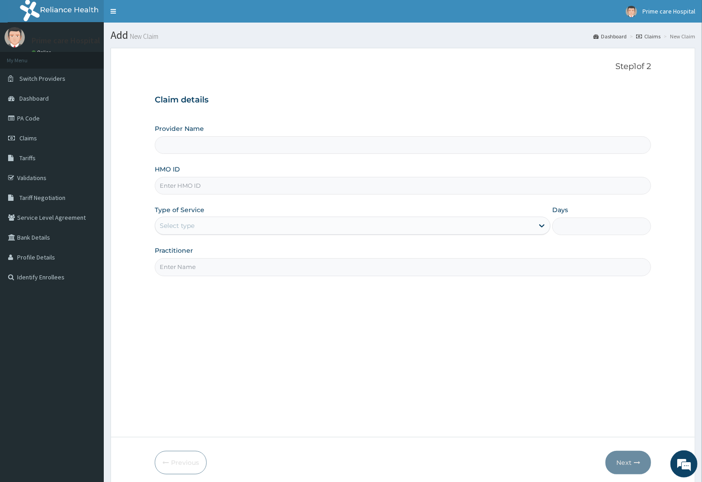
type input "Prime care hospital"
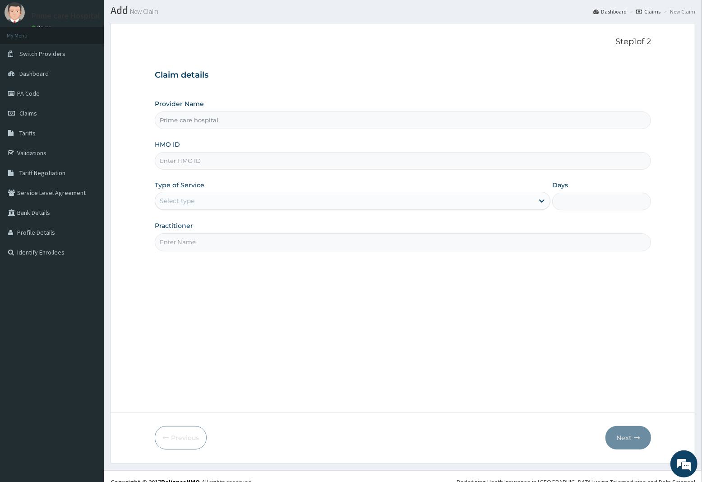
scroll to position [37, 0]
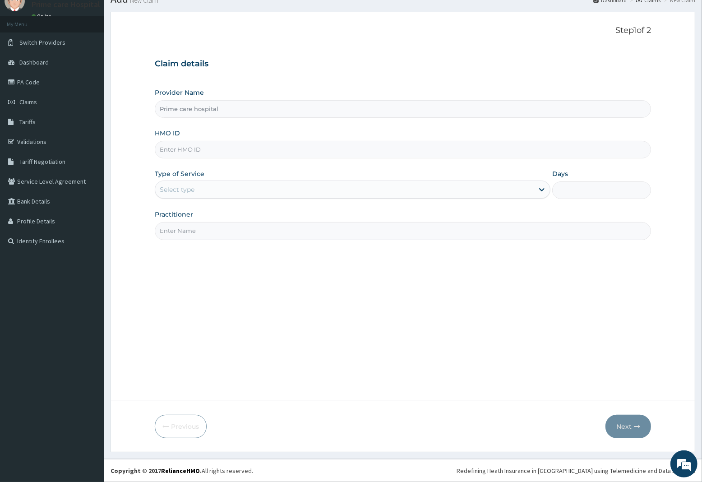
click at [200, 148] on input "HMO ID" at bounding box center [403, 150] width 497 height 18
type input "LGL/10054/A"
click at [198, 186] on div "Select type" at bounding box center [344, 189] width 379 height 14
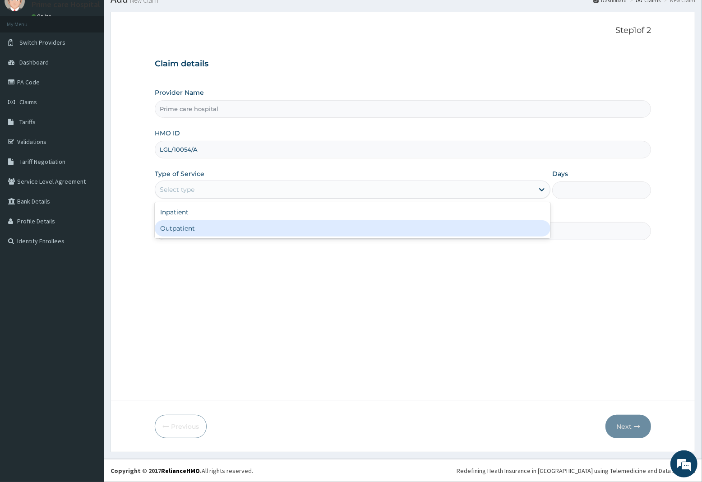
click at [186, 224] on div "Outpatient" at bounding box center [353, 228] width 396 height 16
type input "1"
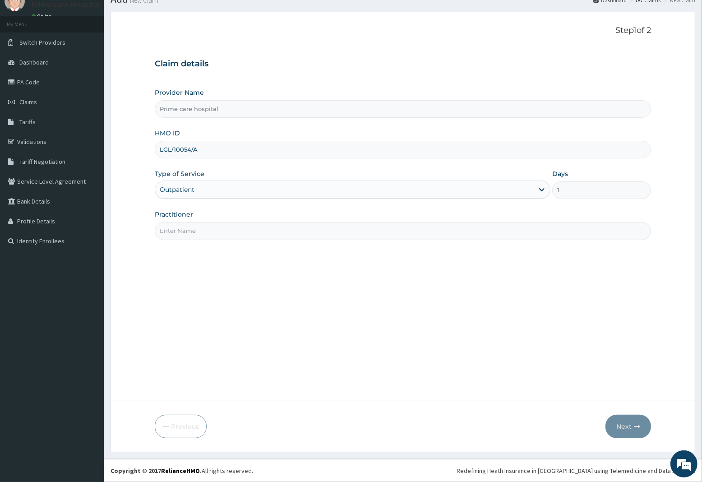
click at [184, 232] on input "Practitioner" at bounding box center [403, 231] width 497 height 18
type input "DR [PERSON_NAME]"
click at [628, 426] on button "Next" at bounding box center [629, 426] width 46 height 23
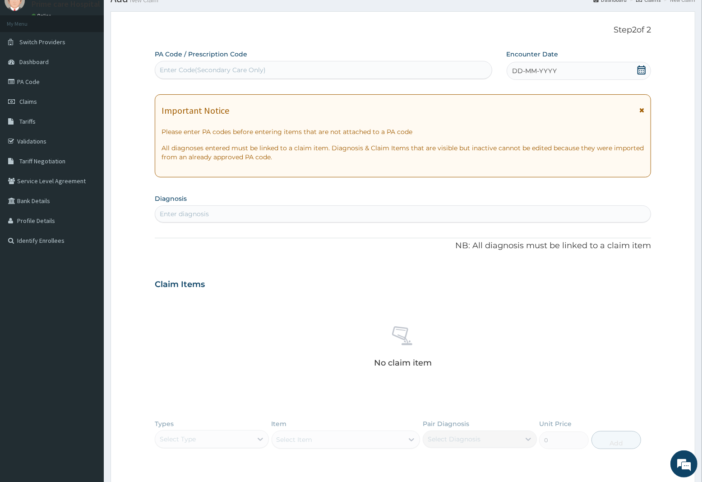
click at [260, 57] on div "PA Code / Prescription Code Enter Code(Secondary Care Only)" at bounding box center [324, 64] width 338 height 29
click at [254, 72] on div "Enter Code(Secondary Care Only)" at bounding box center [213, 69] width 106 height 9
type input "PA/F12573"
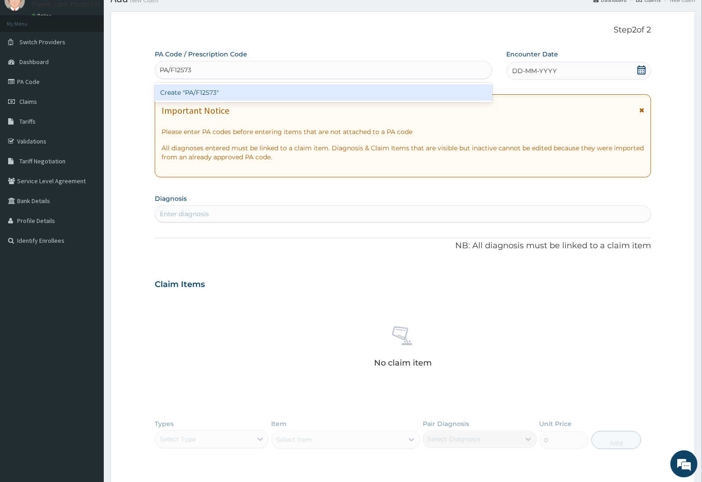
click at [240, 86] on div "Create "PA/F12573"" at bounding box center [324, 92] width 338 height 16
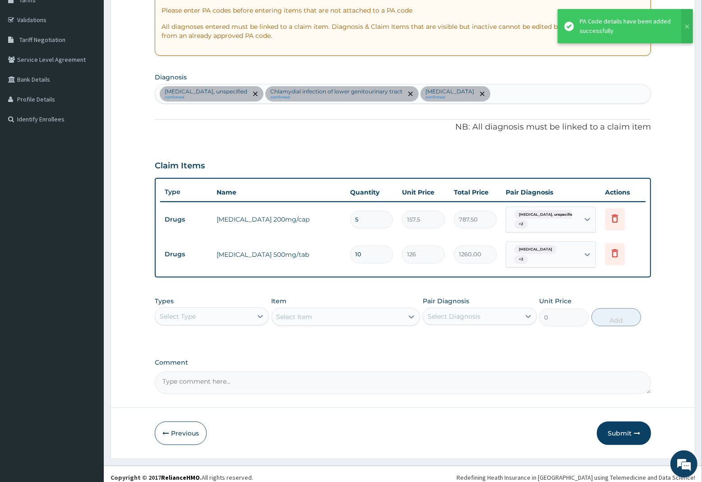
scroll to position [161, 0]
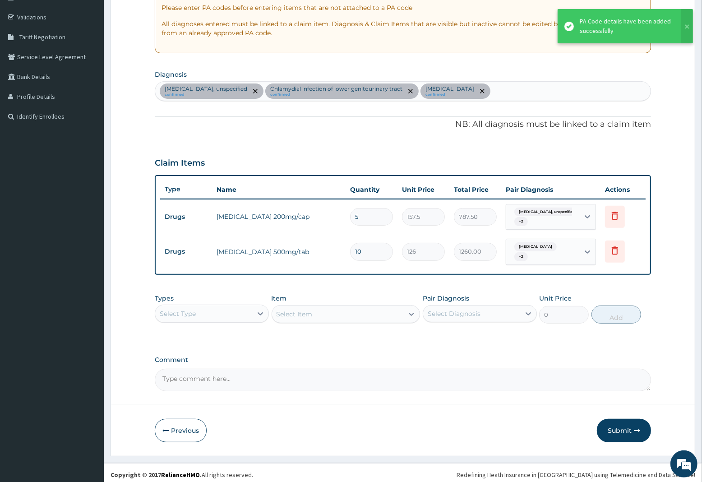
click at [628, 427] on button "Submit" at bounding box center [624, 430] width 54 height 23
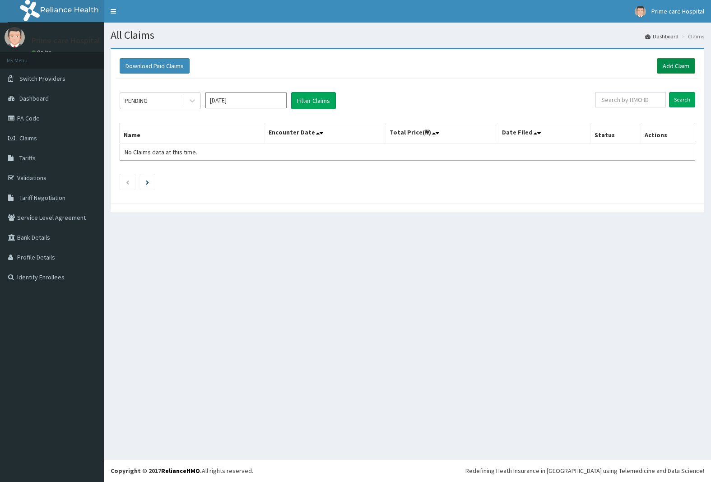
click at [678, 65] on link "Add Claim" at bounding box center [676, 65] width 38 height 15
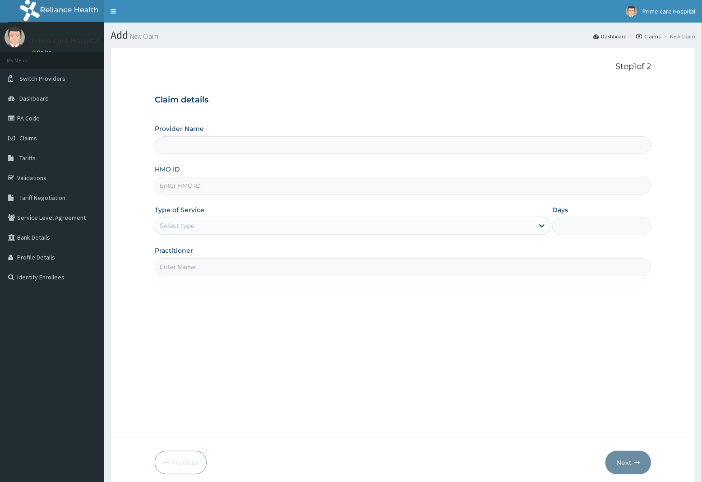
click at [182, 188] on input "HMO ID" at bounding box center [403, 186] width 497 height 18
type input "Prime care hospital"
type input "LGL/10201/A"
click at [190, 228] on div "Select type" at bounding box center [177, 225] width 35 height 9
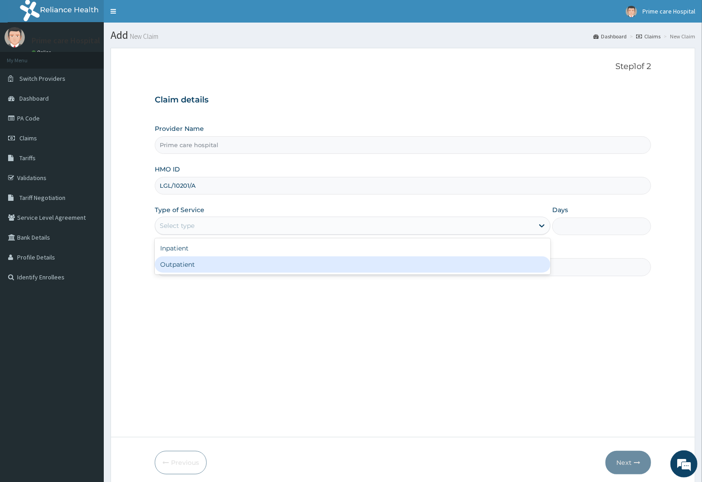
click at [183, 260] on div "Outpatient" at bounding box center [353, 264] width 396 height 16
type input "1"
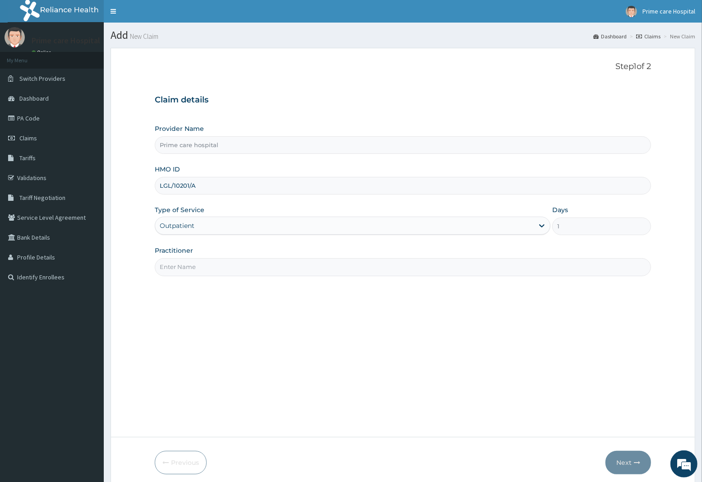
click at [184, 268] on input "Practitioner" at bounding box center [403, 267] width 497 height 18
type input "DR [PERSON_NAME]"
click at [625, 461] on button "Next" at bounding box center [629, 462] width 46 height 23
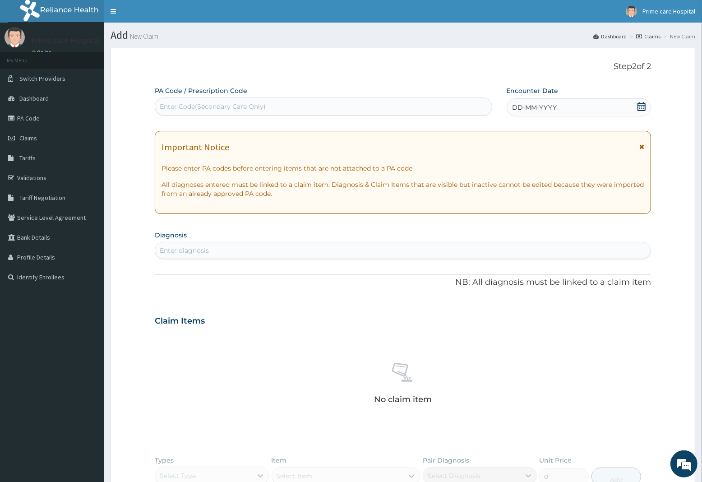
click at [274, 98] on div "Enter Code(Secondary Care Only)" at bounding box center [324, 107] width 338 height 18
type input "PA/6F2343"
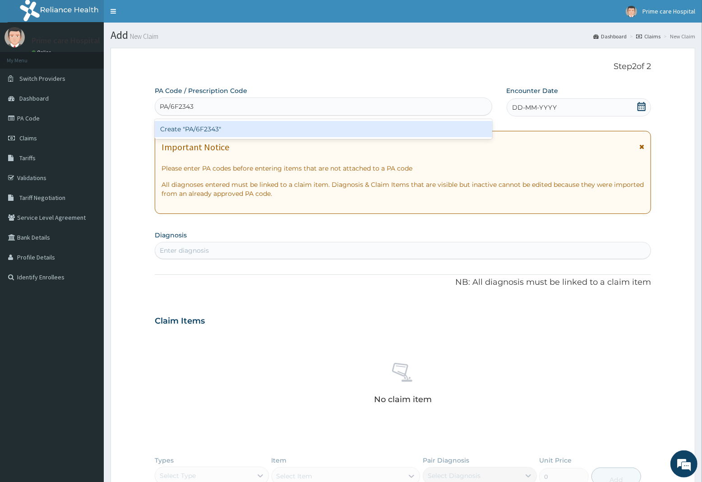
click at [273, 125] on div "Create "PA/6F2343"" at bounding box center [324, 129] width 338 height 16
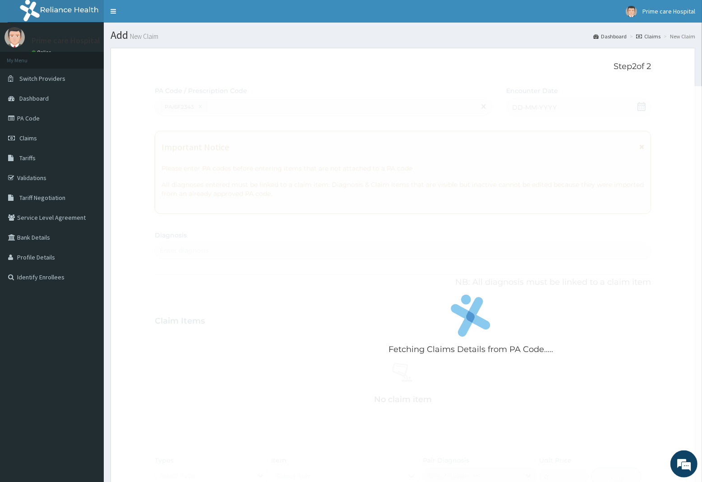
scroll to position [285, 0]
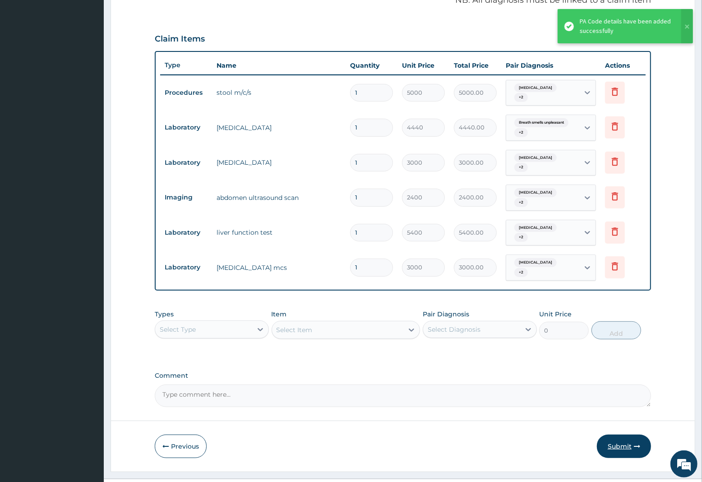
click at [638, 435] on button "Submit" at bounding box center [624, 446] width 54 height 23
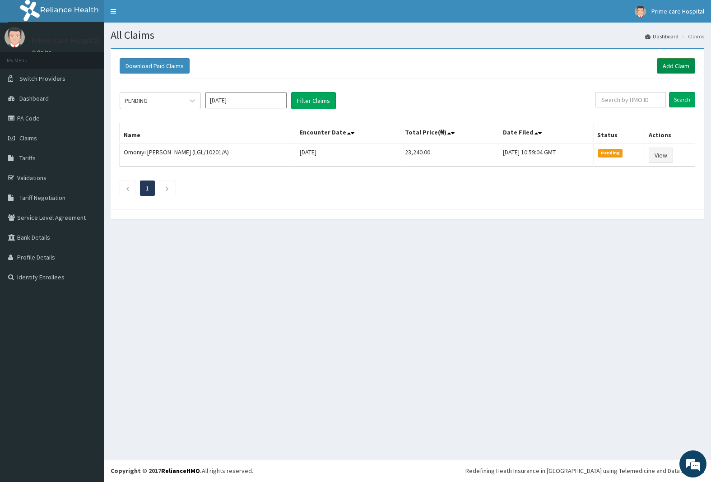
click at [674, 62] on link "Add Claim" at bounding box center [676, 65] width 38 height 15
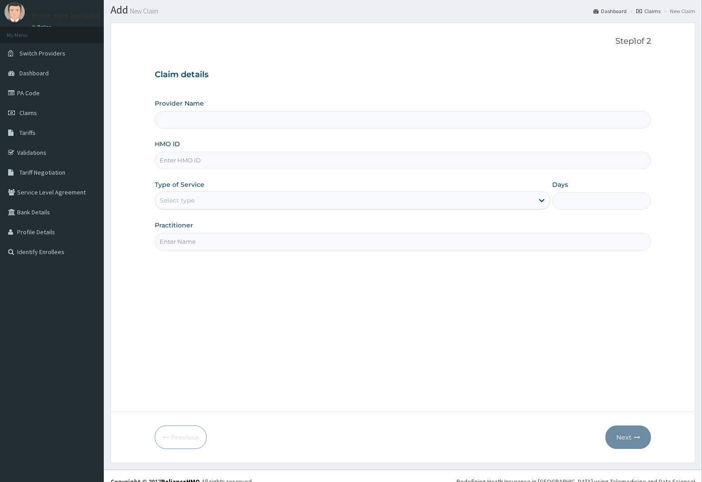
scroll to position [37, 0]
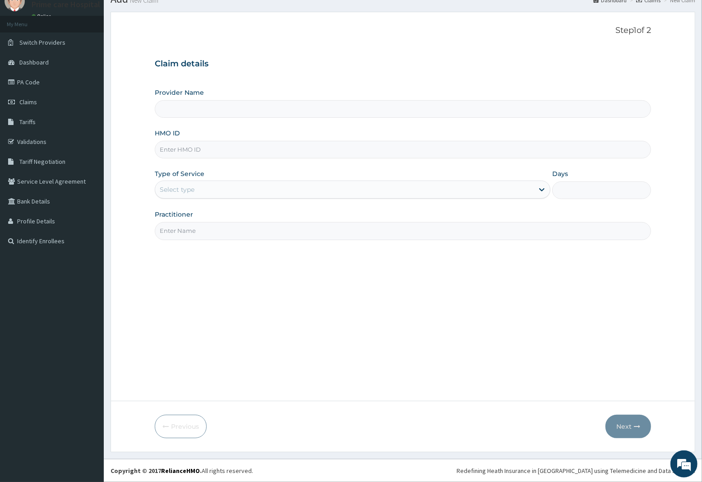
click at [199, 145] on input "HMO ID" at bounding box center [403, 150] width 497 height 18
type input "H"
type input "Prime care hospital"
type input "HOF/10028/A"
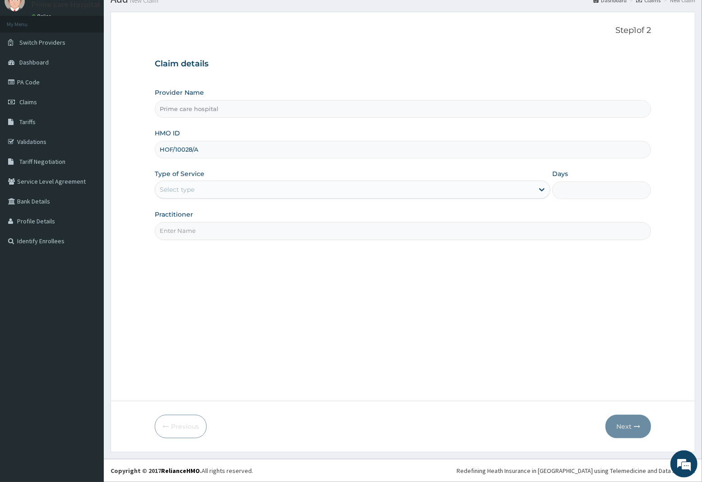
click at [221, 193] on div "Select type" at bounding box center [344, 189] width 379 height 14
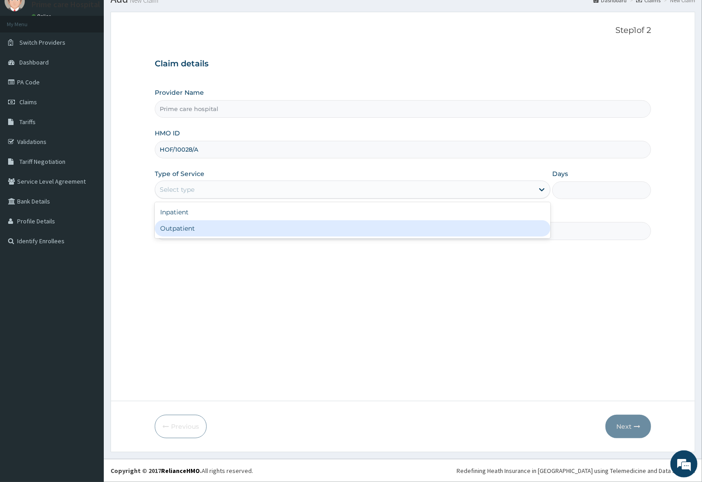
click at [200, 226] on div "Outpatient" at bounding box center [353, 228] width 396 height 16
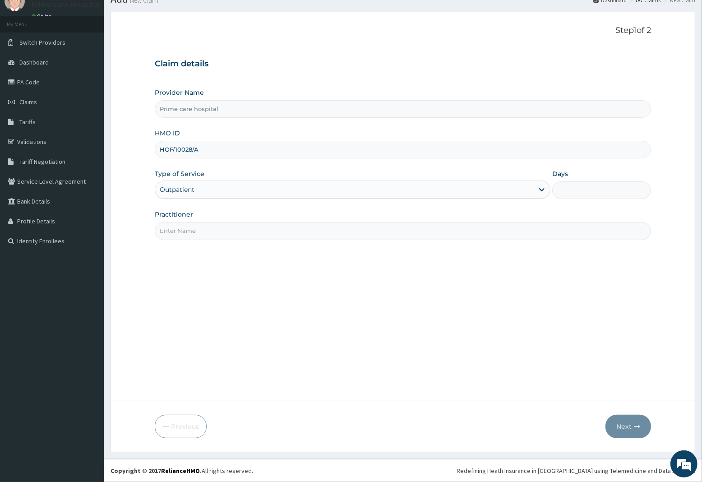
type input "1"
click at [197, 228] on input "Practitioner" at bounding box center [403, 231] width 497 height 18
type input "DR [PERSON_NAME]"
click at [628, 425] on button "Next" at bounding box center [629, 426] width 46 height 23
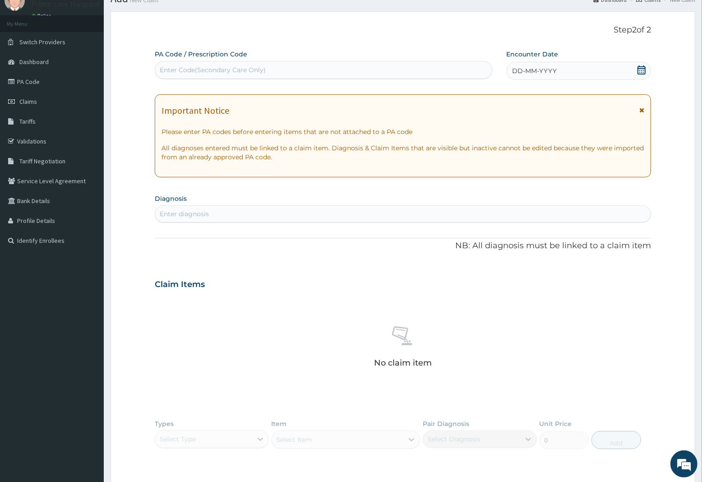
click at [628, 65] on div "DD-MM-YYYY" at bounding box center [579, 71] width 144 height 18
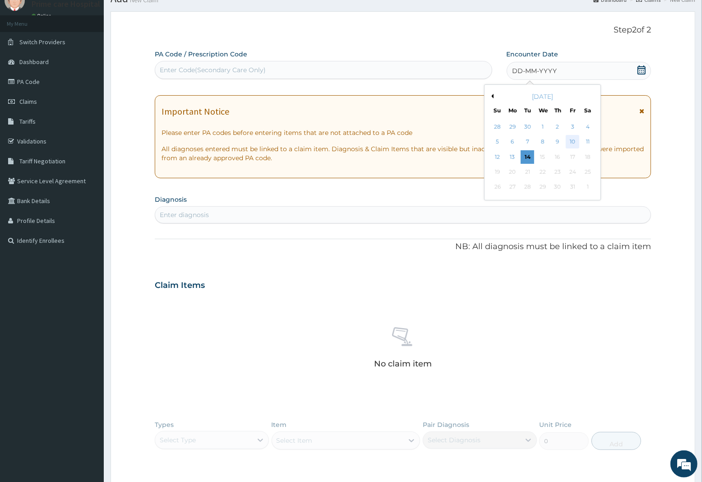
click at [576, 143] on div "10" at bounding box center [573, 142] width 14 height 14
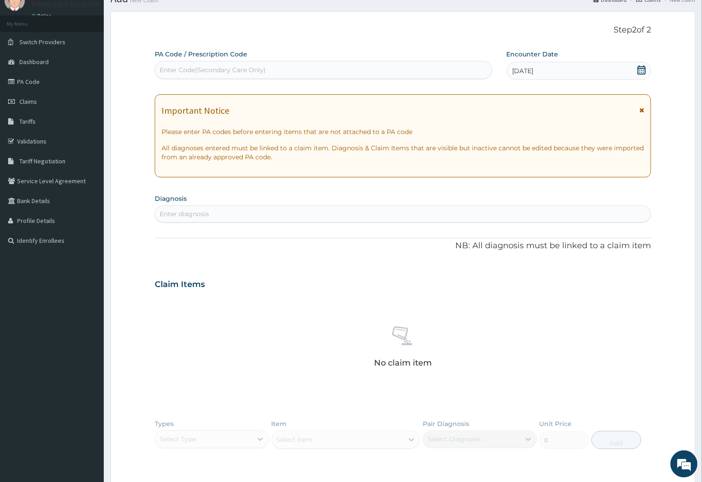
click at [237, 217] on div "Enter diagnosis" at bounding box center [403, 214] width 496 height 14
type input "[MEDICAL_DATA]"
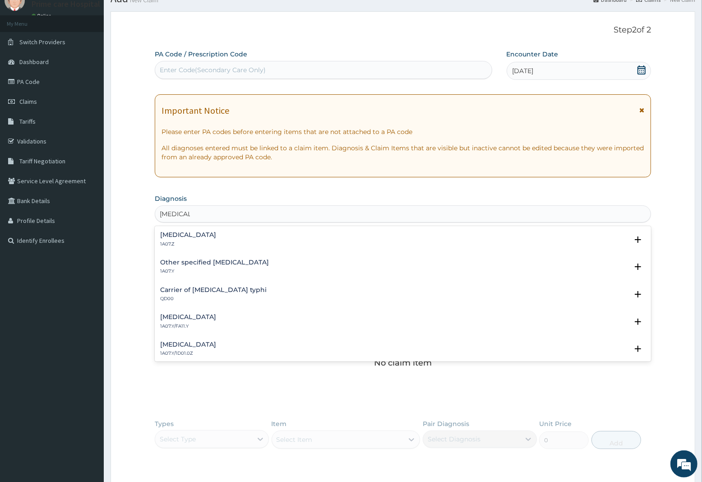
click at [216, 234] on h4 "[MEDICAL_DATA]" at bounding box center [188, 235] width 56 height 7
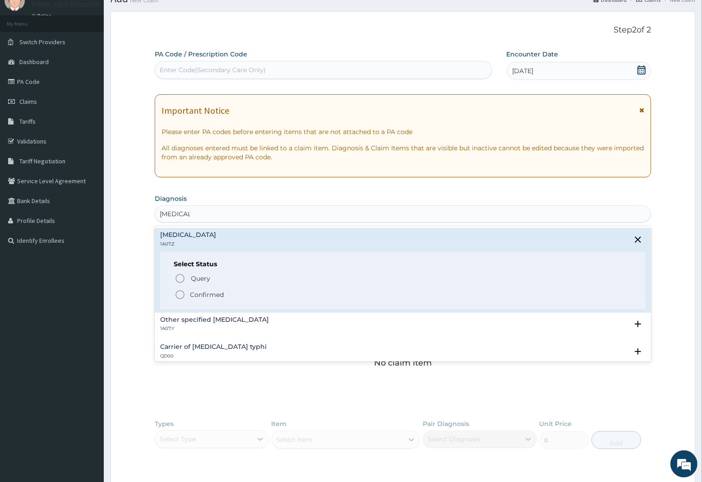
click at [199, 294] on p "Confirmed" at bounding box center [207, 294] width 34 height 9
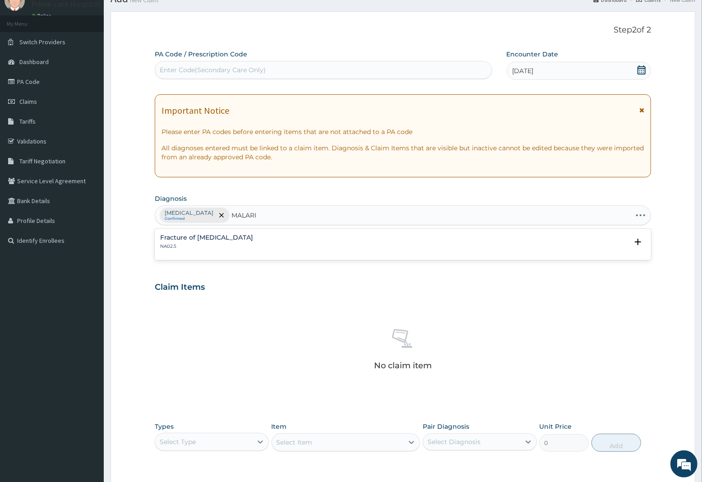
type input "MALARIA"
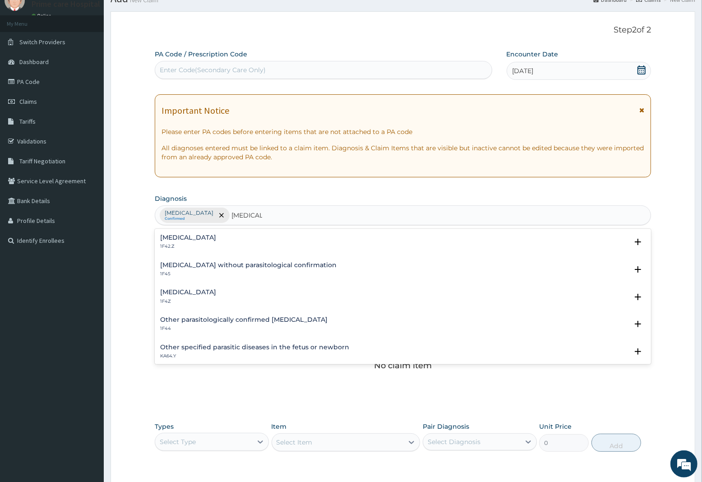
click at [201, 290] on h4 "Malaria, unspecified" at bounding box center [188, 292] width 56 height 7
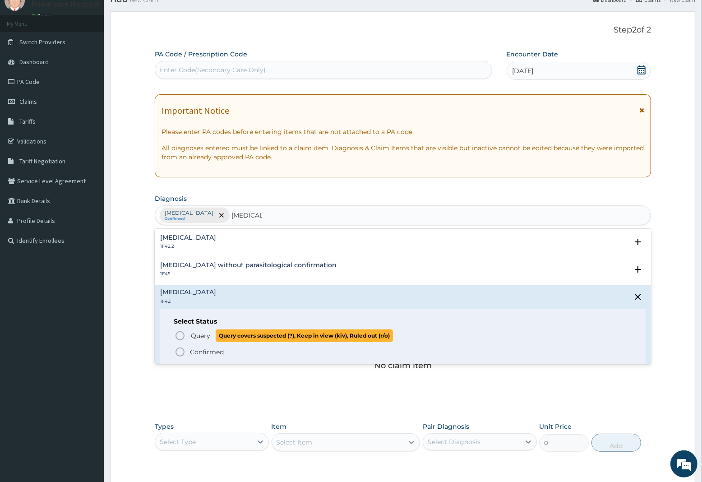
click at [200, 337] on span "Query" at bounding box center [200, 335] width 19 height 9
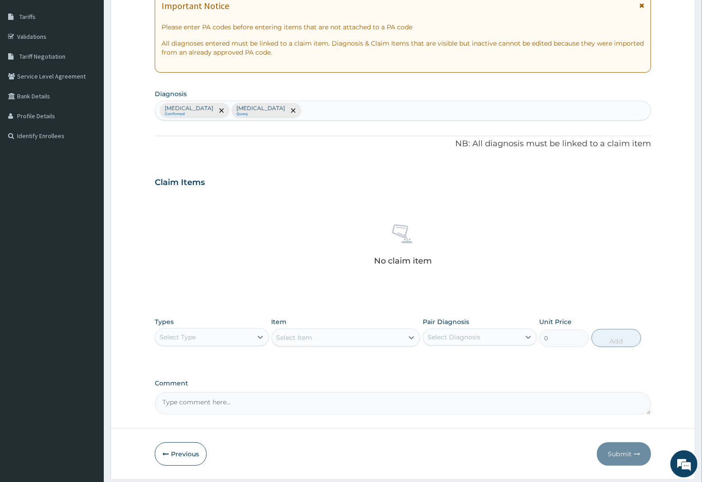
scroll to position [169, 0]
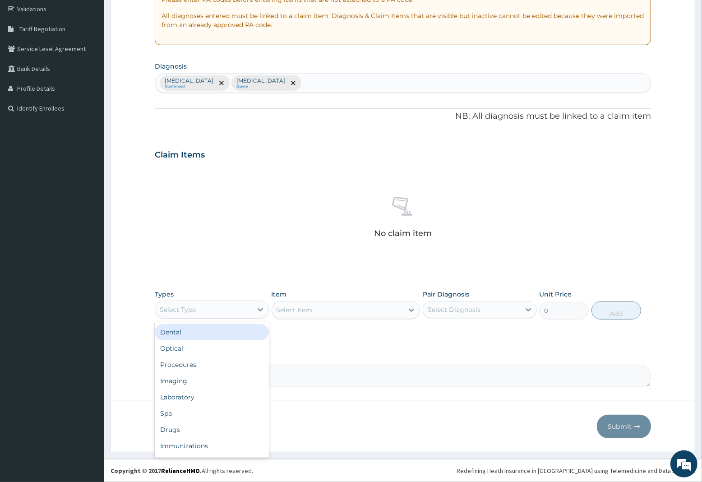
click at [174, 307] on div "Select Type" at bounding box center [178, 309] width 36 height 9
drag, startPoint x: 188, startPoint y: 364, endPoint x: 195, endPoint y: 362, distance: 6.7
click at [189, 364] on div "Procedures" at bounding box center [212, 365] width 114 height 16
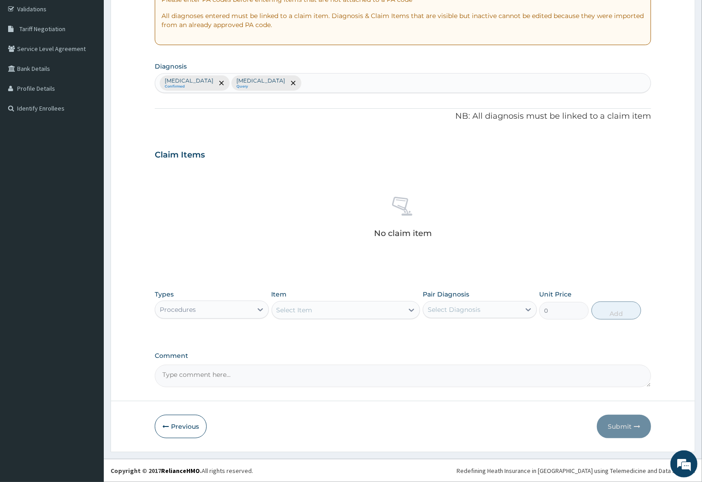
click at [316, 310] on div "Select Item" at bounding box center [338, 310] width 132 height 14
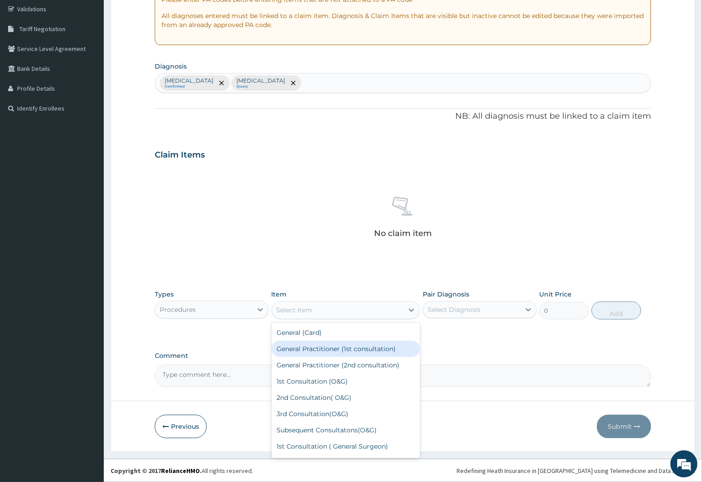
drag, startPoint x: 319, startPoint y: 351, endPoint x: 378, endPoint y: 335, distance: 60.8
click at [321, 351] on div "General Practitioner (1st consultation)" at bounding box center [346, 349] width 149 height 16
type input "2250"
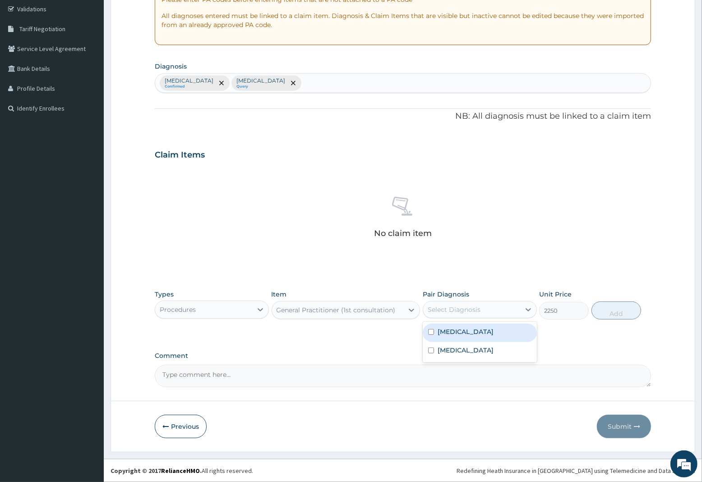
click at [475, 311] on div "Select Diagnosis" at bounding box center [454, 309] width 53 height 9
drag, startPoint x: 477, startPoint y: 333, endPoint x: 477, endPoint y: 343, distance: 9.9
click at [477, 334] on label "Typhoid fever, unspecified" at bounding box center [466, 331] width 56 height 9
checkbox input "true"
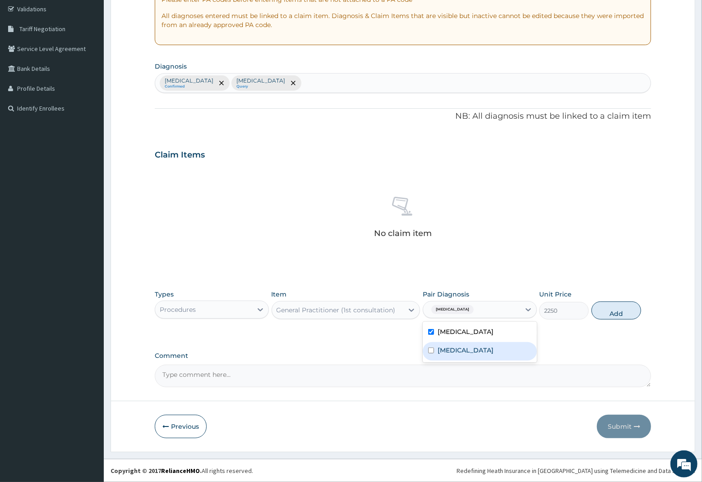
click at [475, 348] on label "Malaria, unspecified" at bounding box center [466, 350] width 56 height 9
checkbox input "true"
click at [615, 312] on button "Add" at bounding box center [617, 311] width 50 height 18
type input "0"
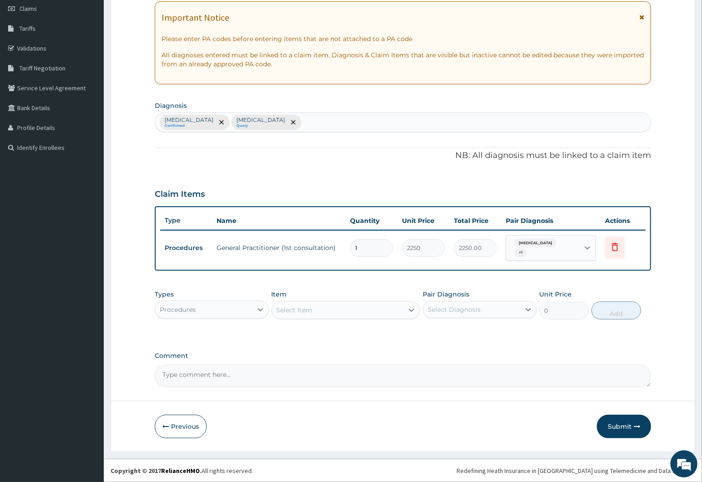
scroll to position [129, 0]
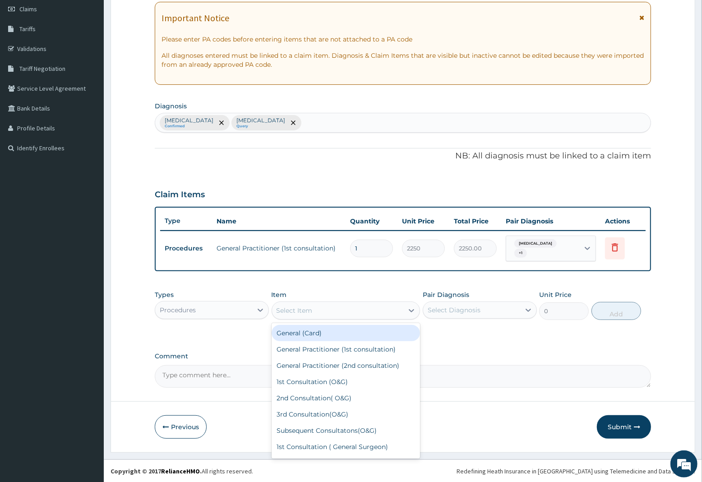
click at [311, 311] on div "Select Item" at bounding box center [295, 310] width 36 height 9
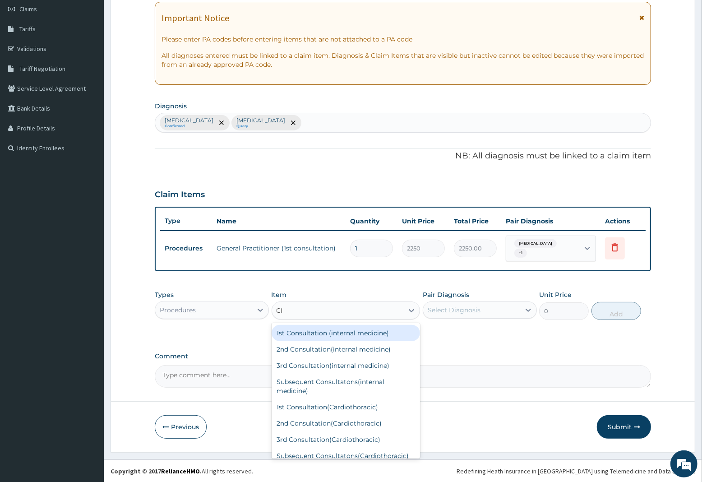
type input "CIP"
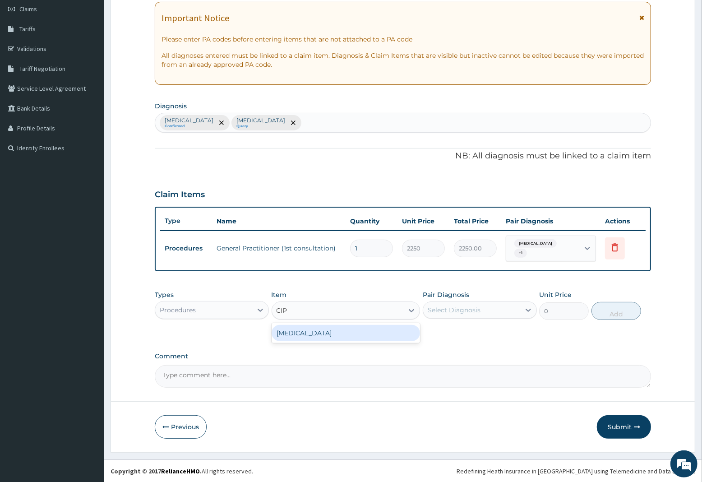
drag, startPoint x: 307, startPoint y: 333, endPoint x: 445, endPoint y: 310, distance: 139.6
click at [323, 332] on div "[MEDICAL_DATA]" at bounding box center [346, 333] width 149 height 16
type input "150"
drag, startPoint x: 461, startPoint y: 308, endPoint x: 461, endPoint y: 319, distance: 10.8
click at [461, 311] on div "Select Diagnosis" at bounding box center [454, 310] width 53 height 9
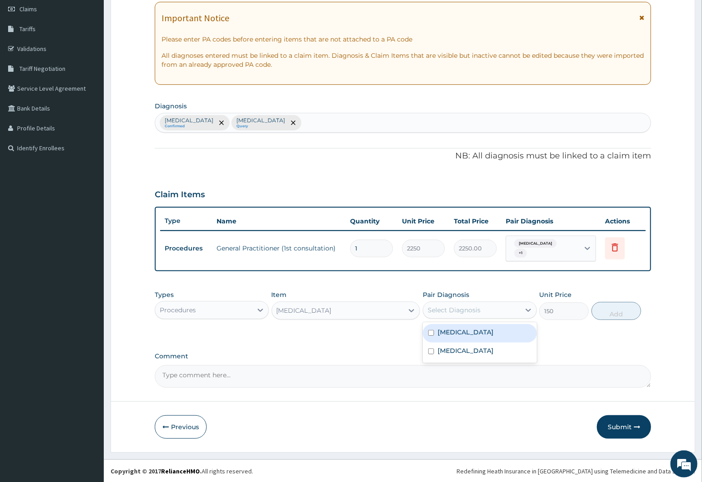
drag, startPoint x: 473, startPoint y: 334, endPoint x: 511, endPoint y: 329, distance: 39.3
click at [477, 334] on label "[MEDICAL_DATA]" at bounding box center [466, 332] width 56 height 9
checkbox input "true"
click at [612, 311] on button "Add" at bounding box center [617, 311] width 50 height 18
type input "0"
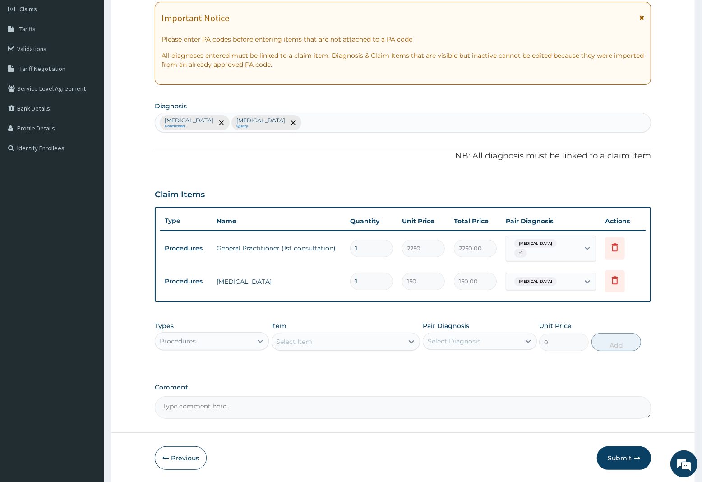
type input "10"
type input "1500.00"
type input "10"
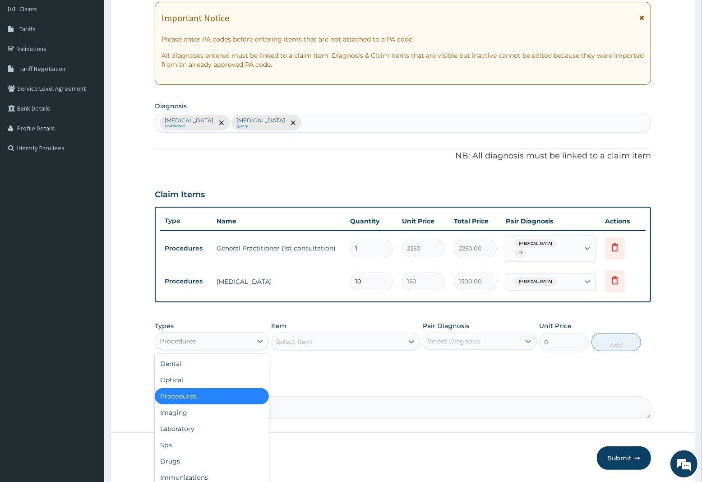
drag, startPoint x: 188, startPoint y: 342, endPoint x: 177, endPoint y: 398, distance: 57.5
click at [188, 348] on div "Procedures" at bounding box center [203, 341] width 97 height 14
drag, startPoint x: 176, startPoint y: 429, endPoint x: 185, endPoint y: 416, distance: 15.5
click at [177, 429] on div "Laboratory" at bounding box center [212, 429] width 114 height 16
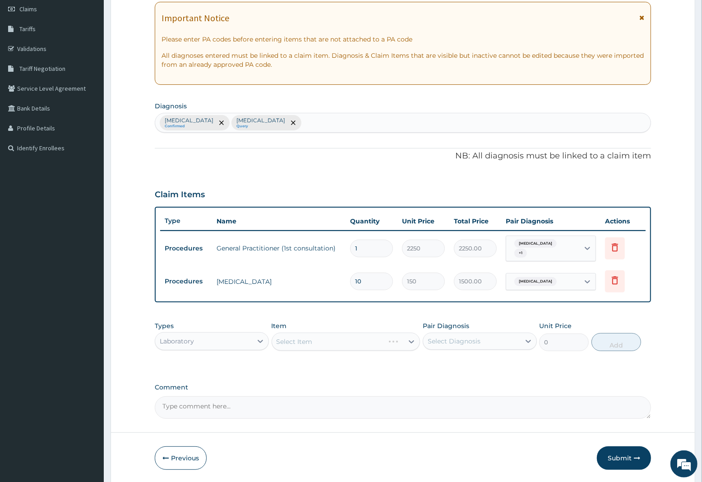
click at [310, 340] on div "Select Item" at bounding box center [346, 342] width 149 height 18
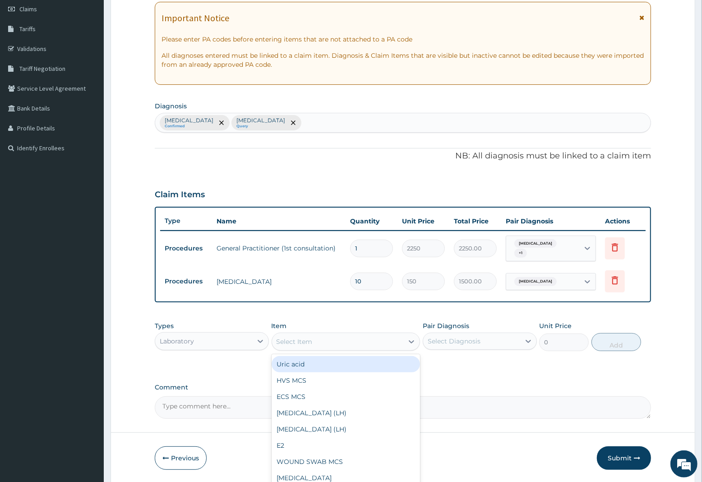
click at [311, 340] on div "Select Item" at bounding box center [295, 341] width 36 height 9
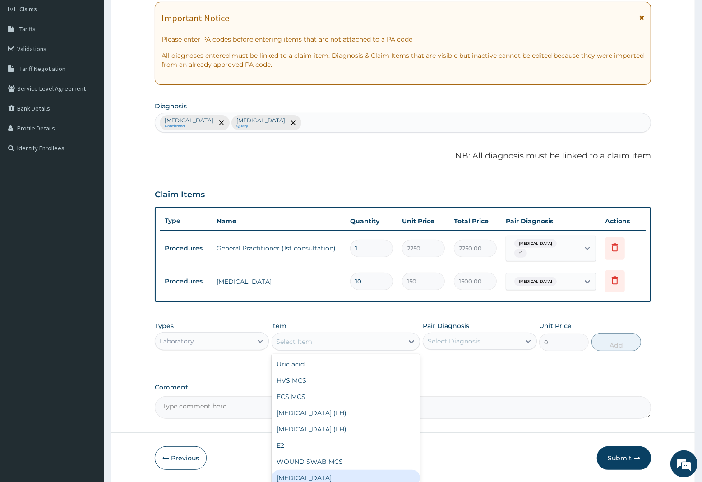
drag, startPoint x: 307, startPoint y: 475, endPoint x: 319, endPoint y: 456, distance: 21.7
click at [309, 474] on div "Full blood count" at bounding box center [346, 478] width 149 height 16
type input "3000"
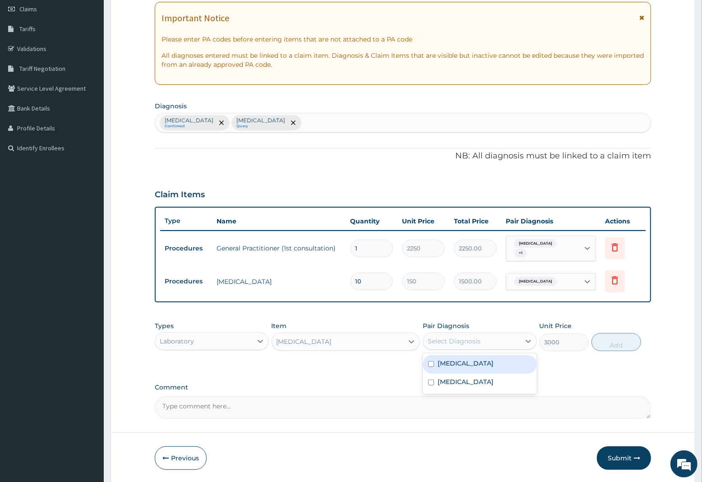
click at [457, 341] on div "Select Diagnosis" at bounding box center [454, 341] width 53 height 9
click at [464, 362] on label "Typhoid fever, unspecified" at bounding box center [466, 363] width 56 height 9
checkbox input "true"
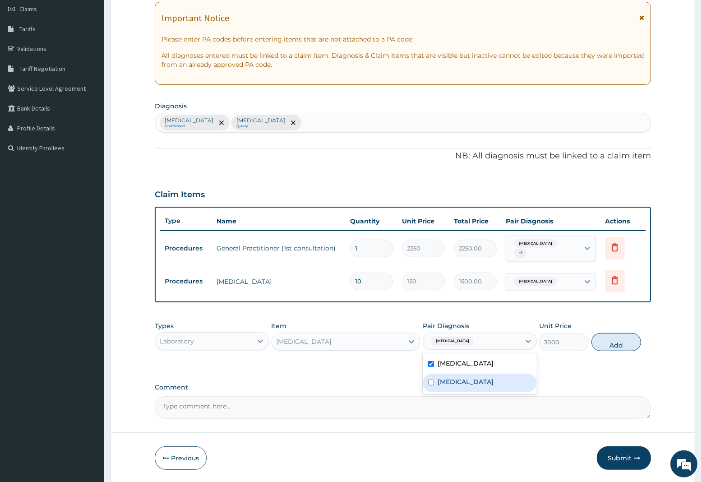
click at [462, 377] on label "Malaria, unspecified" at bounding box center [466, 381] width 56 height 9
checkbox input "true"
click at [613, 346] on button "Add" at bounding box center [617, 342] width 50 height 18
type input "0"
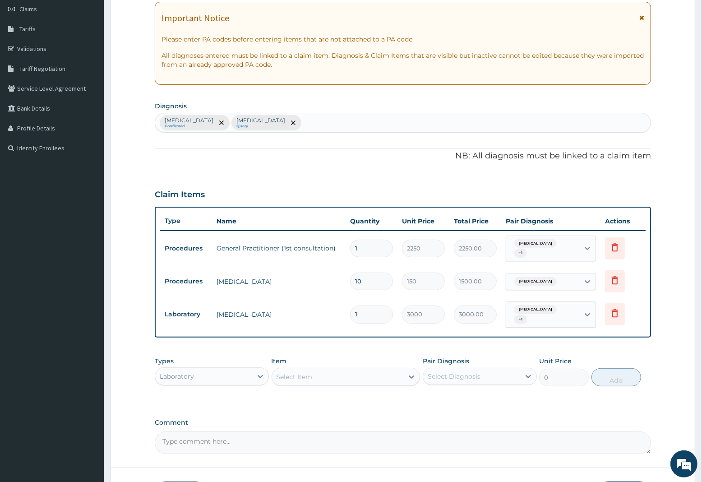
click at [288, 373] on div "Select Item" at bounding box center [295, 376] width 36 height 9
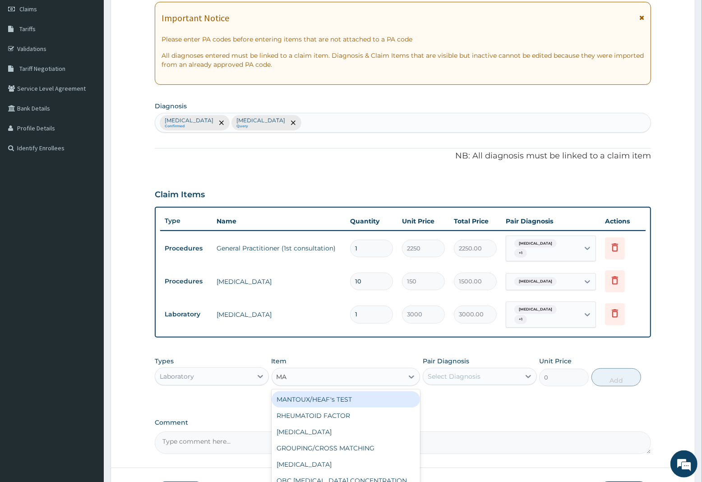
type input "MAL"
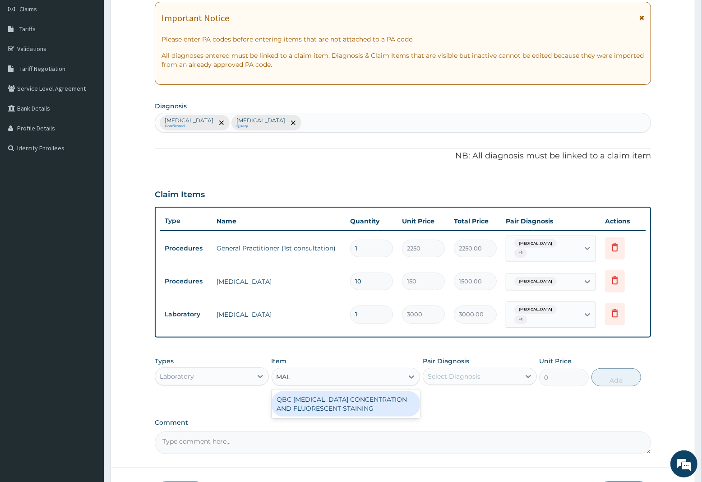
drag, startPoint x: 307, startPoint y: 402, endPoint x: 372, endPoint y: 386, distance: 66.1
click at [312, 402] on div "QBC MALARIA CONCENTRATION AND FLUORESCENT STAINING" at bounding box center [346, 403] width 149 height 25
type input "1800"
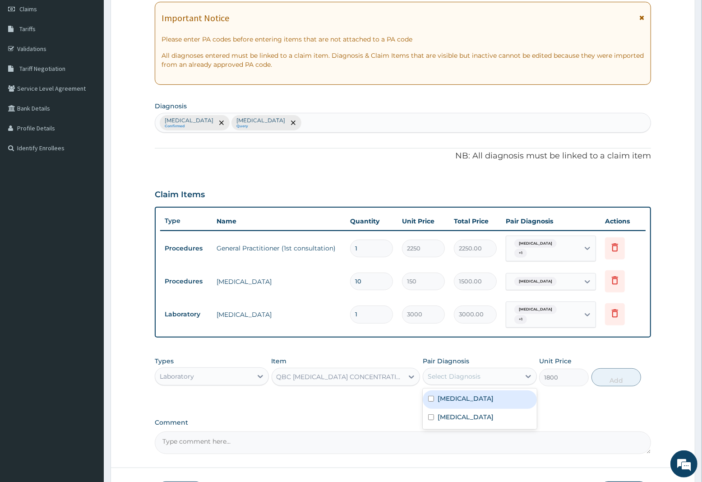
click at [469, 372] on div "Select Diagnosis" at bounding box center [471, 376] width 97 height 14
click at [464, 417] on label "Malaria, unspecified" at bounding box center [466, 417] width 56 height 9
checkbox input "true"
click at [626, 380] on button "Add" at bounding box center [617, 377] width 50 height 18
type input "0"
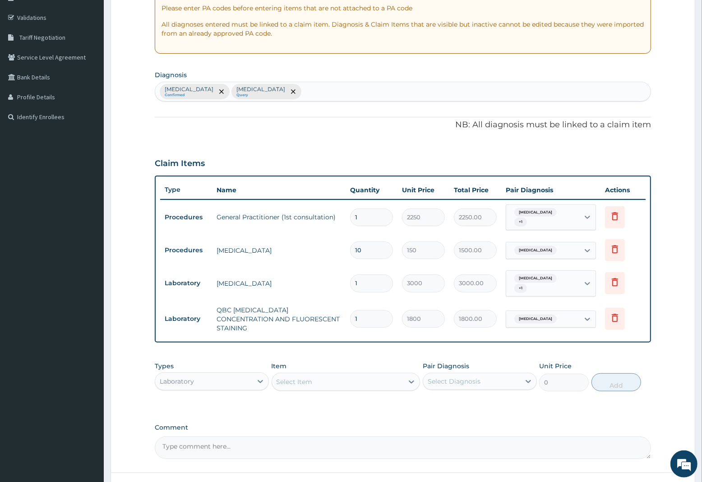
scroll to position [227, 0]
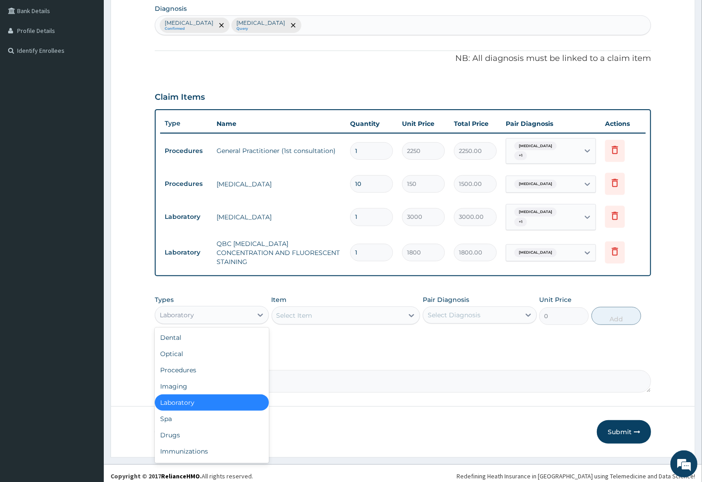
click at [195, 312] on div "Laboratory" at bounding box center [203, 315] width 97 height 14
click at [172, 429] on div "Drugs" at bounding box center [212, 435] width 114 height 16
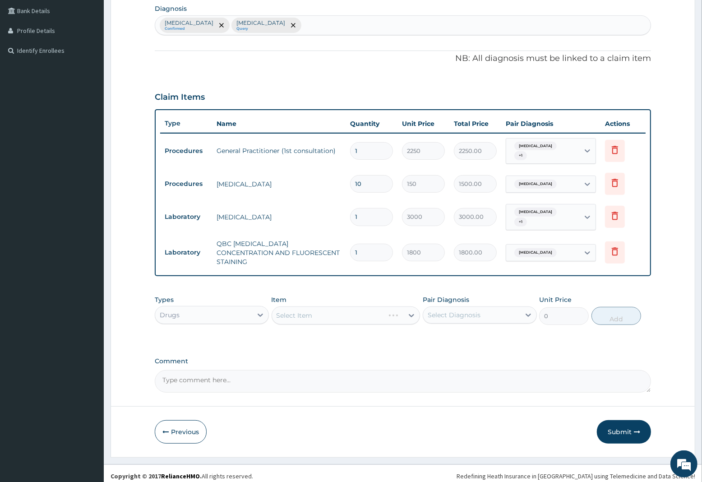
click at [285, 310] on div "Select Item" at bounding box center [346, 315] width 149 height 18
click at [328, 308] on div "Select Item" at bounding box center [338, 315] width 132 height 14
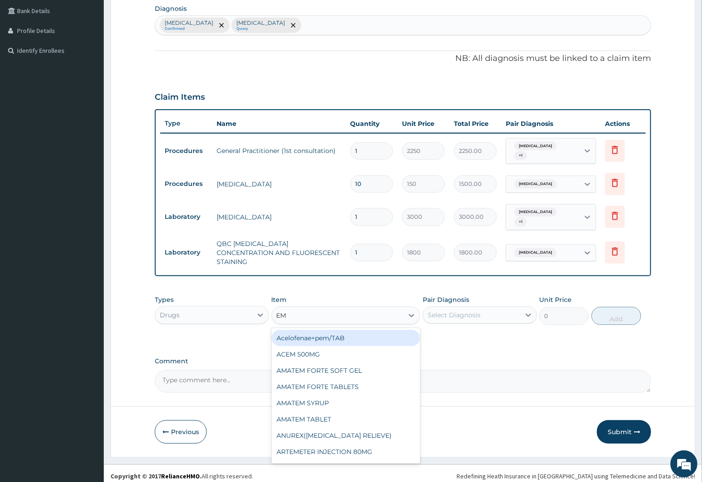
type input "EMA"
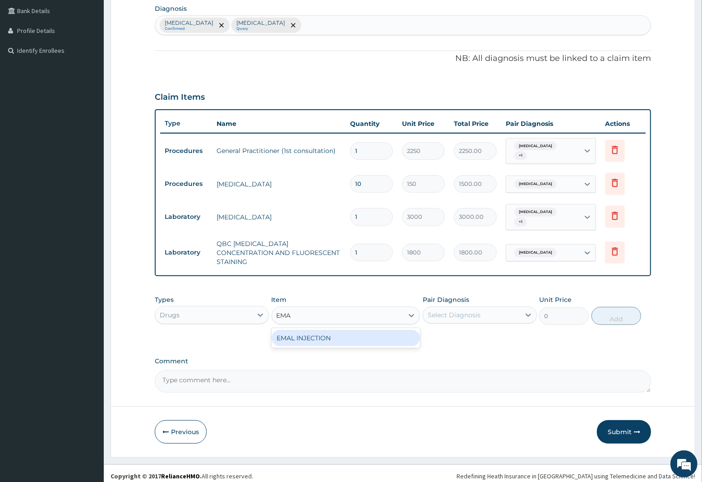
drag, startPoint x: 330, startPoint y: 332, endPoint x: 362, endPoint y: 321, distance: 33.3
click at [344, 330] on div "EMAL INJECTION" at bounding box center [346, 338] width 149 height 16
type input "1063.12"
click at [474, 311] on div "Select Diagnosis" at bounding box center [454, 315] width 53 height 9
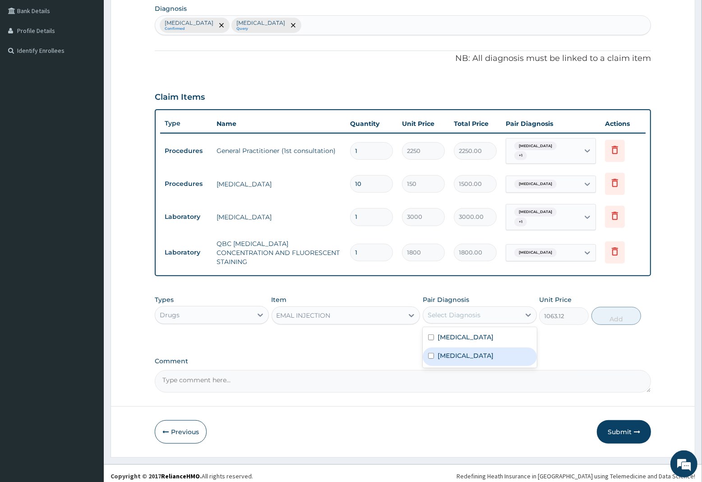
click at [467, 351] on label "Malaria, unspecified" at bounding box center [466, 355] width 56 height 9
checkbox input "true"
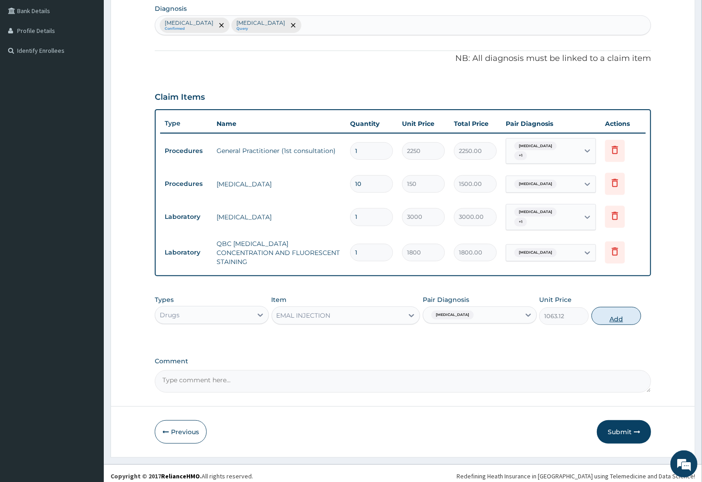
click at [605, 310] on button "Add" at bounding box center [617, 316] width 50 height 18
type input "0"
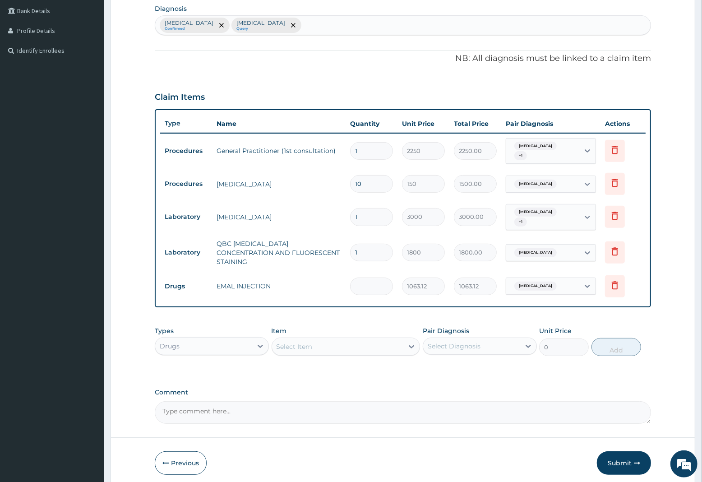
type input "0.00"
type input "3"
type input "3189.36"
type input "3"
click at [299, 343] on div "Select Item" at bounding box center [295, 346] width 36 height 9
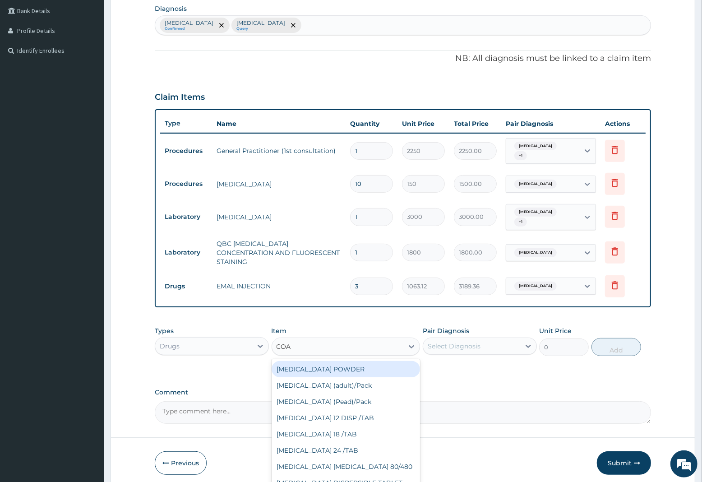
type input "COAR"
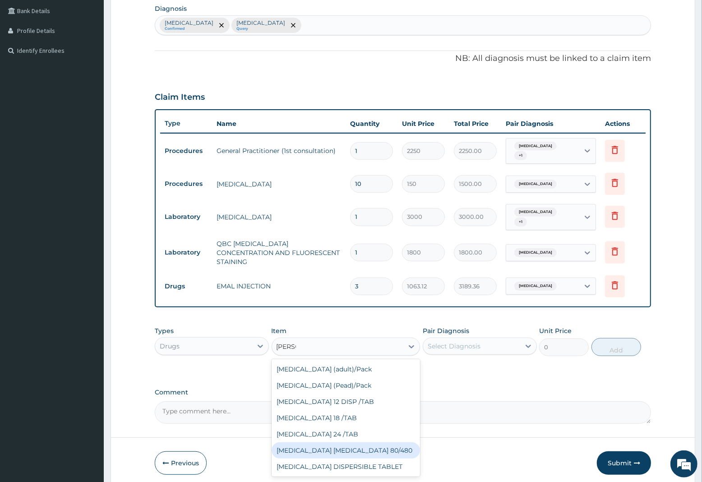
drag, startPoint x: 341, startPoint y: 443, endPoint x: 377, endPoint y: 406, distance: 52.0
click at [342, 442] on div "COARTEM D TAB 80/480" at bounding box center [346, 450] width 149 height 16
type input "1299.38"
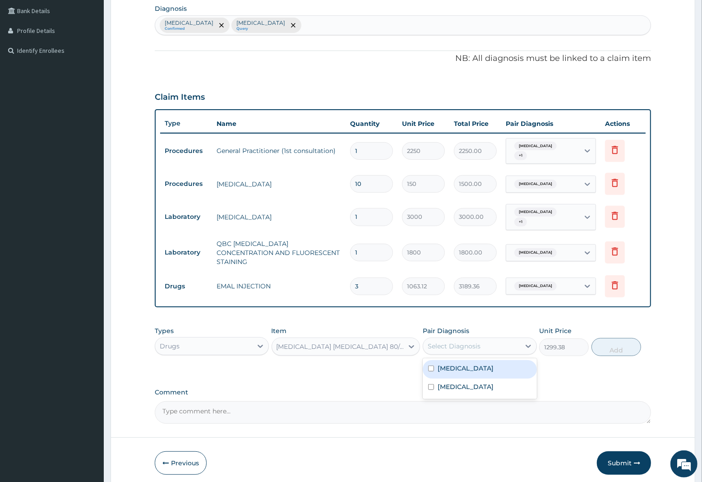
click at [481, 339] on div "Select Diagnosis" at bounding box center [471, 346] width 97 height 14
click at [468, 384] on label "Malaria, unspecified" at bounding box center [466, 386] width 56 height 9
checkbox input "true"
click at [609, 341] on button "Add" at bounding box center [617, 347] width 50 height 18
type input "0"
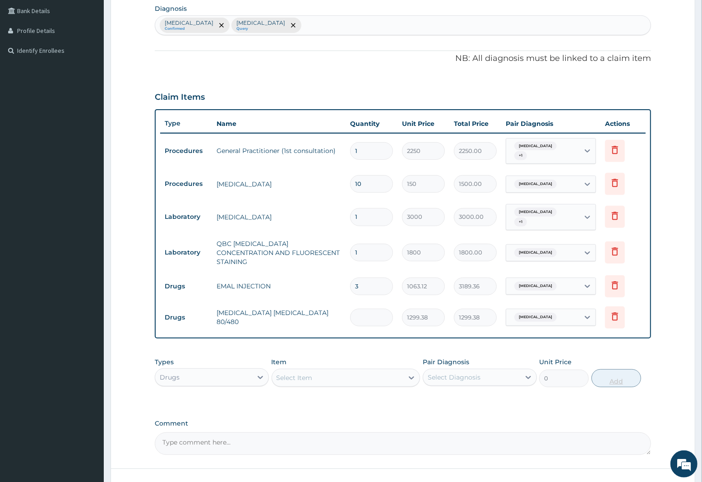
type input "0.00"
type input "6"
type input "7796.28"
type input "6"
click at [299, 373] on div "Select Item" at bounding box center [295, 377] width 36 height 9
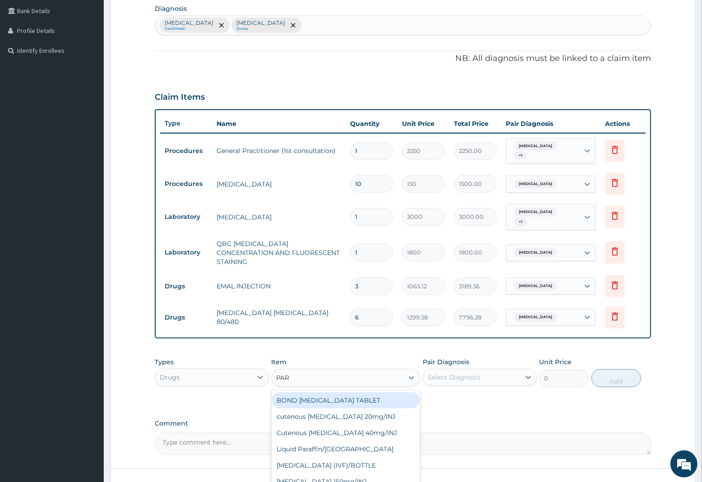
type input "PARA"
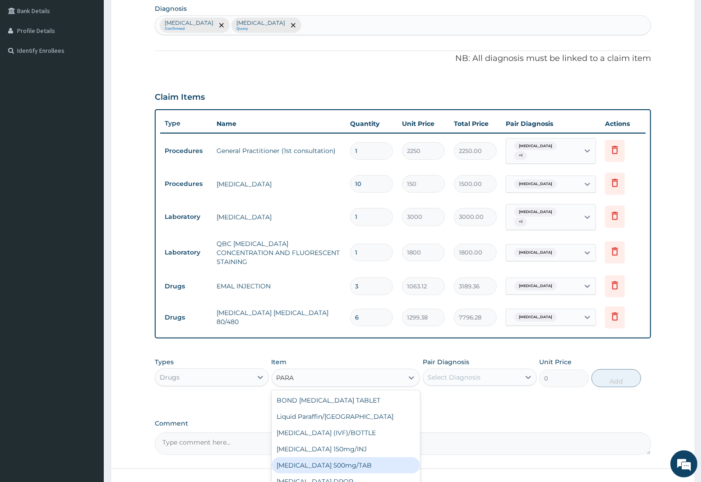
drag, startPoint x: 345, startPoint y: 460, endPoint x: 359, endPoint y: 452, distance: 16.2
click at [351, 459] on div "PARACETAMOL 500mg/TAB" at bounding box center [346, 465] width 149 height 16
type input "7.88"
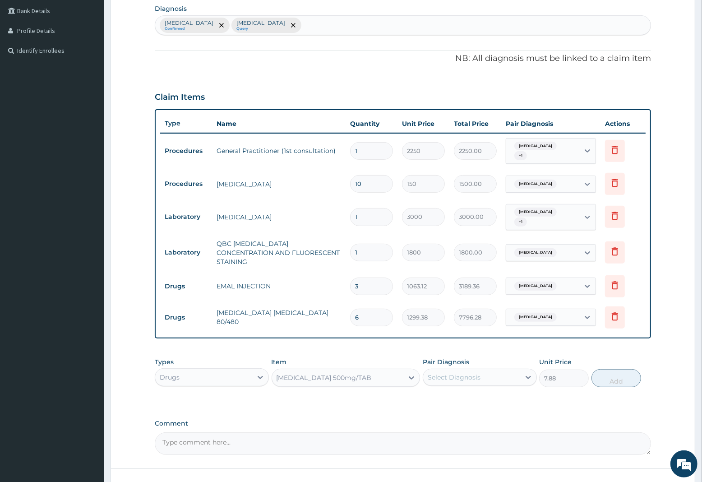
click at [464, 373] on div "Select Diagnosis" at bounding box center [454, 377] width 53 height 9
click at [465, 400] on div "Typhoid fever, unspecified" at bounding box center [480, 400] width 114 height 19
checkbox input "true"
click at [468, 410] on div "Malaria, unspecified" at bounding box center [480, 419] width 114 height 19
checkbox input "true"
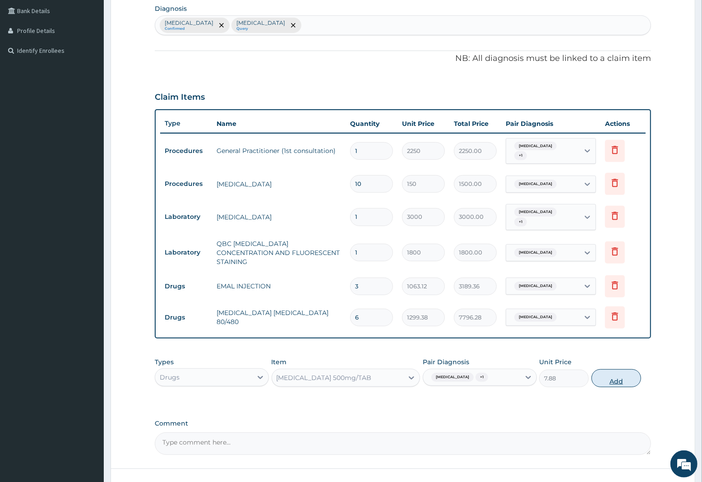
click at [614, 373] on button "Add" at bounding box center [617, 378] width 50 height 18
type input "0"
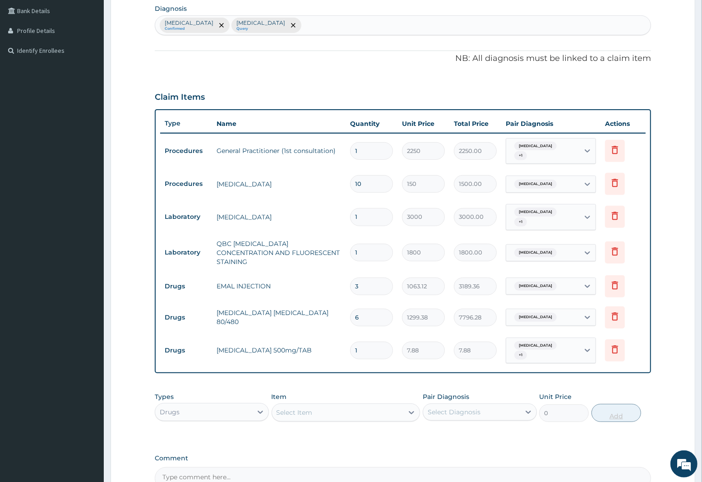
type input "18"
type input "141.84"
type input "17"
type input "133.96"
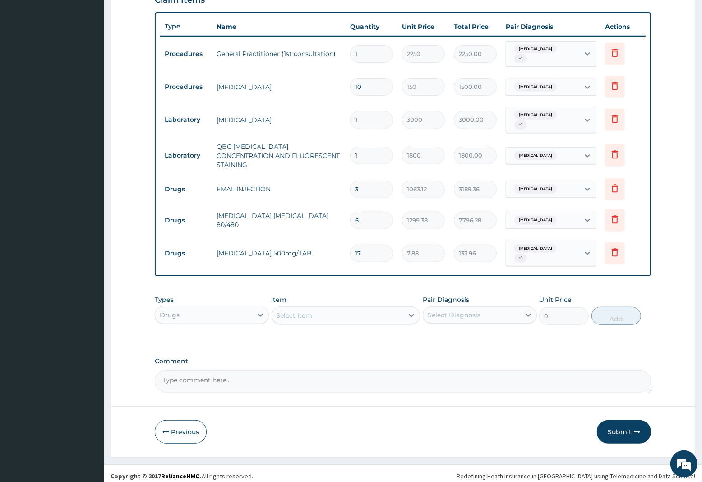
scroll to position [324, 0]
type input "17"
click at [635, 429] on icon "button" at bounding box center [637, 431] width 6 height 6
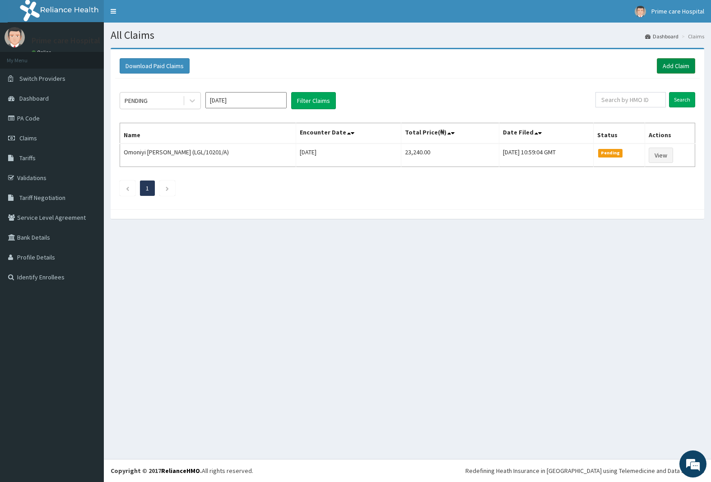
click at [666, 64] on link "Add Claim" at bounding box center [676, 65] width 38 height 15
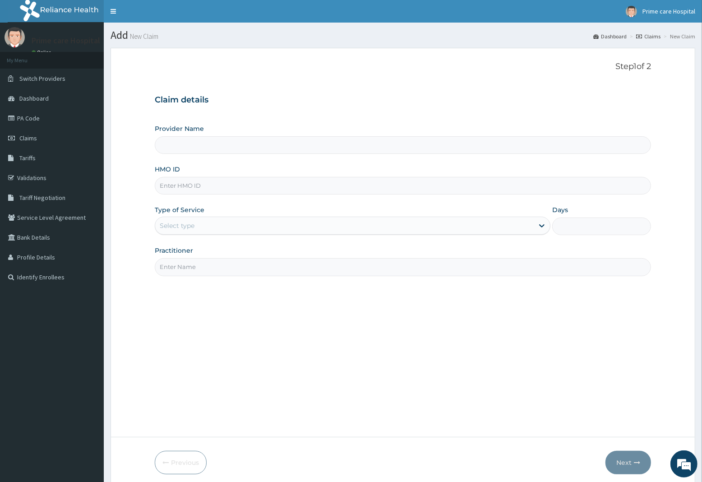
scroll to position [37, 0]
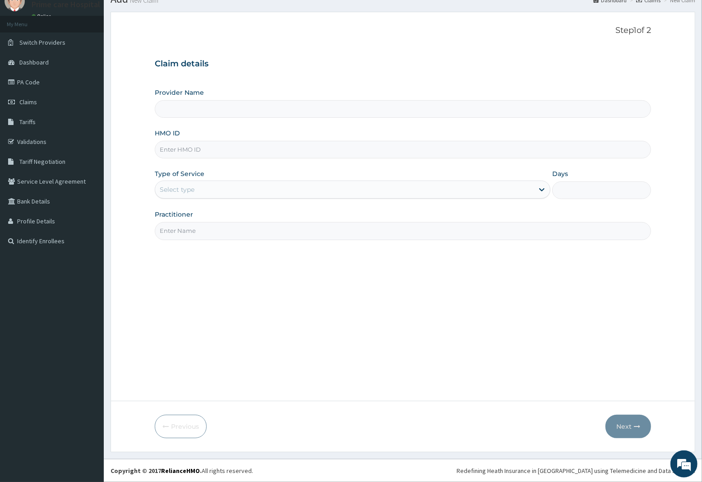
click at [240, 154] on input "HMO ID" at bounding box center [403, 150] width 497 height 18
type input "Prime care hospital"
type input "CWP/10217/D"
click at [194, 189] on div "Select type" at bounding box center [177, 189] width 35 height 9
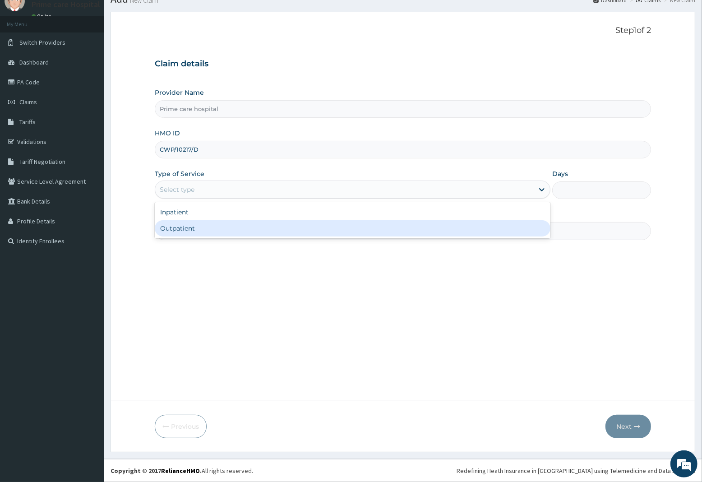
click at [174, 228] on div "Outpatient" at bounding box center [353, 228] width 396 height 16
type input "1"
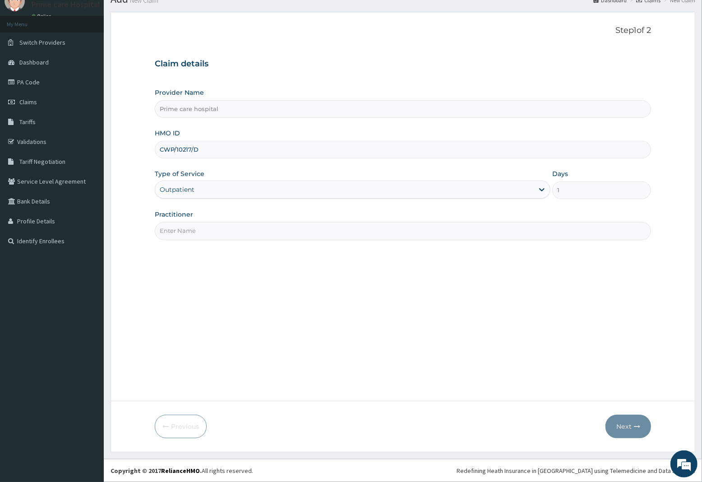
click at [174, 228] on input "Practitioner" at bounding box center [403, 231] width 497 height 18
type input "G"
type input "DR MARK"
click at [623, 430] on button "Next" at bounding box center [629, 426] width 46 height 23
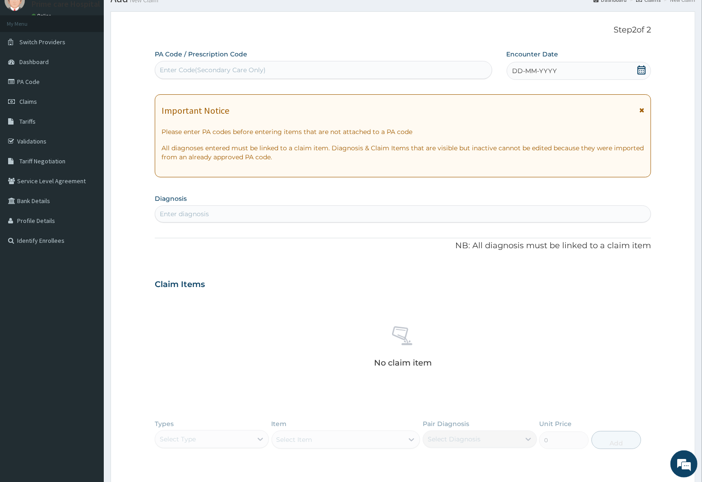
click at [228, 71] on div "Enter Code(Secondary Care Only)" at bounding box center [213, 69] width 106 height 9
type input "PA/04BE64"
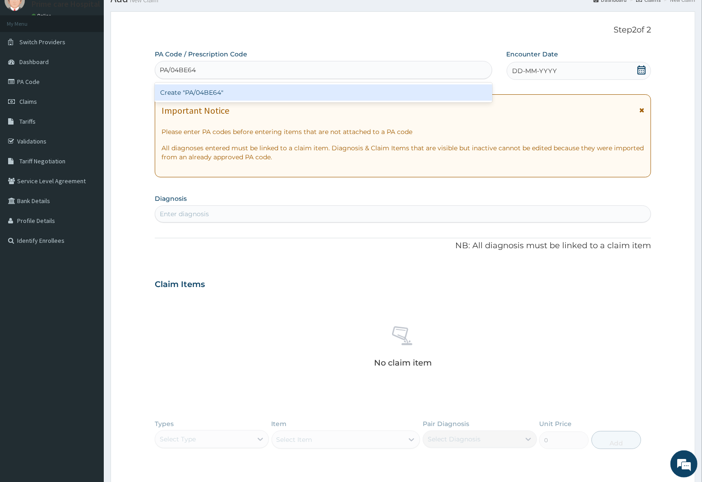
click at [223, 95] on div "Create "PA/04BE64"" at bounding box center [324, 92] width 338 height 16
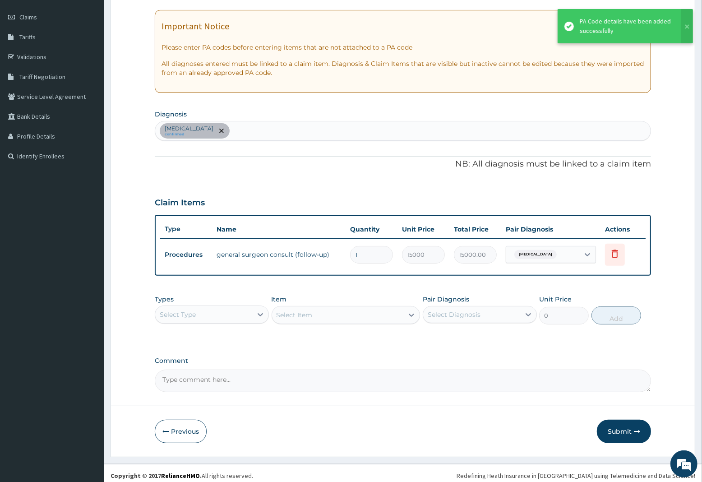
scroll to position [125, 0]
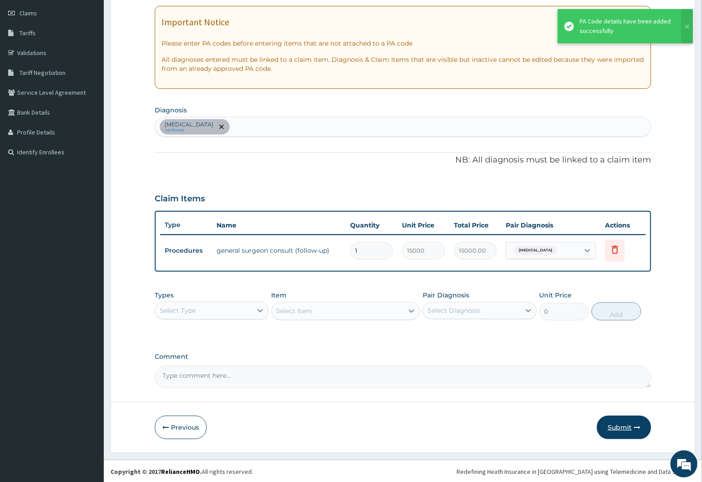
click at [616, 426] on button "Submit" at bounding box center [624, 427] width 54 height 23
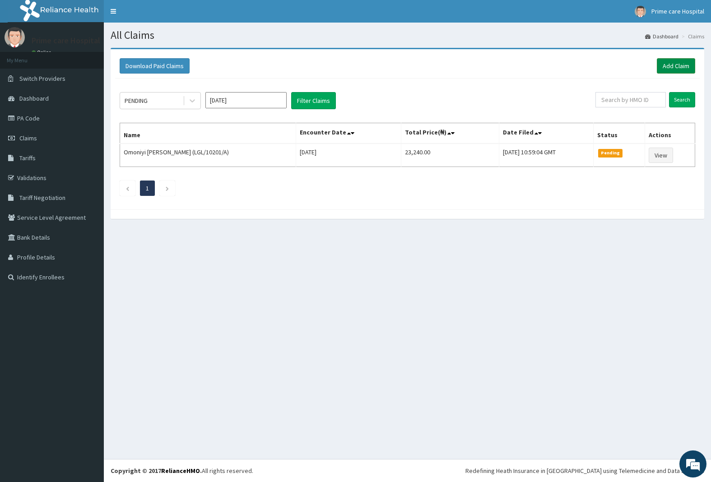
click at [666, 66] on link "Add Claim" at bounding box center [676, 65] width 38 height 15
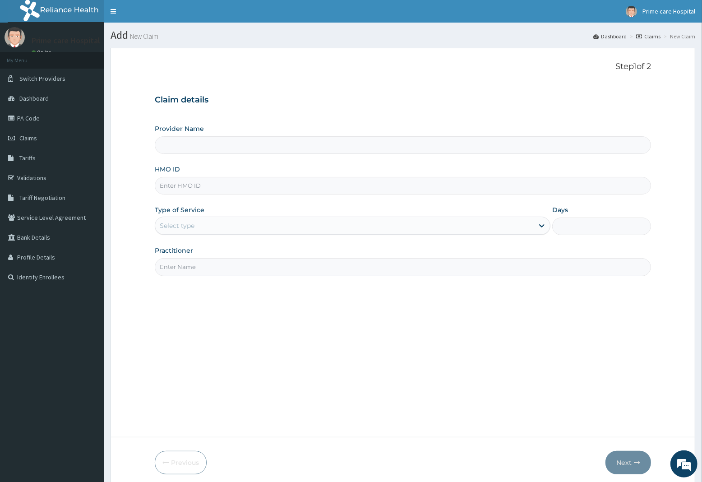
click at [209, 192] on input "HMO ID" at bounding box center [403, 186] width 497 height 18
type input "Prime care hospital"
type input "MWY/10011/A"
click at [204, 230] on div "Select type" at bounding box center [344, 225] width 379 height 14
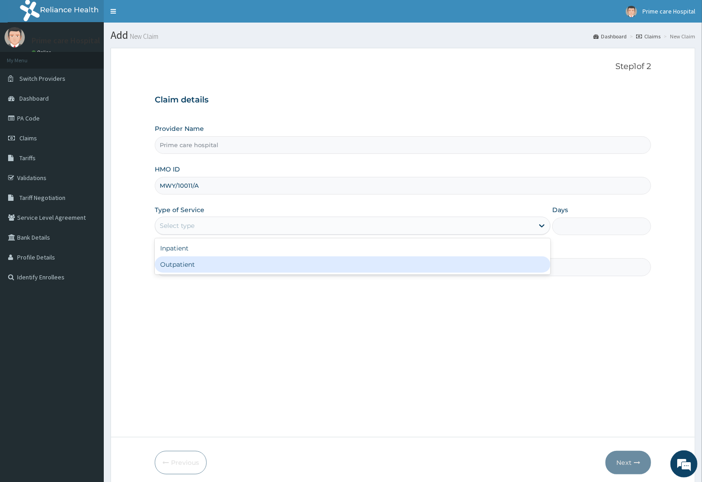
click at [181, 267] on div "Outpatient" at bounding box center [353, 264] width 396 height 16
type input "1"
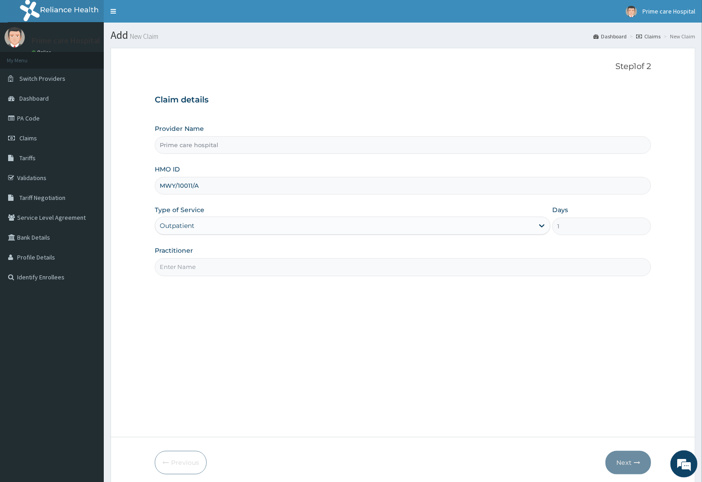
click at [181, 265] on input "Practitioner" at bounding box center [403, 267] width 497 height 18
type input "DR MARK"
click at [626, 462] on button "Next" at bounding box center [629, 462] width 46 height 23
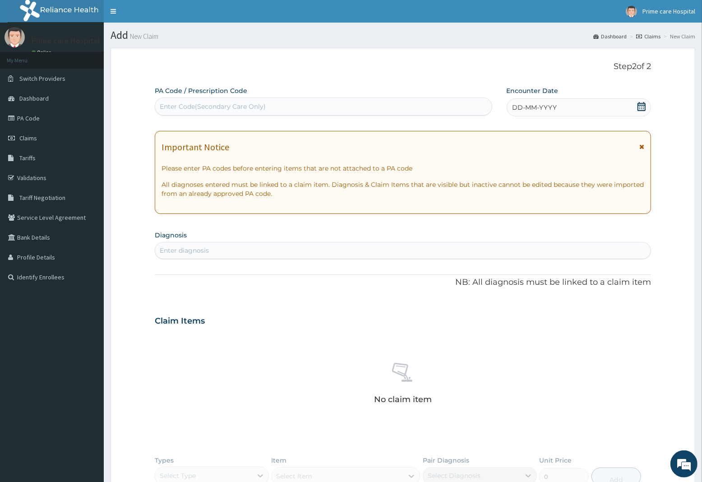
click at [563, 103] on div "DD-MM-YYYY" at bounding box center [579, 107] width 144 height 18
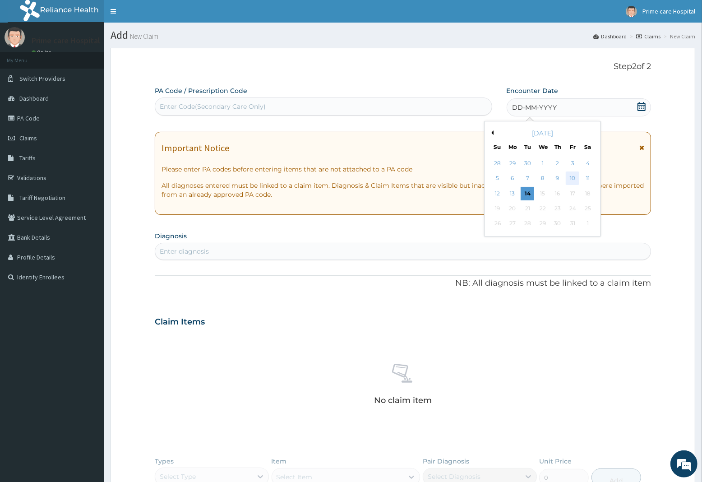
click at [570, 176] on div "10" at bounding box center [573, 179] width 14 height 14
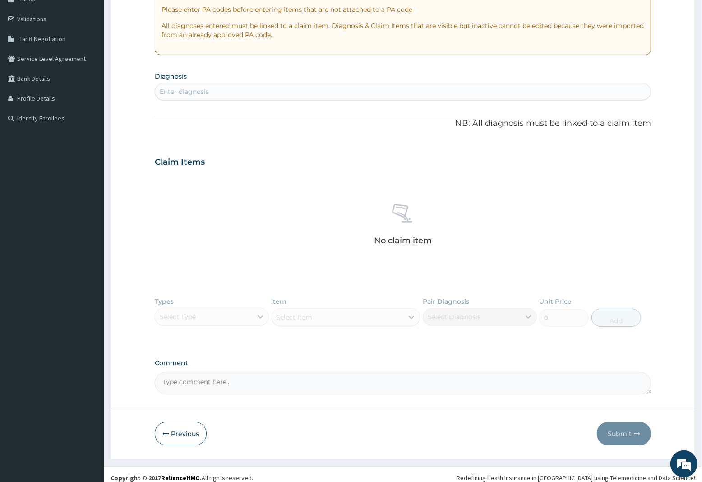
scroll to position [166, 0]
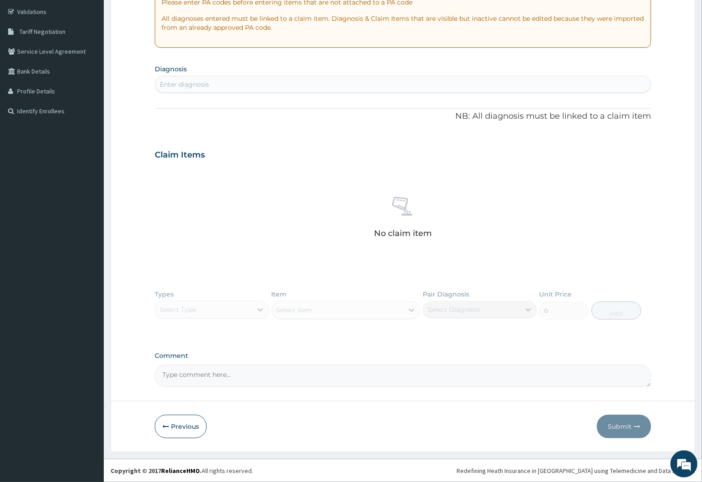
click at [231, 83] on div "Enter diagnosis" at bounding box center [403, 84] width 496 height 14
type input "TYPHOID"
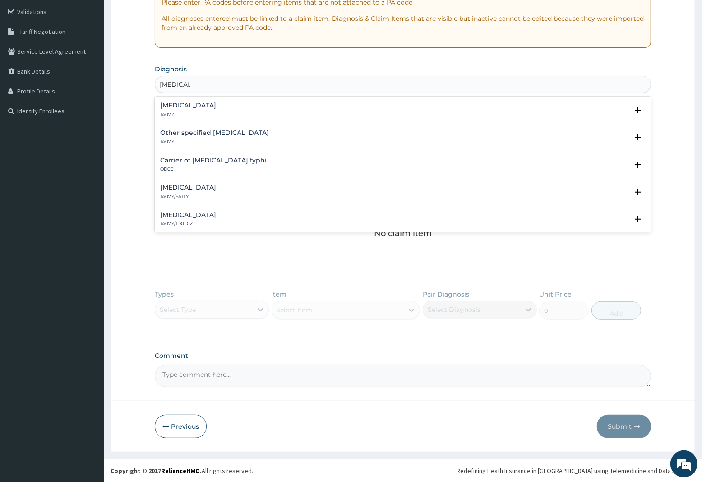
drag, startPoint x: 219, startPoint y: 100, endPoint x: 219, endPoint y: 106, distance: 5.9
click at [219, 102] on div "Typhoid fever, unspecified 1A07.Z Select Status Query Query covers suspected (?…" at bounding box center [403, 112] width 497 height 28
click at [216, 105] on h4 "Typhoid fever, unspecified" at bounding box center [188, 105] width 56 height 7
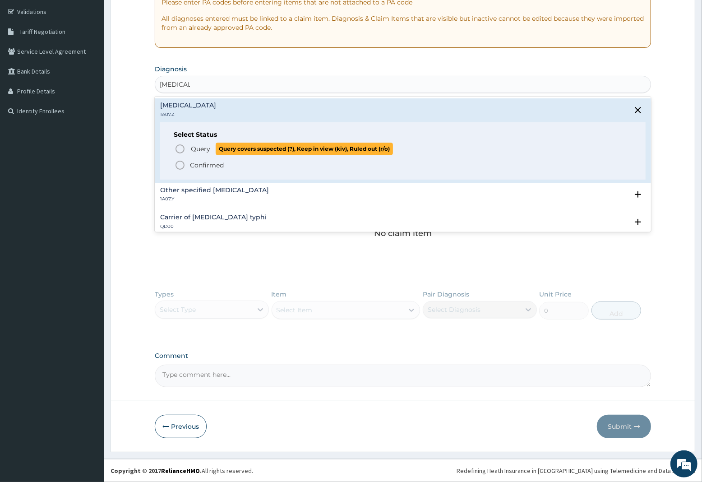
click at [200, 148] on span "Query" at bounding box center [200, 148] width 19 height 9
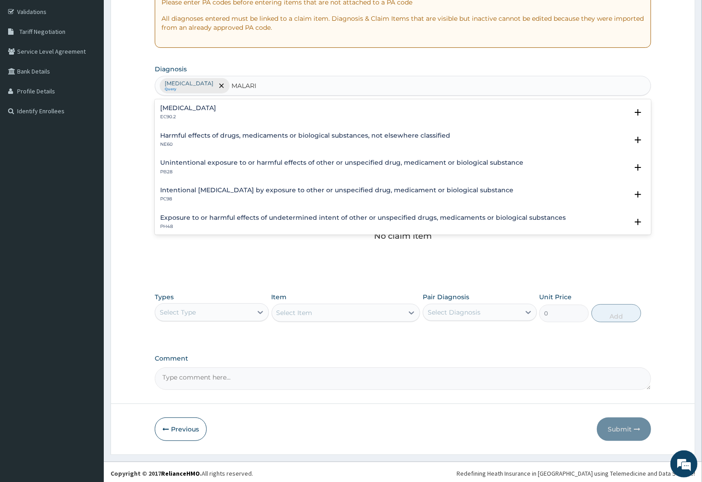
type input "MALARIA"
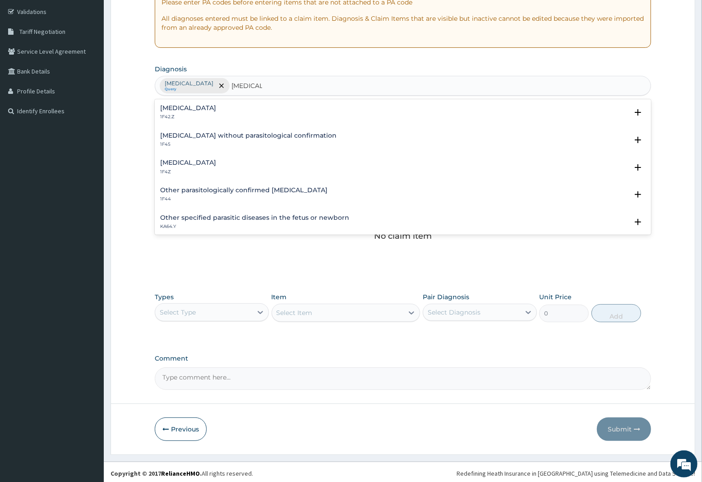
click at [198, 162] on h4 "Malaria, unspecified" at bounding box center [188, 162] width 56 height 7
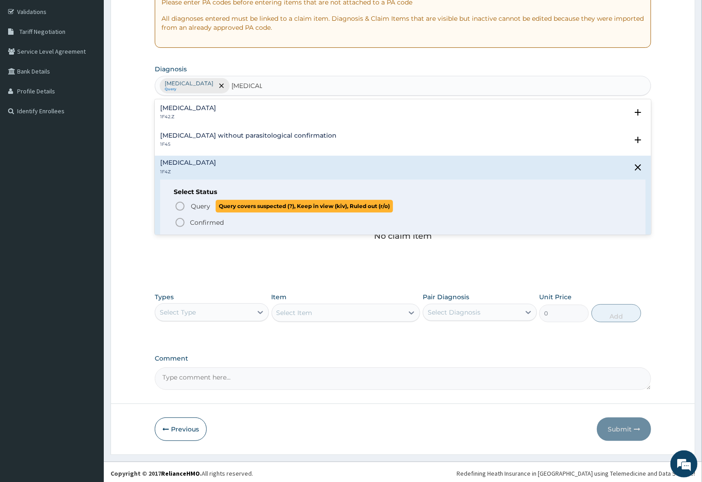
click at [192, 203] on span "Query" at bounding box center [200, 206] width 19 height 9
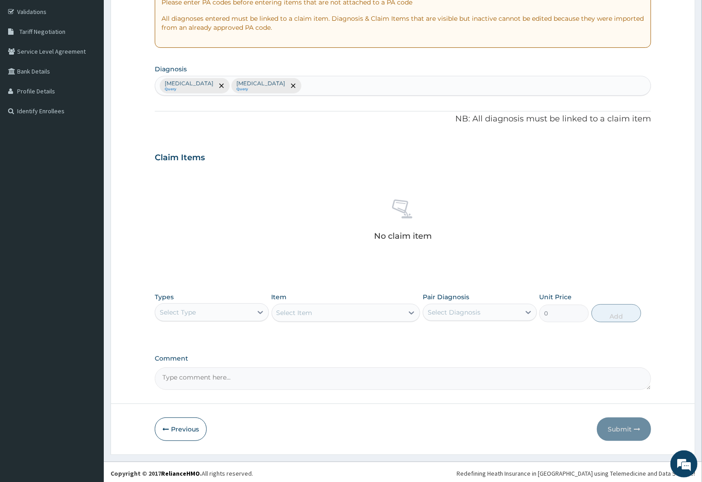
scroll to position [169, 0]
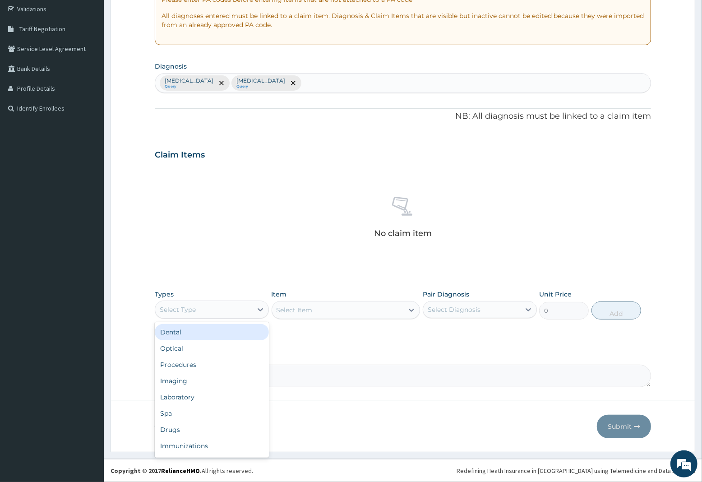
click at [189, 310] on div "Select Type" at bounding box center [178, 309] width 36 height 9
drag, startPoint x: 181, startPoint y: 367, endPoint x: 243, endPoint y: 351, distance: 64.2
click at [193, 363] on div "Procedures" at bounding box center [212, 365] width 114 height 16
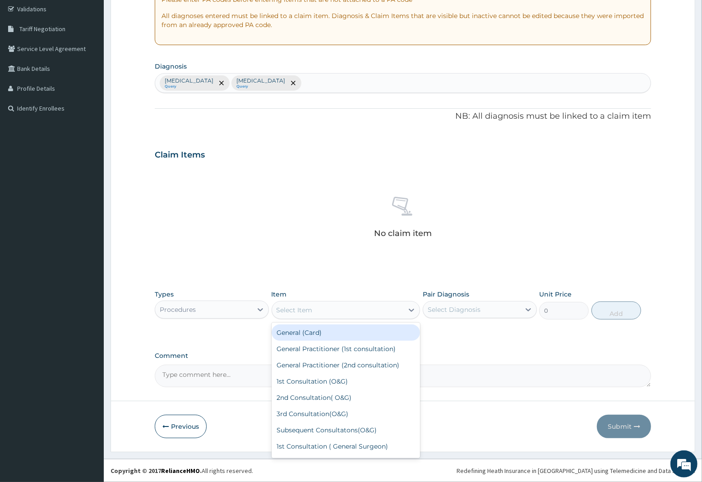
click at [296, 310] on div "Select Item" at bounding box center [295, 310] width 36 height 9
drag, startPoint x: 326, startPoint y: 348, endPoint x: 433, endPoint y: 330, distance: 108.5
click at [330, 348] on div "General Practitioner (1st consultation)" at bounding box center [346, 349] width 149 height 16
type input "2250"
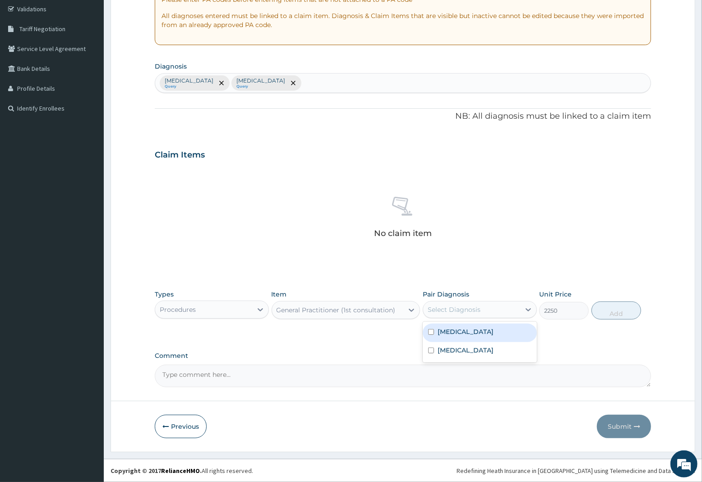
click at [467, 309] on div "Select Diagnosis" at bounding box center [454, 309] width 53 height 9
click at [463, 330] on label "Typhoid fever, unspecified" at bounding box center [466, 331] width 56 height 9
checkbox input "true"
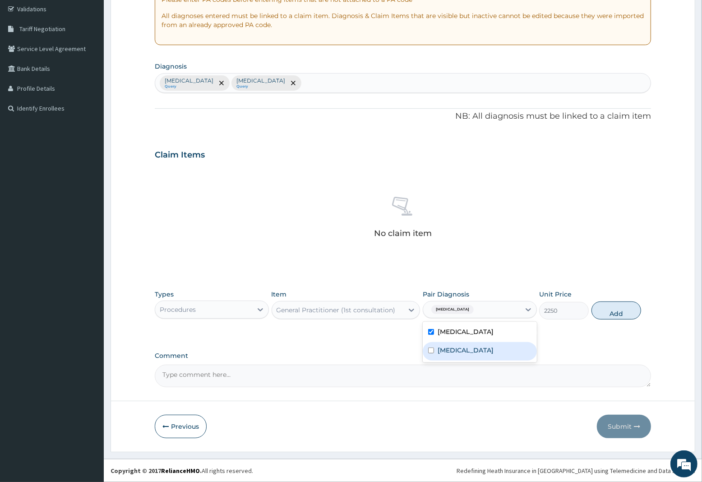
click at [459, 347] on label "Malaria, unspecified" at bounding box center [466, 350] width 56 height 9
checkbox input "true"
click at [614, 312] on button "Add" at bounding box center [617, 311] width 50 height 18
type input "0"
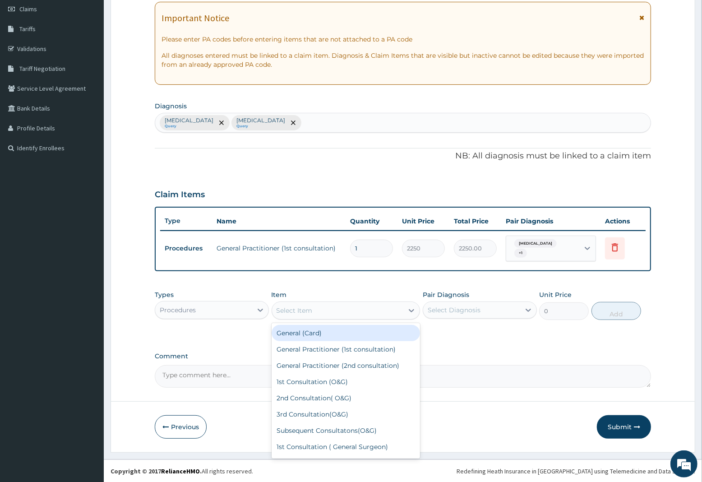
click at [298, 310] on div "Select Item" at bounding box center [295, 310] width 36 height 9
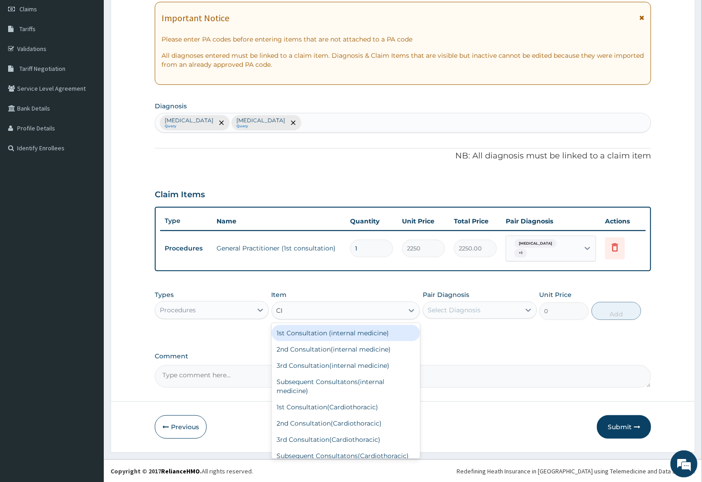
type input "CIP"
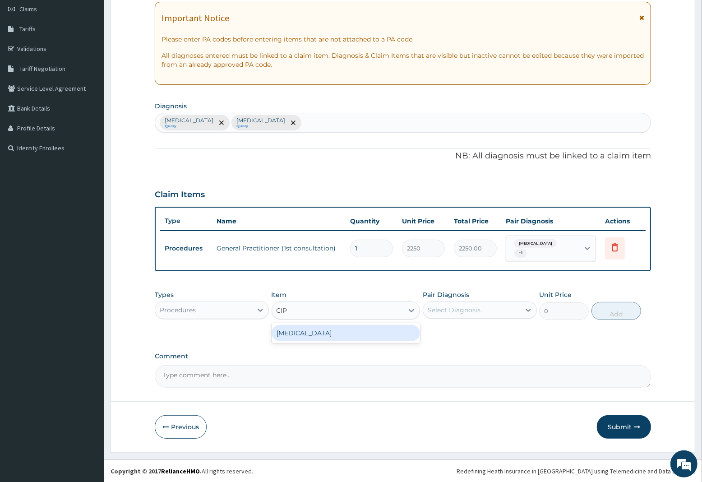
drag, startPoint x: 316, startPoint y: 332, endPoint x: 326, endPoint y: 330, distance: 10.2
click at [321, 330] on div "CIPROFLOXACIN" at bounding box center [346, 333] width 149 height 16
type input "150"
click at [457, 308] on div "Select Diagnosis" at bounding box center [454, 310] width 53 height 9
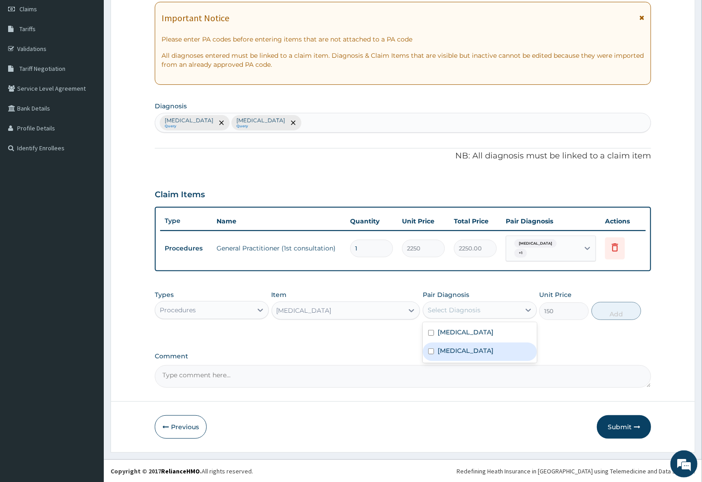
click at [459, 348] on label "Malaria, unspecified" at bounding box center [466, 350] width 56 height 9
checkbox input "true"
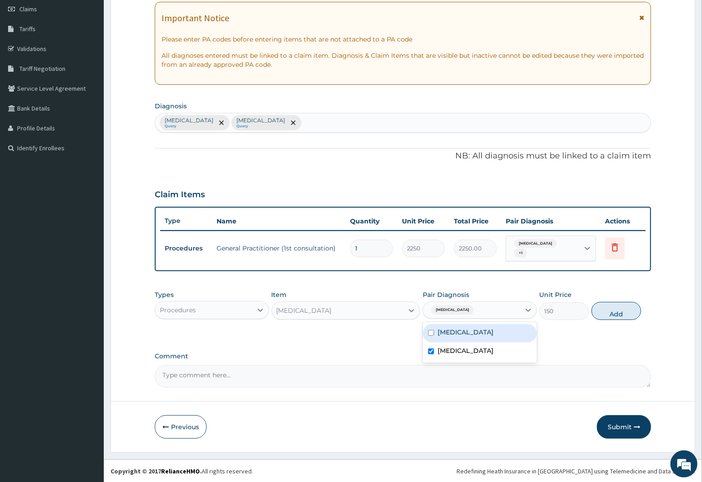
drag, startPoint x: 466, startPoint y: 331, endPoint x: 464, endPoint y: 348, distance: 17.3
click at [466, 332] on label "Typhoid fever, unspecified" at bounding box center [466, 332] width 56 height 9
checkbox input "true"
click at [463, 350] on label "Malaria, unspecified" at bounding box center [466, 350] width 56 height 9
checkbox input "false"
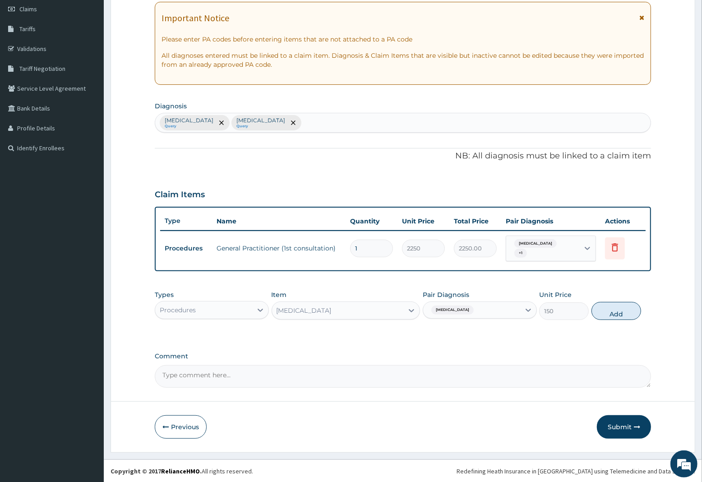
drag, startPoint x: 617, startPoint y: 312, endPoint x: 491, endPoint y: 334, distance: 127.3
click at [612, 312] on button "Add" at bounding box center [617, 311] width 50 height 18
type input "0"
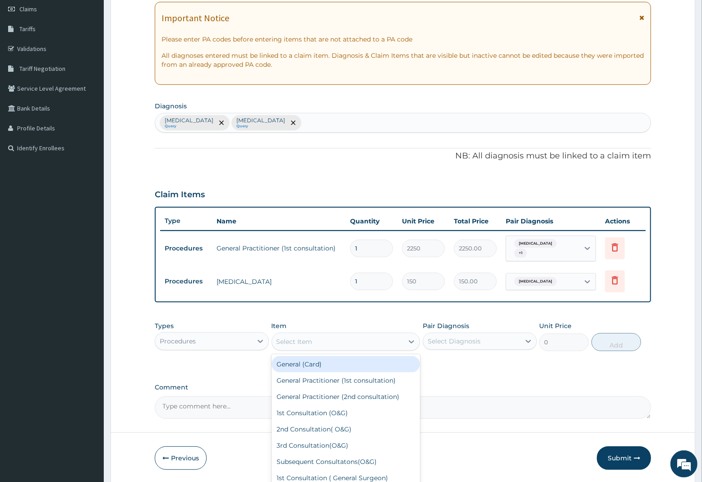
click at [311, 342] on div "Select Item" at bounding box center [295, 341] width 36 height 9
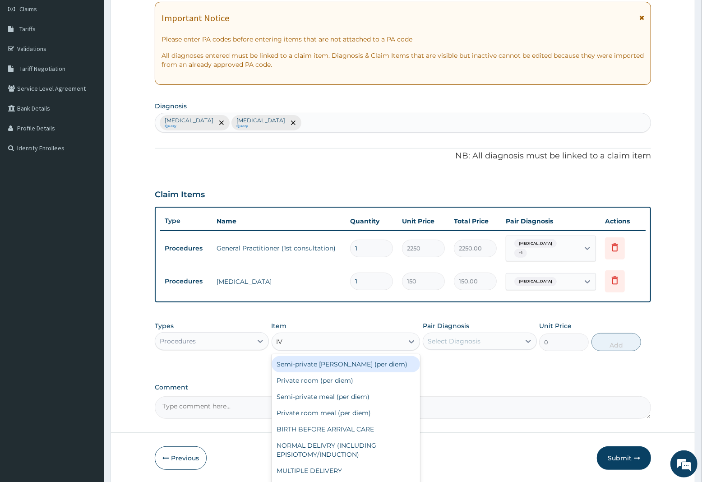
type input "IV P"
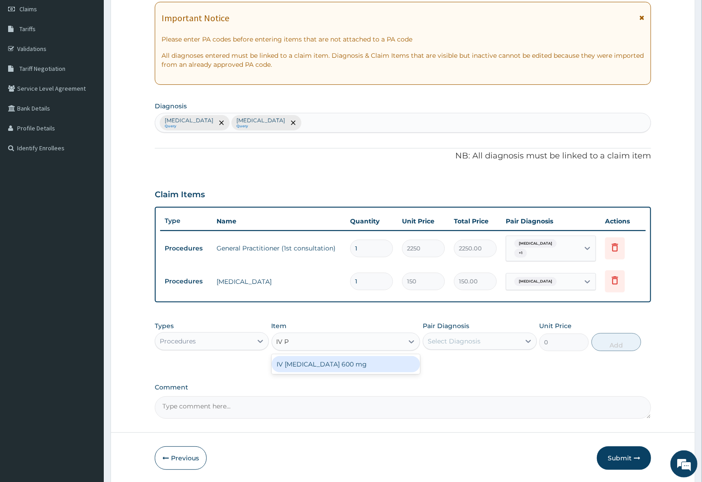
drag, startPoint x: 311, startPoint y: 366, endPoint x: 385, endPoint y: 341, distance: 77.2
click at [313, 366] on div "IV PARACETAMOL 600 mg" at bounding box center [346, 364] width 149 height 16
type input "800"
drag, startPoint x: 466, startPoint y: 334, endPoint x: 466, endPoint y: 344, distance: 9.9
click at [466, 338] on div "Select Diagnosis" at bounding box center [471, 341] width 97 height 14
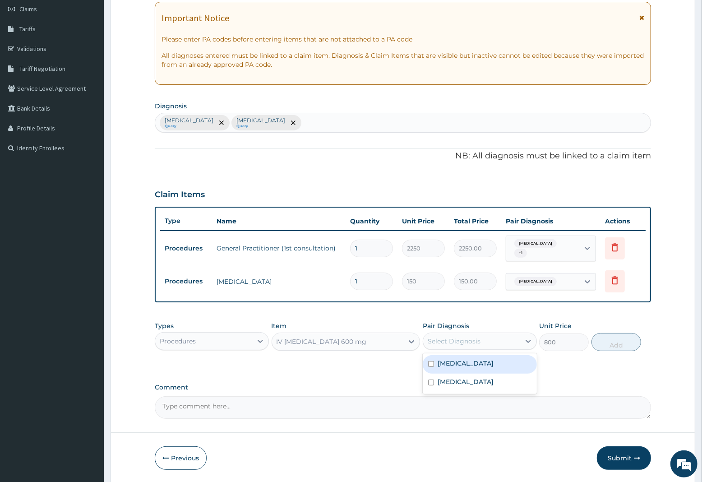
click at [459, 369] on div "Typhoid fever, unspecified" at bounding box center [480, 364] width 114 height 19
checkbox input "true"
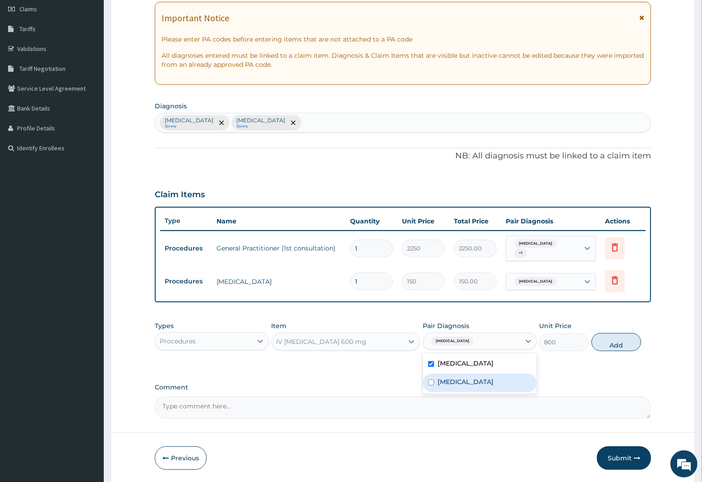
drag, startPoint x: 456, startPoint y: 382, endPoint x: 557, endPoint y: 355, distance: 104.7
click at [459, 382] on label "Malaria, unspecified" at bounding box center [466, 381] width 56 height 9
checkbox input "true"
click at [613, 344] on button "Add" at bounding box center [617, 342] width 50 height 18
type input "0"
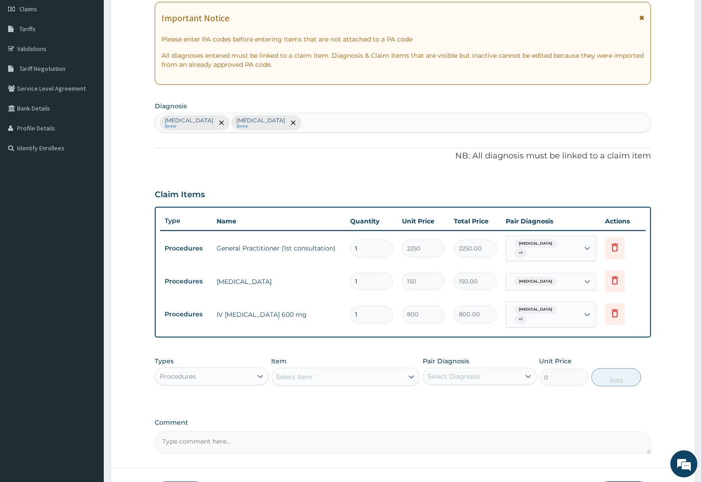
type input "0.00"
type input "2"
type input "1600.00"
type input "2"
click at [196, 377] on div "Procedures" at bounding box center [203, 376] width 97 height 14
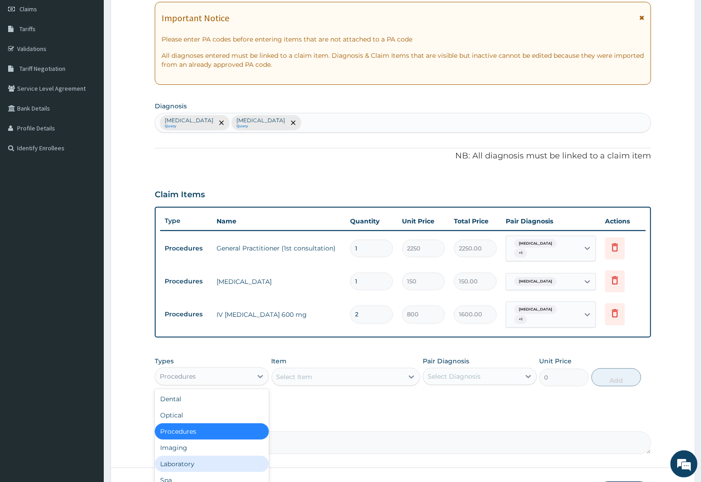
drag, startPoint x: 186, startPoint y: 464, endPoint x: 219, endPoint y: 420, distance: 54.8
click at [192, 460] on div "Laboratory" at bounding box center [212, 464] width 114 height 16
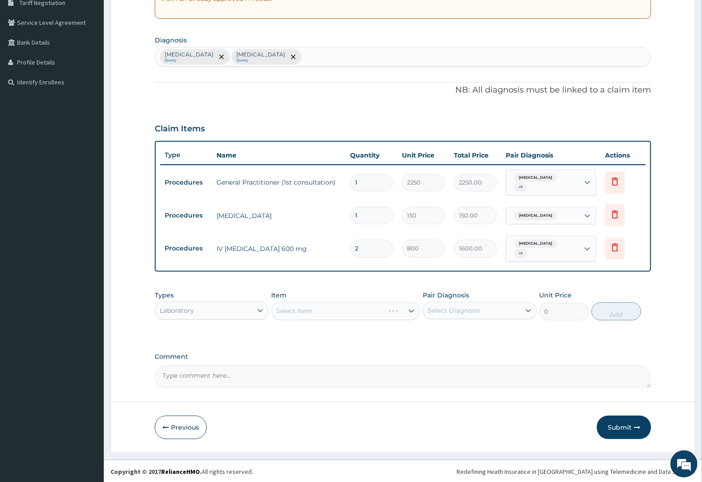
scroll to position [195, 0]
drag, startPoint x: 312, startPoint y: 313, endPoint x: 290, endPoint y: 404, distance: 93.8
click at [311, 315] on div "Select Item" at bounding box center [346, 311] width 149 height 18
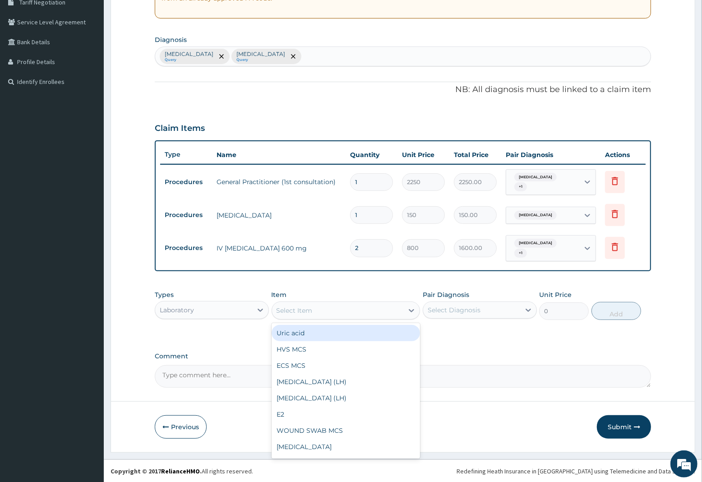
click at [298, 311] on div "Select Item" at bounding box center [295, 310] width 36 height 9
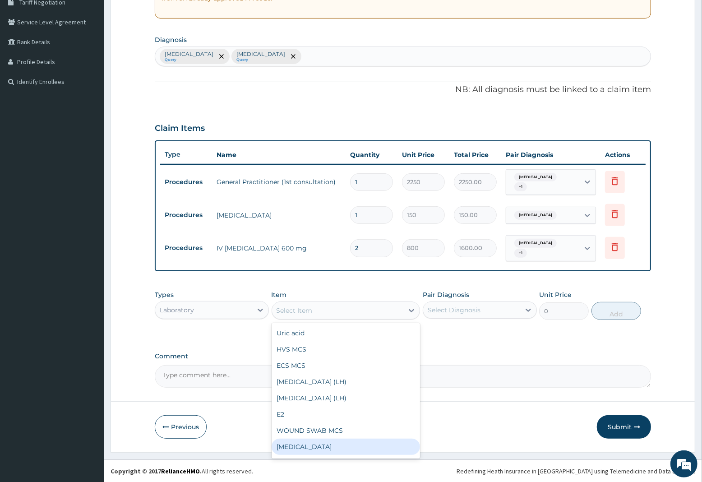
click at [313, 444] on div "Full blood count" at bounding box center [346, 447] width 149 height 16
type input "3000"
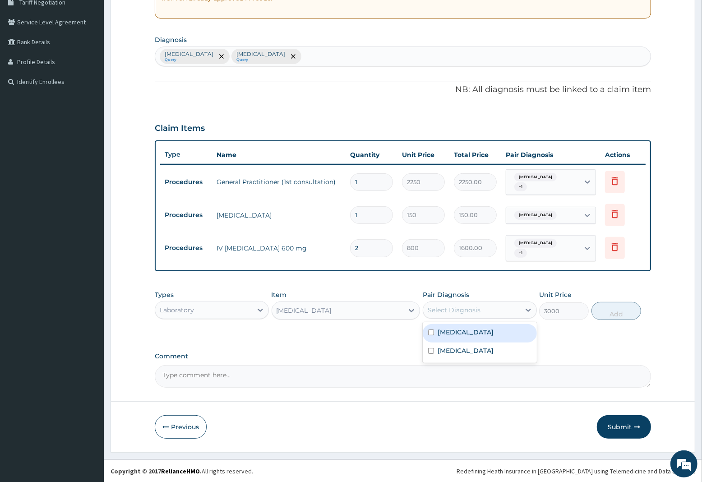
drag, startPoint x: 478, startPoint y: 306, endPoint x: 471, endPoint y: 330, distance: 25.3
click at [478, 308] on div "Select Diagnosis" at bounding box center [454, 310] width 53 height 9
drag, startPoint x: 469, startPoint y: 332, endPoint x: 465, endPoint y: 341, distance: 9.9
click at [468, 333] on label "Typhoid fever, unspecified" at bounding box center [466, 332] width 56 height 9
checkbox input "true"
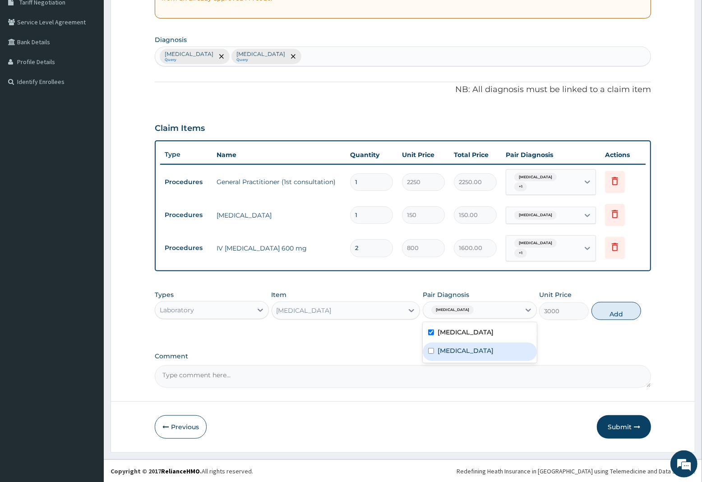
click at [464, 345] on div "Malaria, unspecified" at bounding box center [480, 352] width 114 height 19
checkbox input "true"
drag, startPoint x: 631, startPoint y: 312, endPoint x: 579, endPoint y: 324, distance: 53.1
click at [630, 312] on button "Add" at bounding box center [617, 311] width 50 height 18
type input "0"
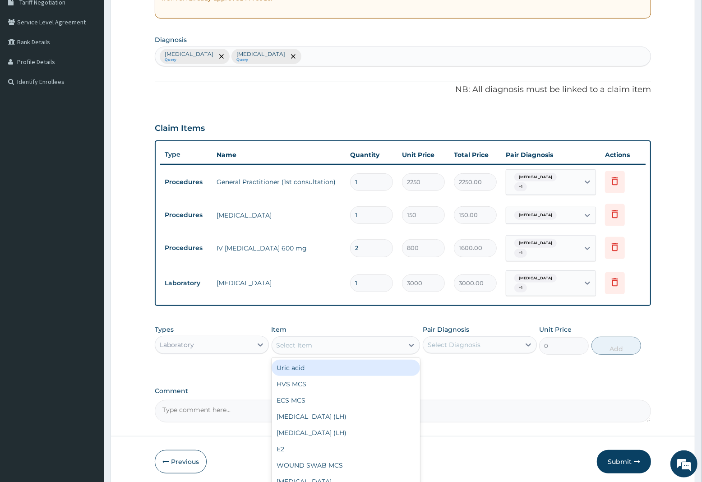
click at [293, 346] on div "Select Item" at bounding box center [295, 345] width 36 height 9
type input "MAL"
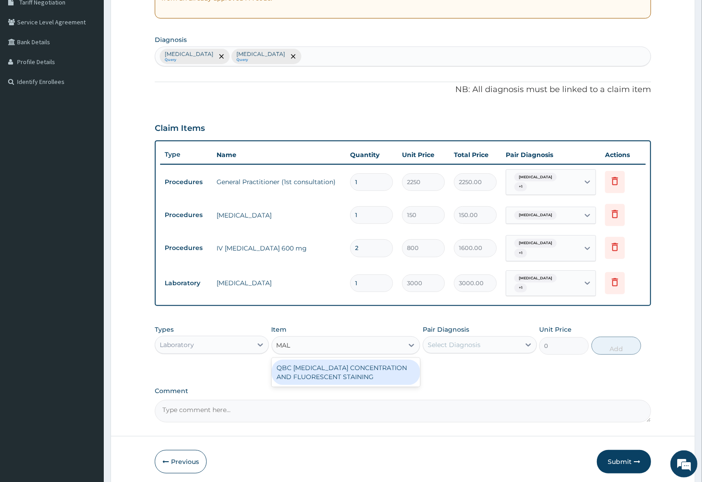
drag, startPoint x: 329, startPoint y: 360, endPoint x: 367, endPoint y: 362, distance: 38.0
click at [332, 360] on div "QBC MALARIA CONCENTRATION AND FLUORESCENT STAINING" at bounding box center [346, 372] width 149 height 25
type input "1800"
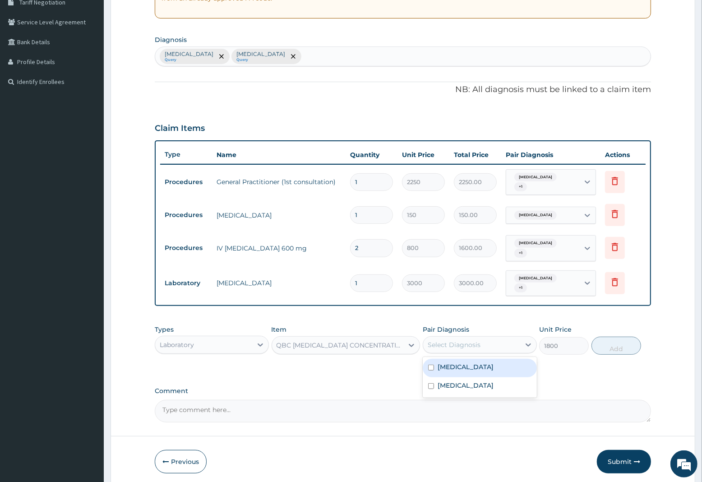
click at [492, 344] on div "Select Diagnosis" at bounding box center [471, 345] width 97 height 14
click at [465, 385] on label "Malaria, unspecified" at bounding box center [466, 385] width 56 height 9
checkbox input "true"
click at [615, 345] on button "Add" at bounding box center [617, 346] width 50 height 18
type input "0"
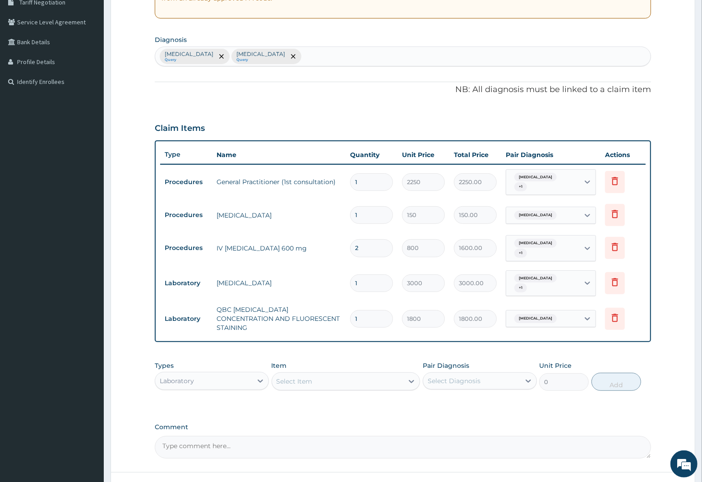
drag, startPoint x: 181, startPoint y: 376, endPoint x: 181, endPoint y: 387, distance: 10.8
click at [181, 377] on div "Laboratory" at bounding box center [177, 380] width 34 height 9
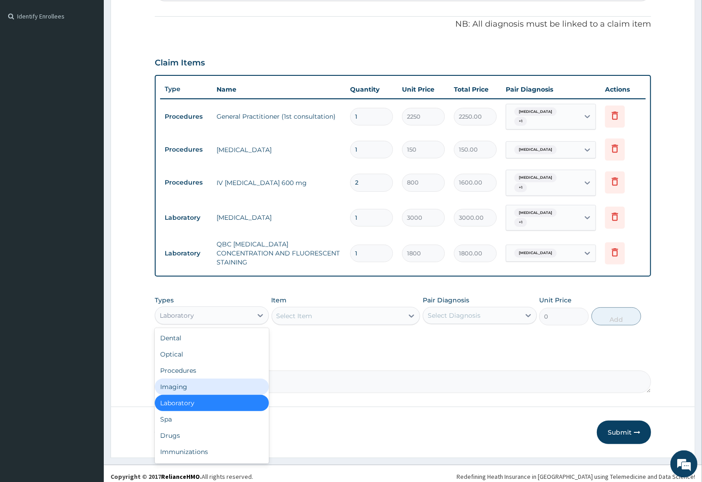
scroll to position [262, 0]
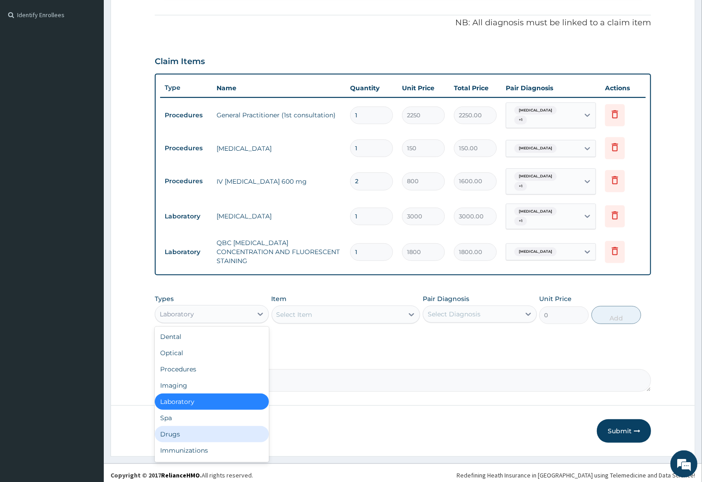
click at [167, 429] on div "Drugs" at bounding box center [212, 434] width 114 height 16
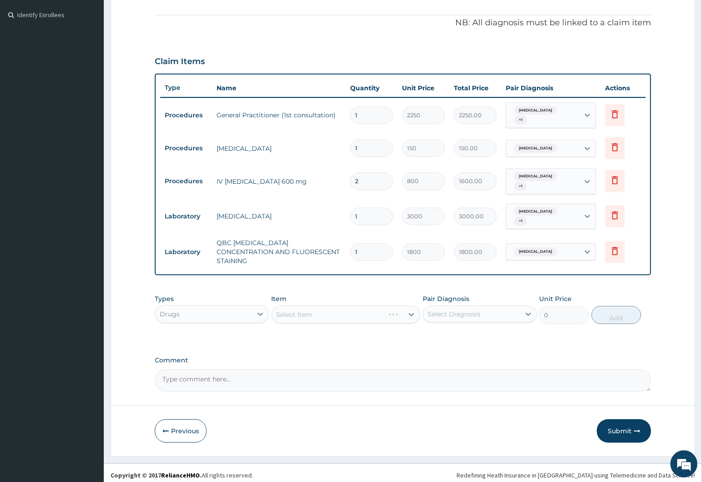
click at [307, 309] on div "Select Item" at bounding box center [346, 315] width 149 height 18
drag, startPoint x: 344, startPoint y: 313, endPoint x: 348, endPoint y: 309, distance: 6.1
click at [348, 310] on div "Select Item" at bounding box center [338, 314] width 132 height 14
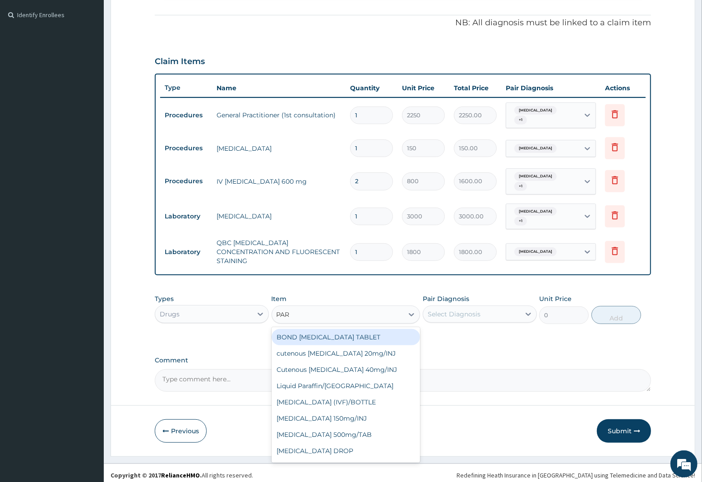
type input "PARA"
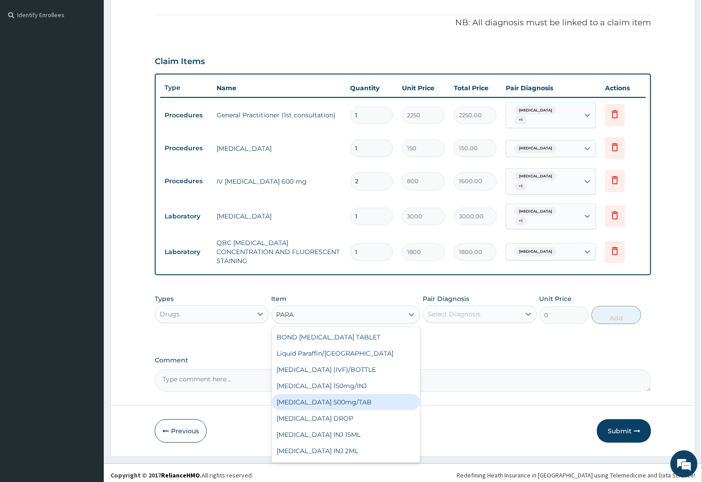
click at [328, 394] on div "PARACETAMOL 500mg/TAB" at bounding box center [346, 402] width 149 height 16
type input "7.88"
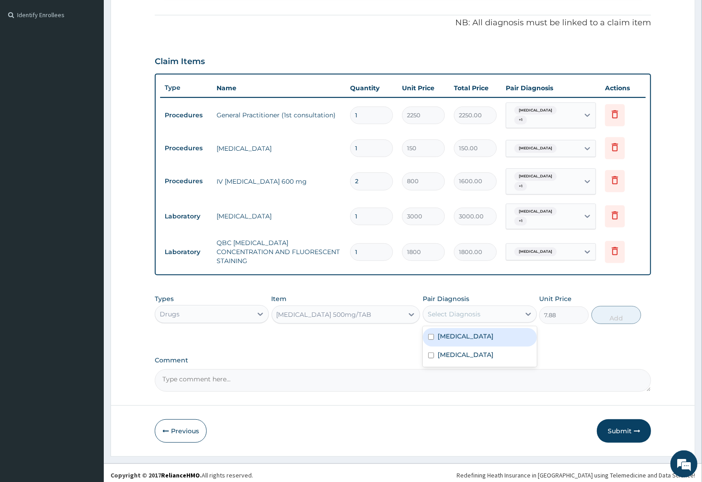
drag, startPoint x: 486, startPoint y: 307, endPoint x: 477, endPoint y: 319, distance: 15.2
click at [484, 307] on div "Select Diagnosis" at bounding box center [471, 314] width 97 height 14
click at [467, 351] on label "Malaria, unspecified" at bounding box center [466, 354] width 56 height 9
checkbox input "true"
drag, startPoint x: 477, startPoint y: 326, endPoint x: 524, endPoint y: 322, distance: 46.7
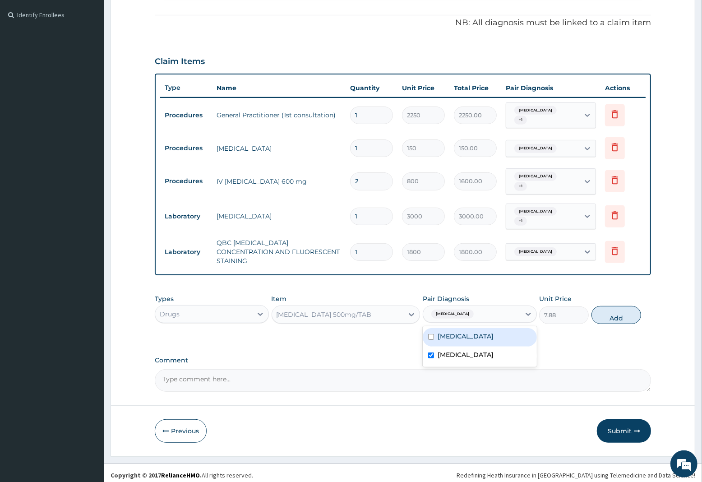
click at [478, 328] on div "Typhoid fever, unspecified" at bounding box center [480, 337] width 114 height 19
checkbox input "true"
click at [626, 311] on button "Add" at bounding box center [617, 315] width 50 height 18
type input "0"
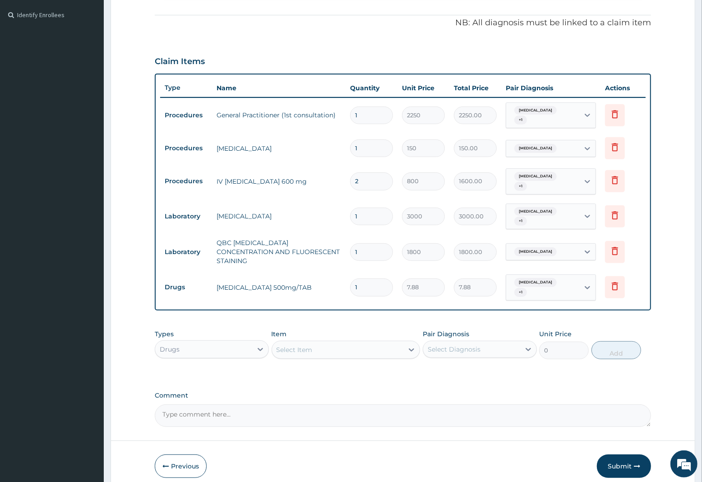
type input "12"
type input "94.56"
type input "12"
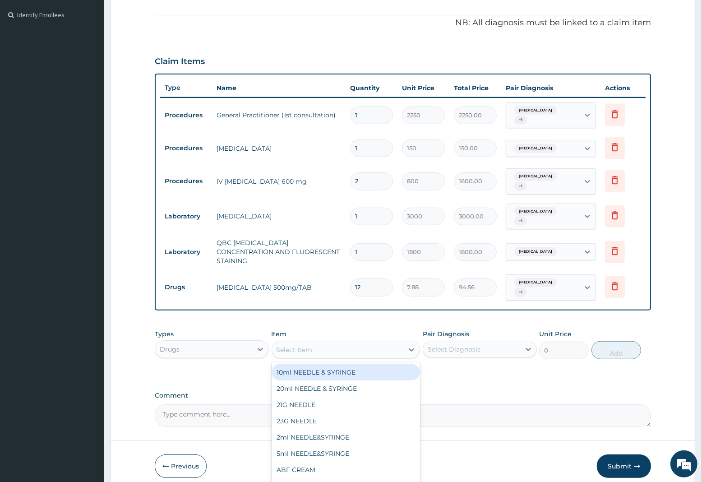
click at [306, 346] on div "Select Item" at bounding box center [295, 349] width 36 height 9
type input "COAR"
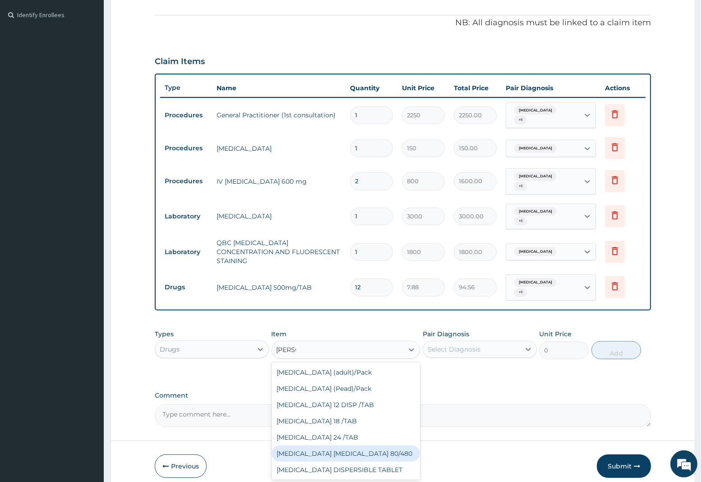
drag, startPoint x: 330, startPoint y: 448, endPoint x: 358, endPoint y: 423, distance: 38.0
click at [332, 446] on div "COARTEM D TAB 80/480" at bounding box center [346, 454] width 149 height 16
type input "1299.38"
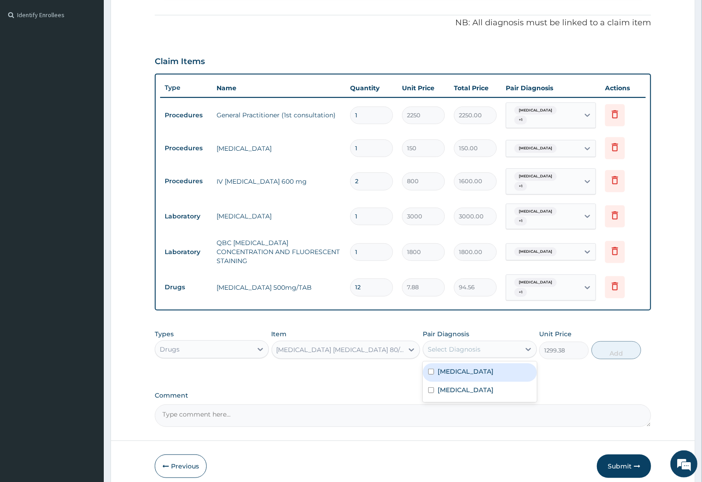
click at [461, 345] on div "Select Diagnosis" at bounding box center [454, 349] width 53 height 9
drag, startPoint x: 469, startPoint y: 384, endPoint x: 475, endPoint y: 385, distance: 6.8
click at [469, 385] on label "Malaria, unspecified" at bounding box center [466, 389] width 56 height 9
checkbox input "true"
click at [606, 346] on button "Add" at bounding box center [617, 350] width 50 height 18
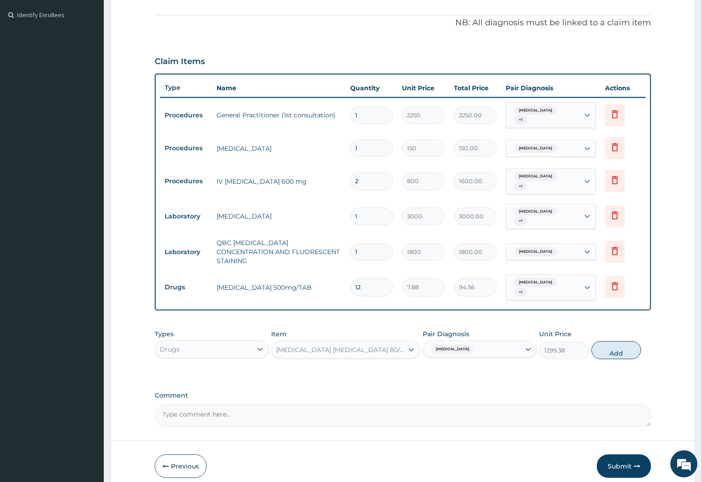
type input "0"
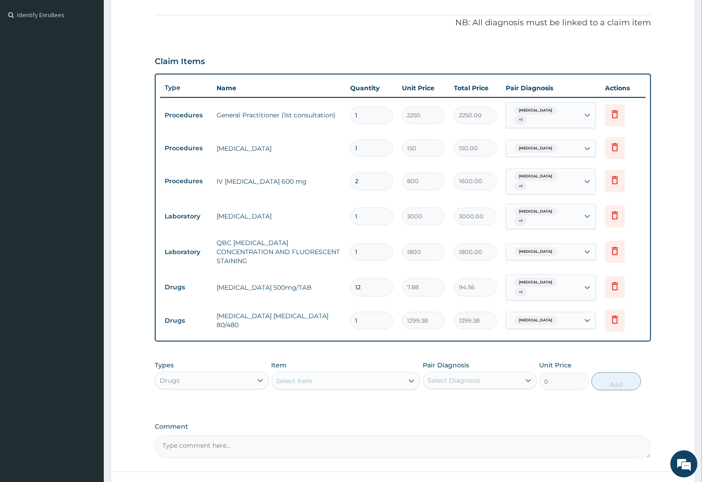
type input "0.00"
type input "6"
type input "7796.28"
type input "6"
click at [305, 376] on div "Select Item" at bounding box center [295, 380] width 36 height 9
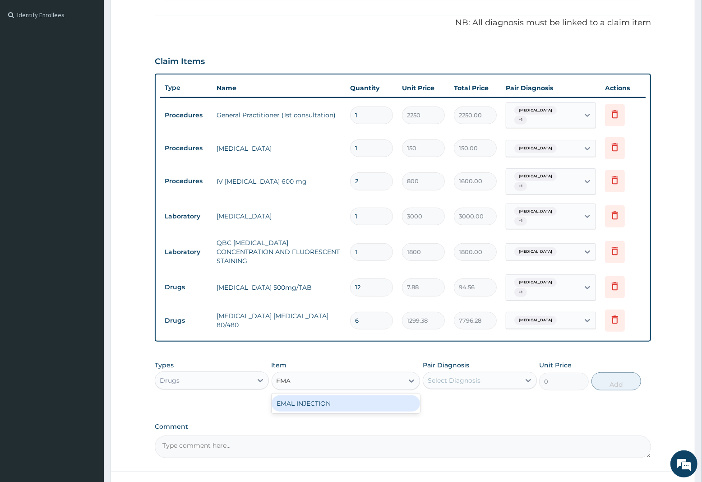
type input "EMAL"
drag, startPoint x: 298, startPoint y: 399, endPoint x: 366, endPoint y: 377, distance: 71.1
click at [305, 396] on div "EMAL INJECTION" at bounding box center [346, 403] width 149 height 16
type input "1063.12"
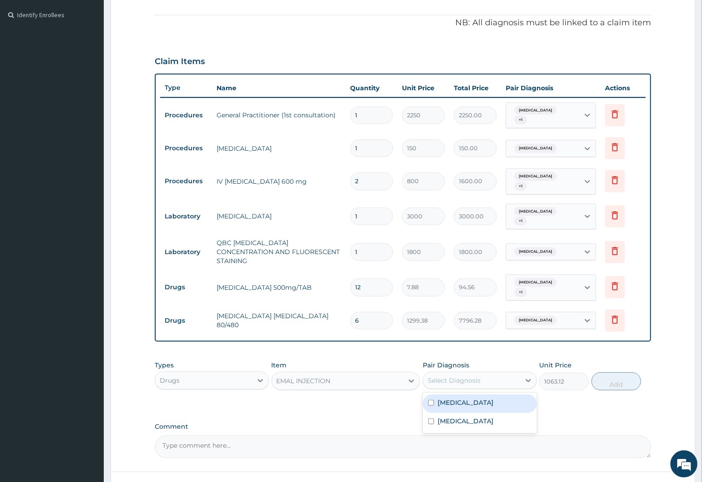
drag, startPoint x: 446, startPoint y: 375, endPoint x: 450, endPoint y: 386, distance: 11.9
click at [447, 376] on div "Select Diagnosis" at bounding box center [454, 380] width 53 height 9
drag, startPoint x: 459, startPoint y: 418, endPoint x: 529, endPoint y: 407, distance: 71.2
click at [466, 418] on label "Malaria, unspecified" at bounding box center [466, 421] width 56 height 9
checkbox input "true"
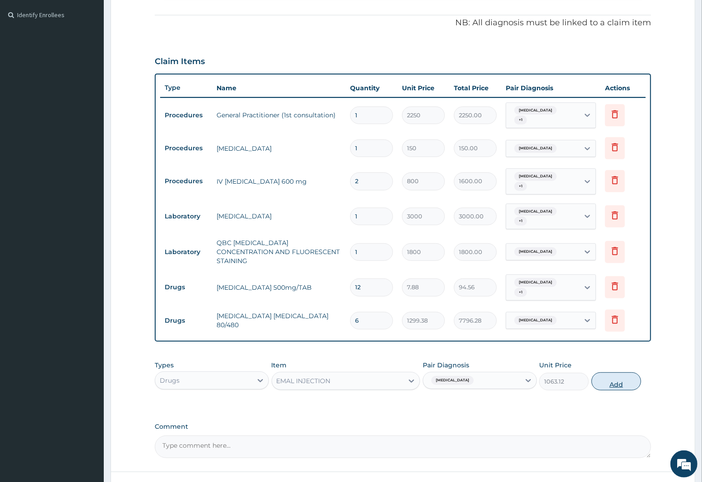
click at [620, 380] on button "Add" at bounding box center [617, 381] width 50 height 18
type input "0"
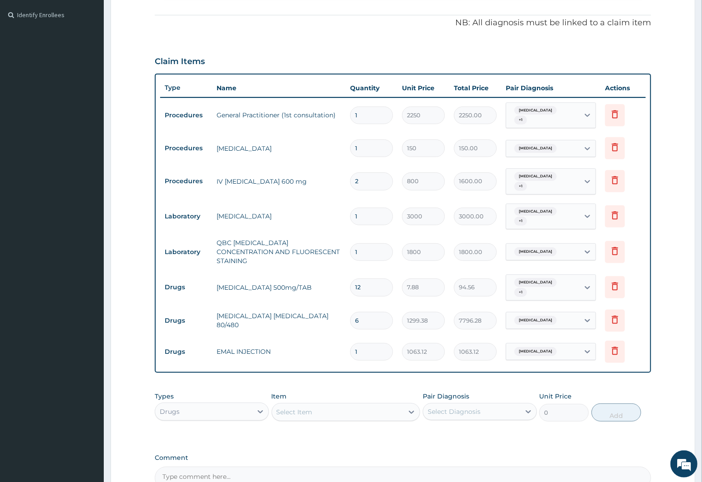
type input "0.00"
type input "3"
type input "3189.36"
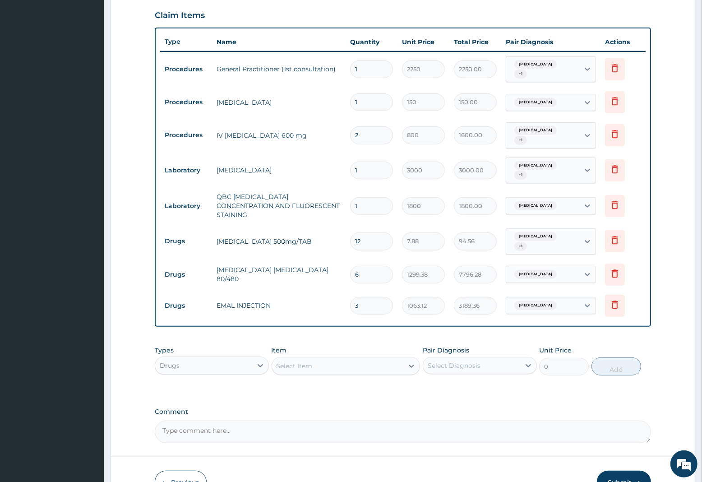
scroll to position [359, 0]
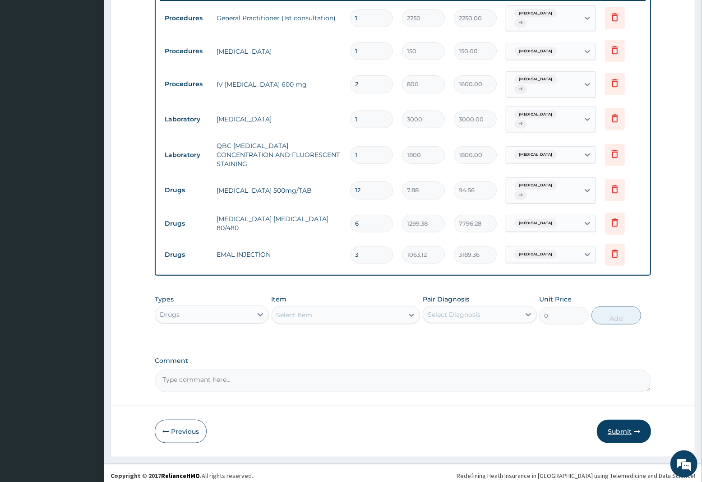
type input "3"
click at [631, 427] on button "Submit" at bounding box center [624, 431] width 54 height 23
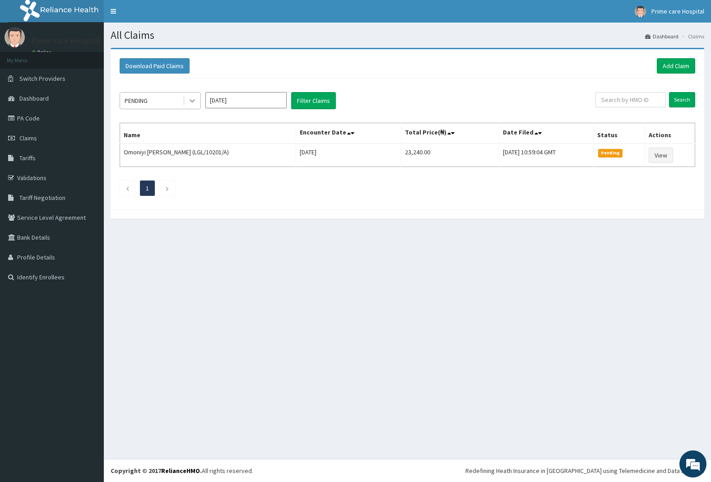
click at [189, 98] on icon at bounding box center [192, 100] width 9 height 9
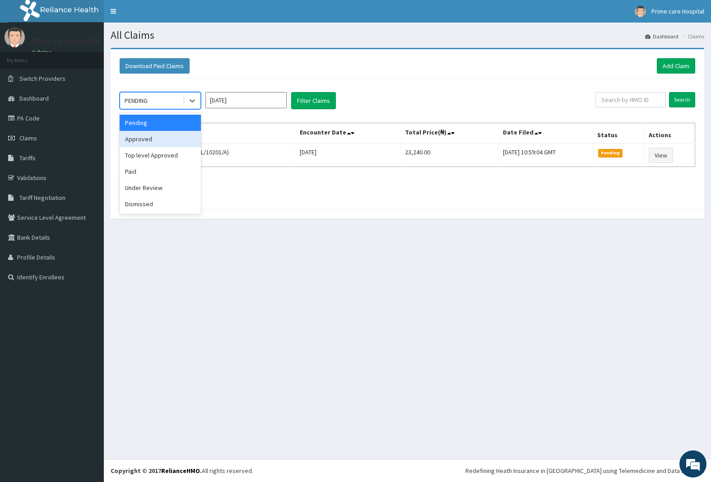
click at [163, 141] on div "Approved" at bounding box center [160, 139] width 81 height 16
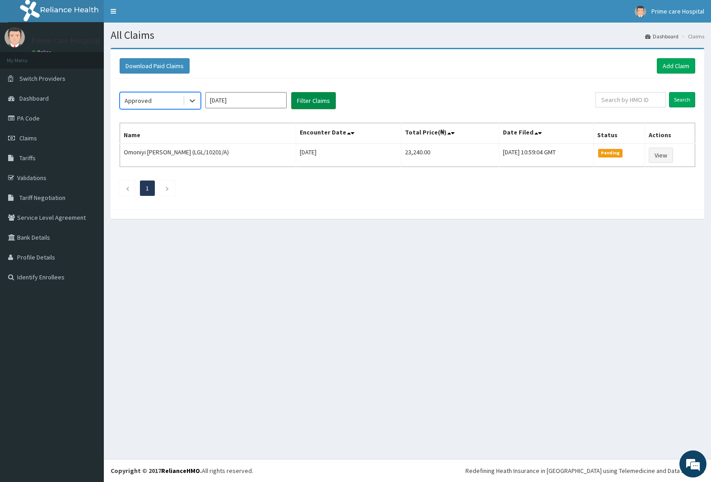
click at [320, 102] on button "Filter Claims" at bounding box center [313, 100] width 45 height 17
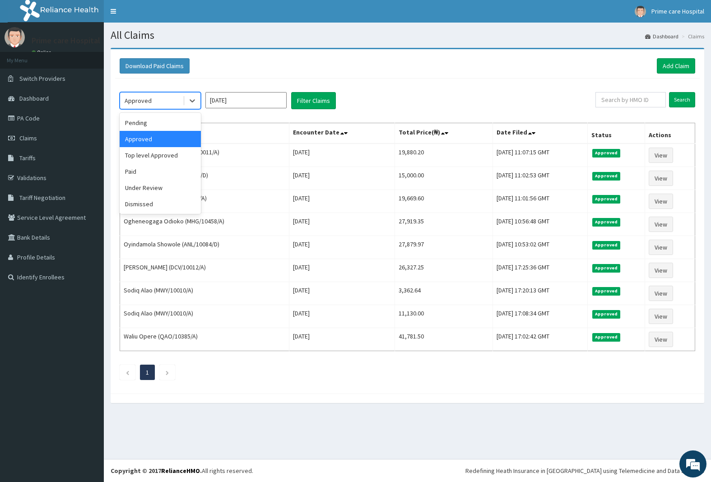
click at [181, 101] on div "Approved" at bounding box center [151, 100] width 63 height 14
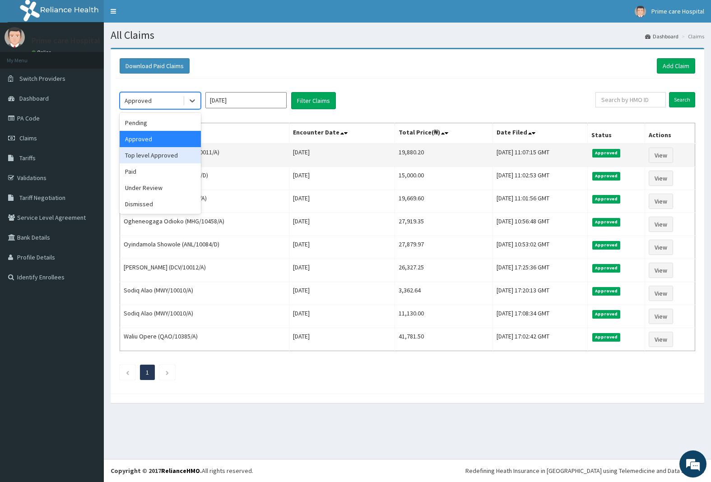
drag, startPoint x: 158, startPoint y: 158, endPoint x: 267, endPoint y: 148, distance: 108.8
click at [162, 158] on div "Top level Approved" at bounding box center [160, 155] width 81 height 16
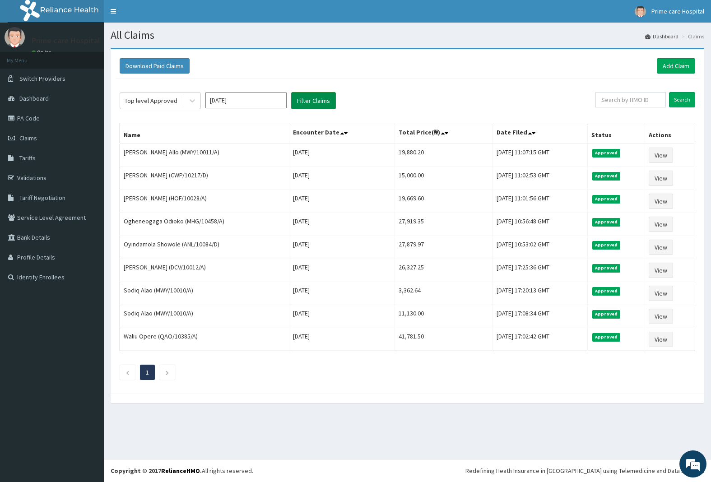
click at [314, 104] on button "Filter Claims" at bounding box center [313, 100] width 45 height 17
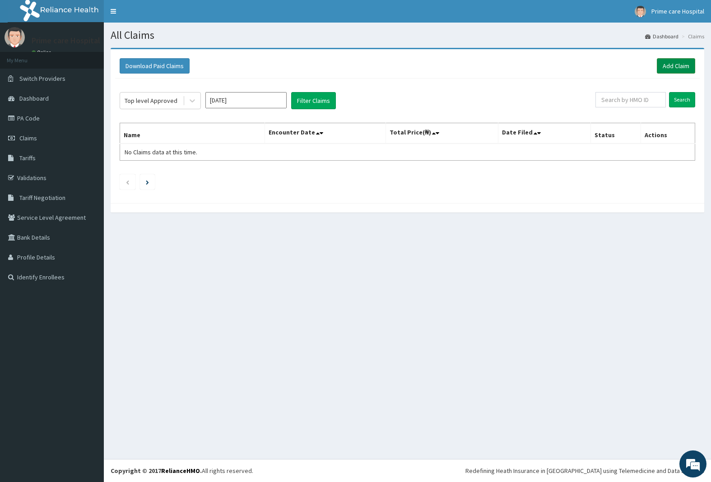
click at [673, 66] on link "Add Claim" at bounding box center [676, 65] width 38 height 15
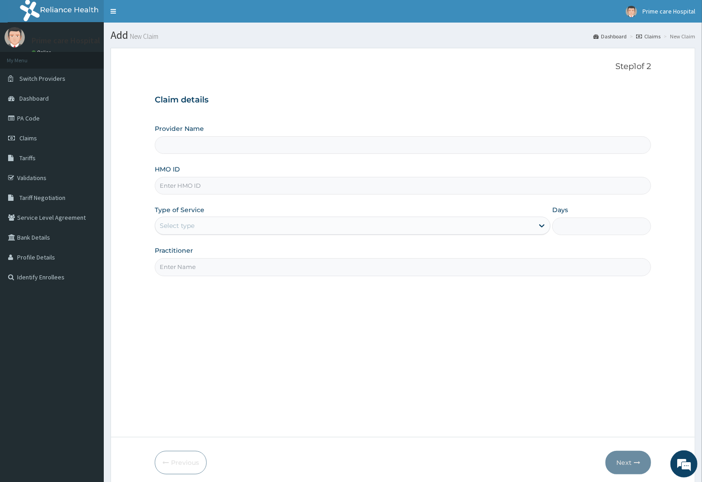
type input "Prime care hospital"
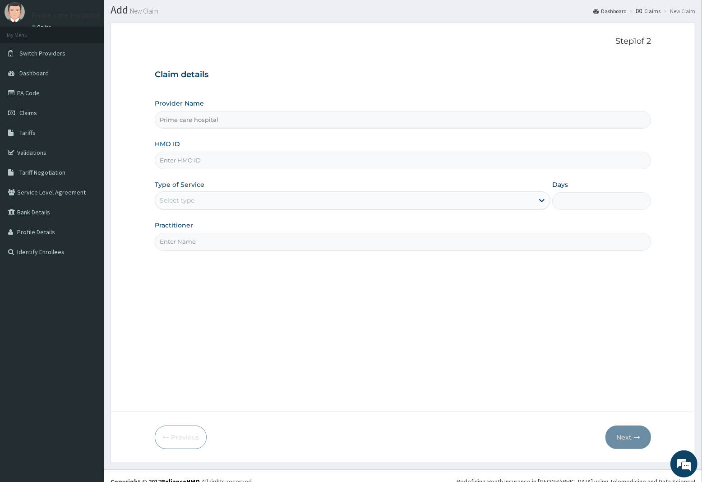
scroll to position [37, 0]
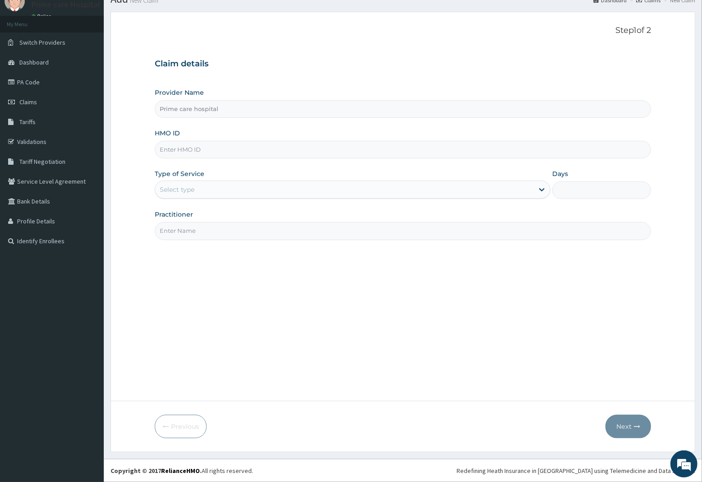
click at [214, 145] on input "HMO ID" at bounding box center [403, 150] width 497 height 18
type input "BHT/10613/A"
click at [190, 189] on div "Select type" at bounding box center [177, 189] width 35 height 9
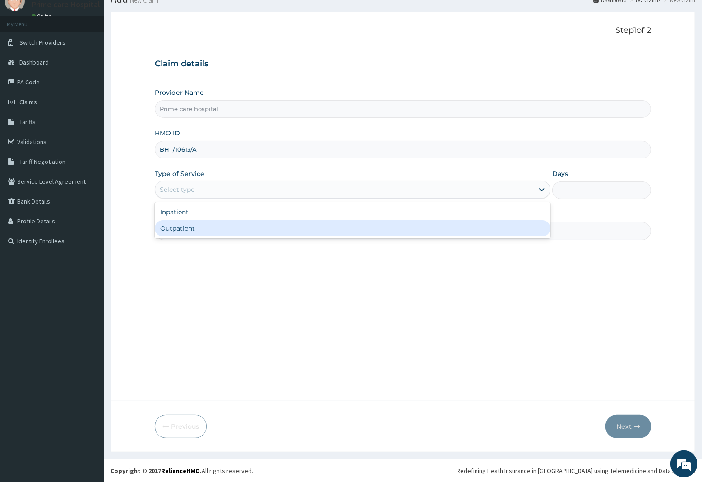
click at [186, 228] on div "Outpatient" at bounding box center [353, 228] width 396 height 16
type input "1"
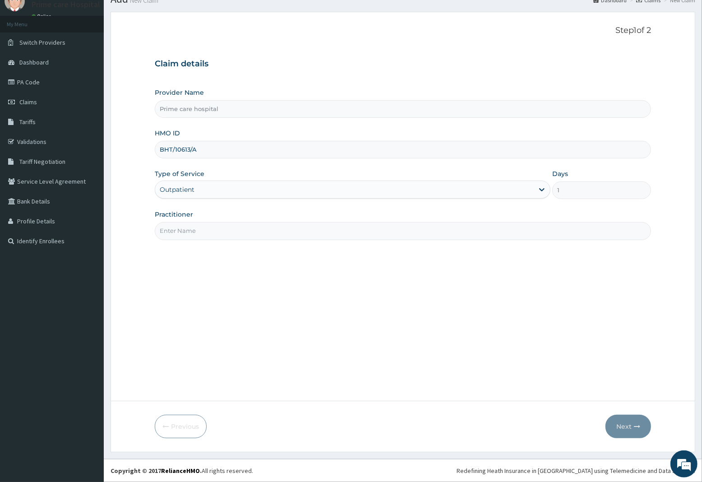
click at [192, 230] on input "Practitioner" at bounding box center [403, 231] width 497 height 18
type input "DR [PERSON_NAME]"
click at [631, 425] on button "Next" at bounding box center [629, 426] width 46 height 23
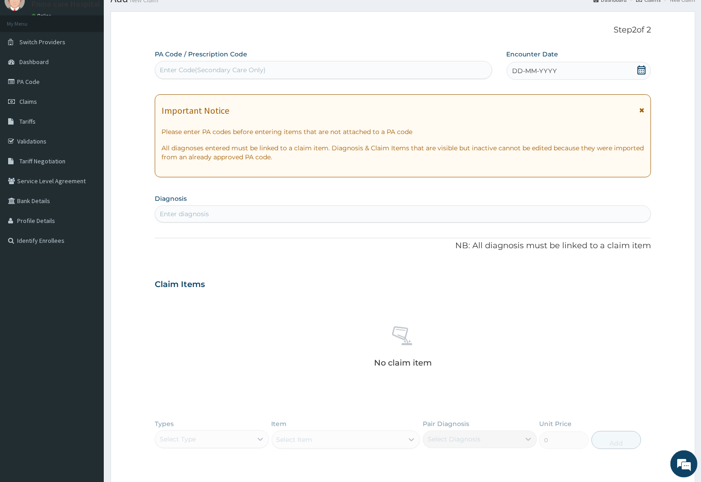
click at [255, 70] on div "Enter Code(Secondary Care Only)" at bounding box center [213, 69] width 106 height 9
type input "PA/9EACIC"
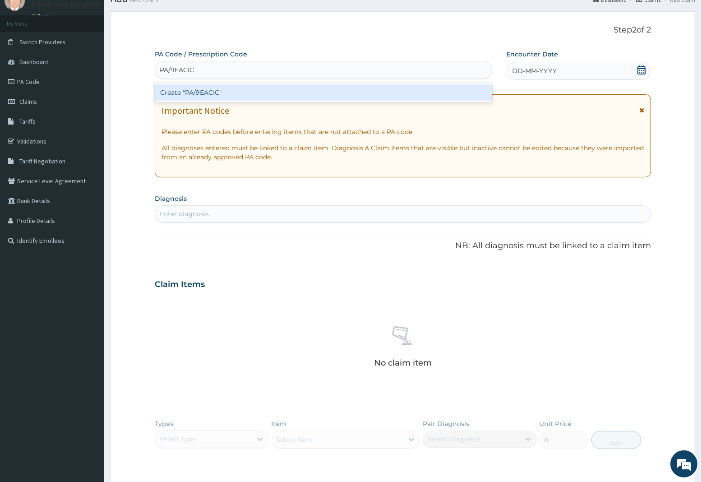
click at [263, 89] on div "Create "PA/9EACIC"" at bounding box center [324, 92] width 338 height 16
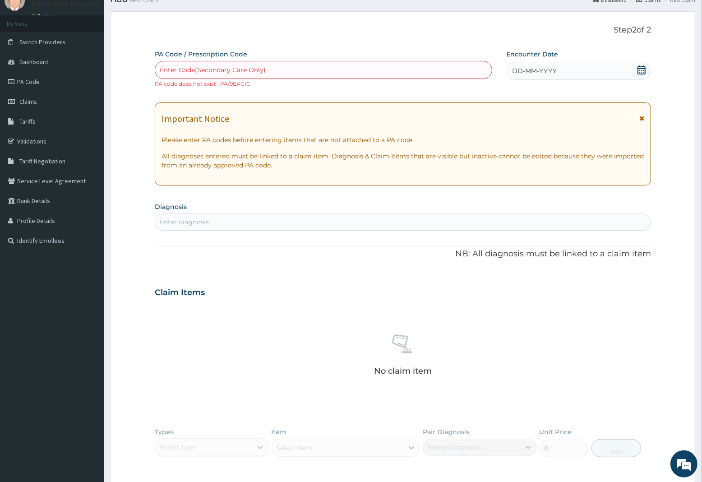
click at [593, 68] on div "DD-MM-YYYY" at bounding box center [579, 71] width 144 height 18
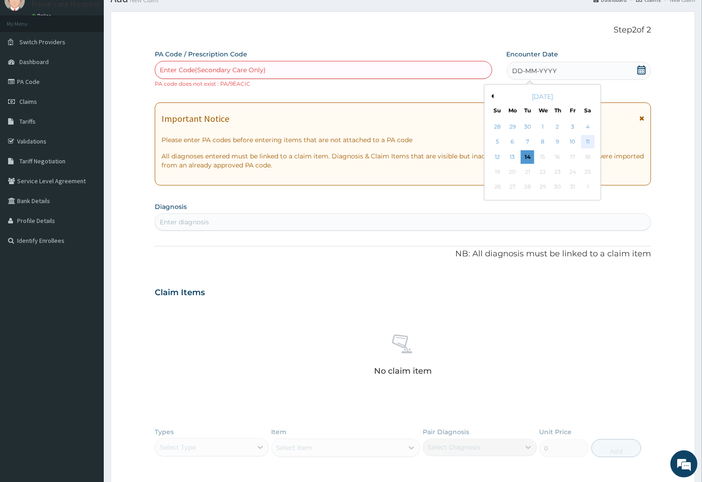
click at [588, 141] on div "11" at bounding box center [588, 142] width 14 height 14
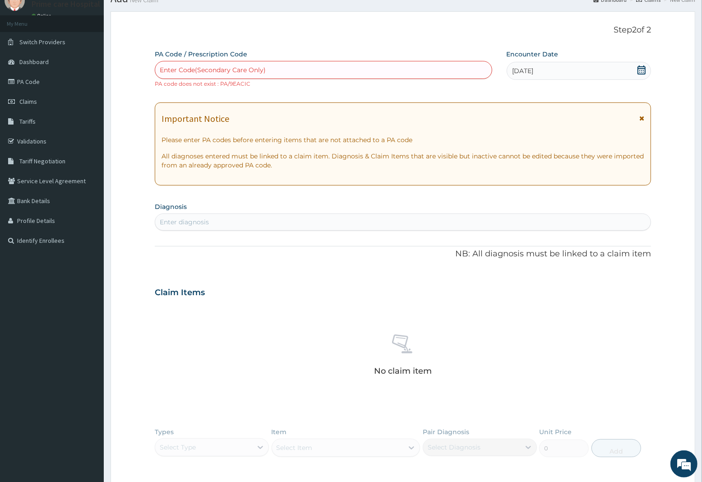
click at [210, 227] on div "Enter diagnosis" at bounding box center [403, 222] width 496 height 14
